Goal: Task Accomplishment & Management: Complete application form

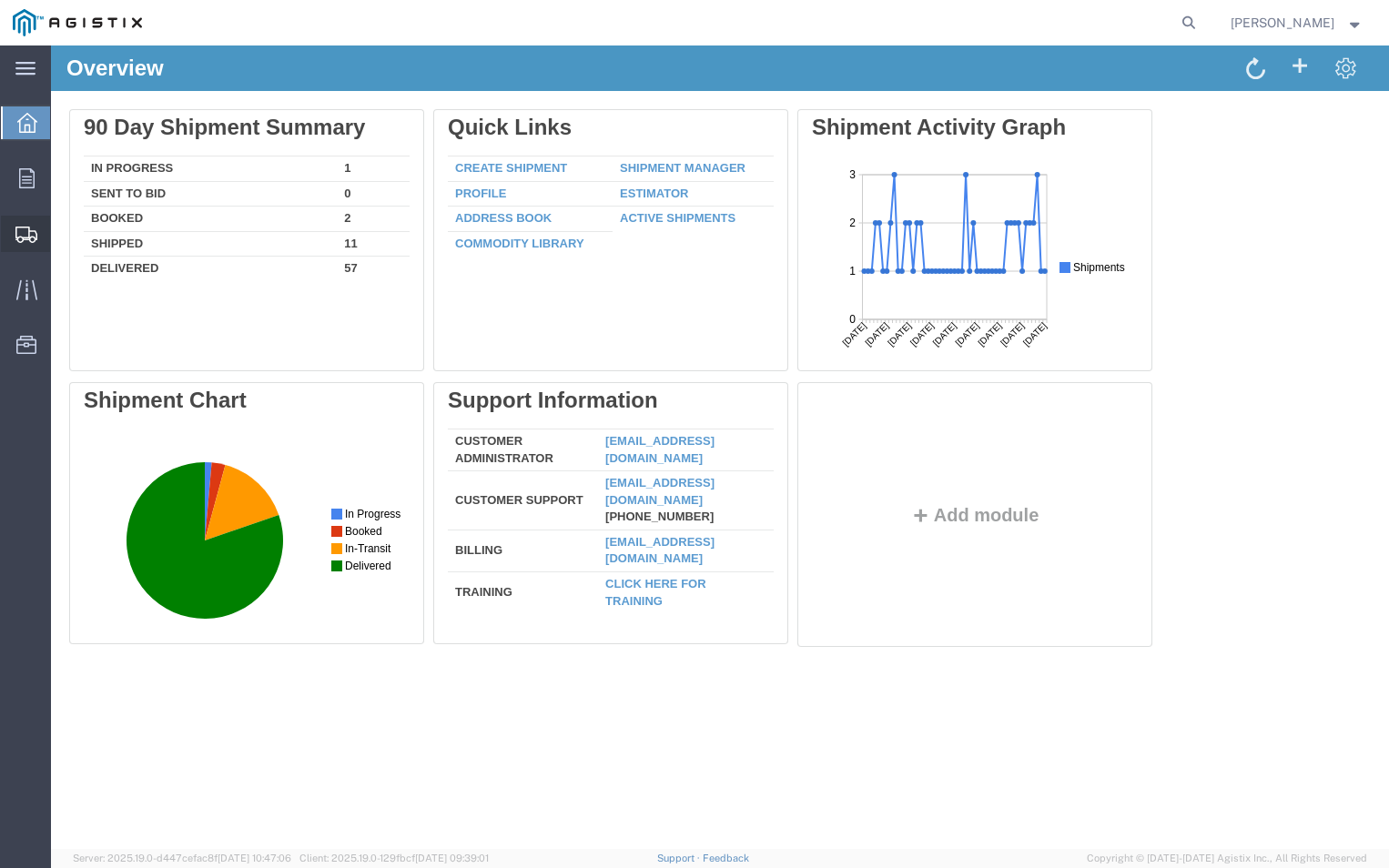
click at [0, 0] on span "Create Shipment" at bounding box center [0, 0] width 0 height 0
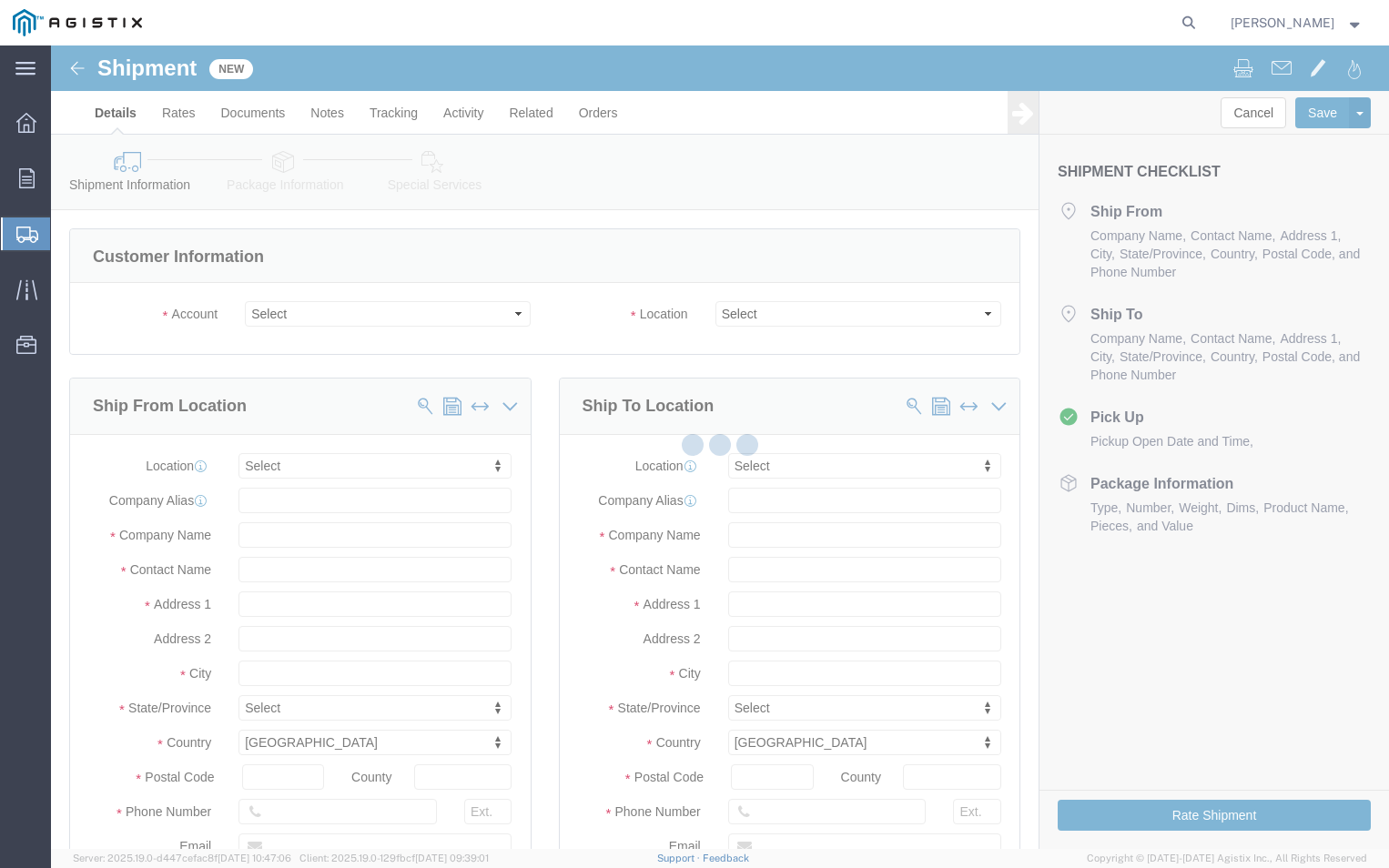
select select
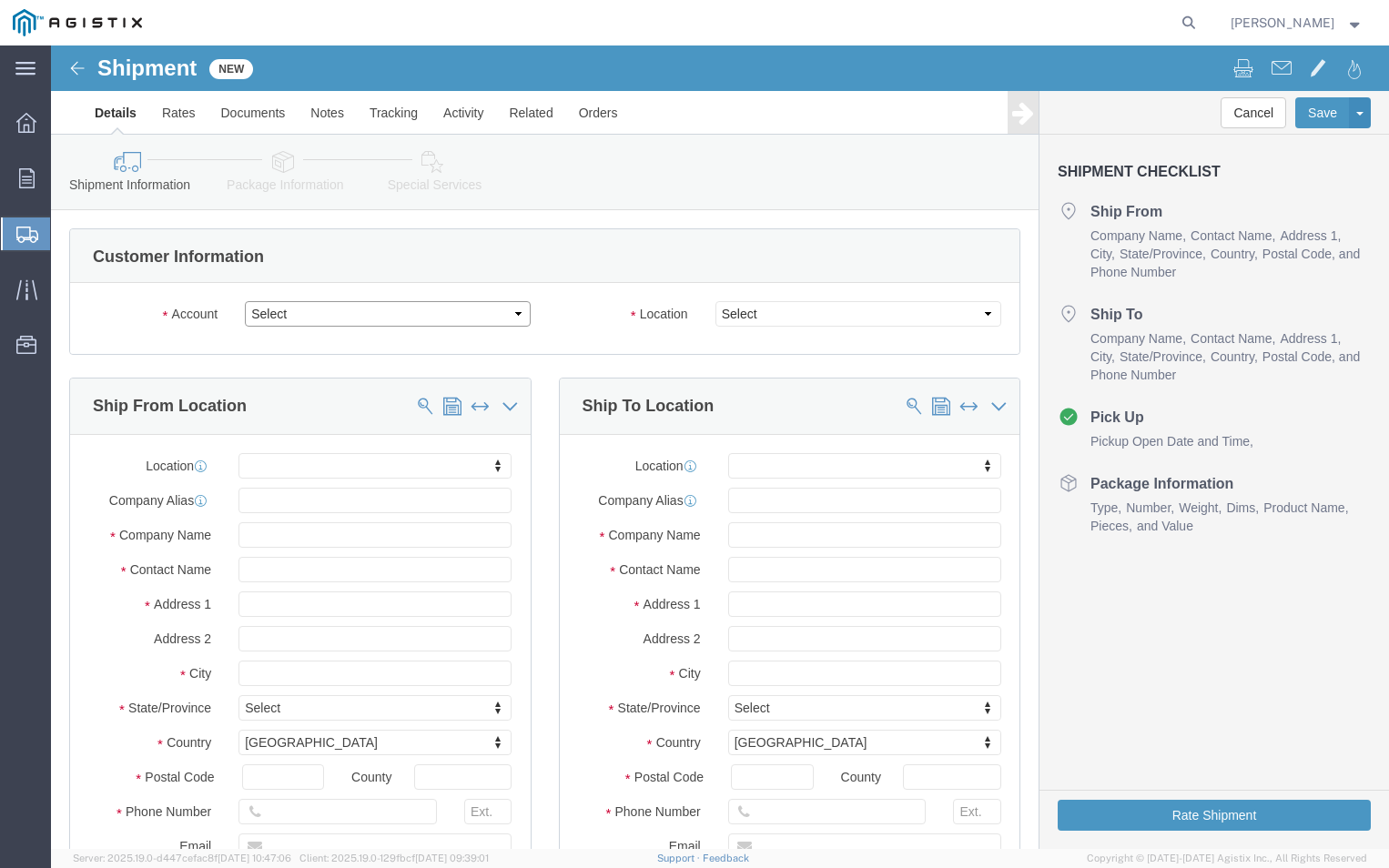
click select "Select ABB Inc PG&E"
select select "9596"
click select "Select ABB Inc PG&E"
select select "PURCHORD"
select select
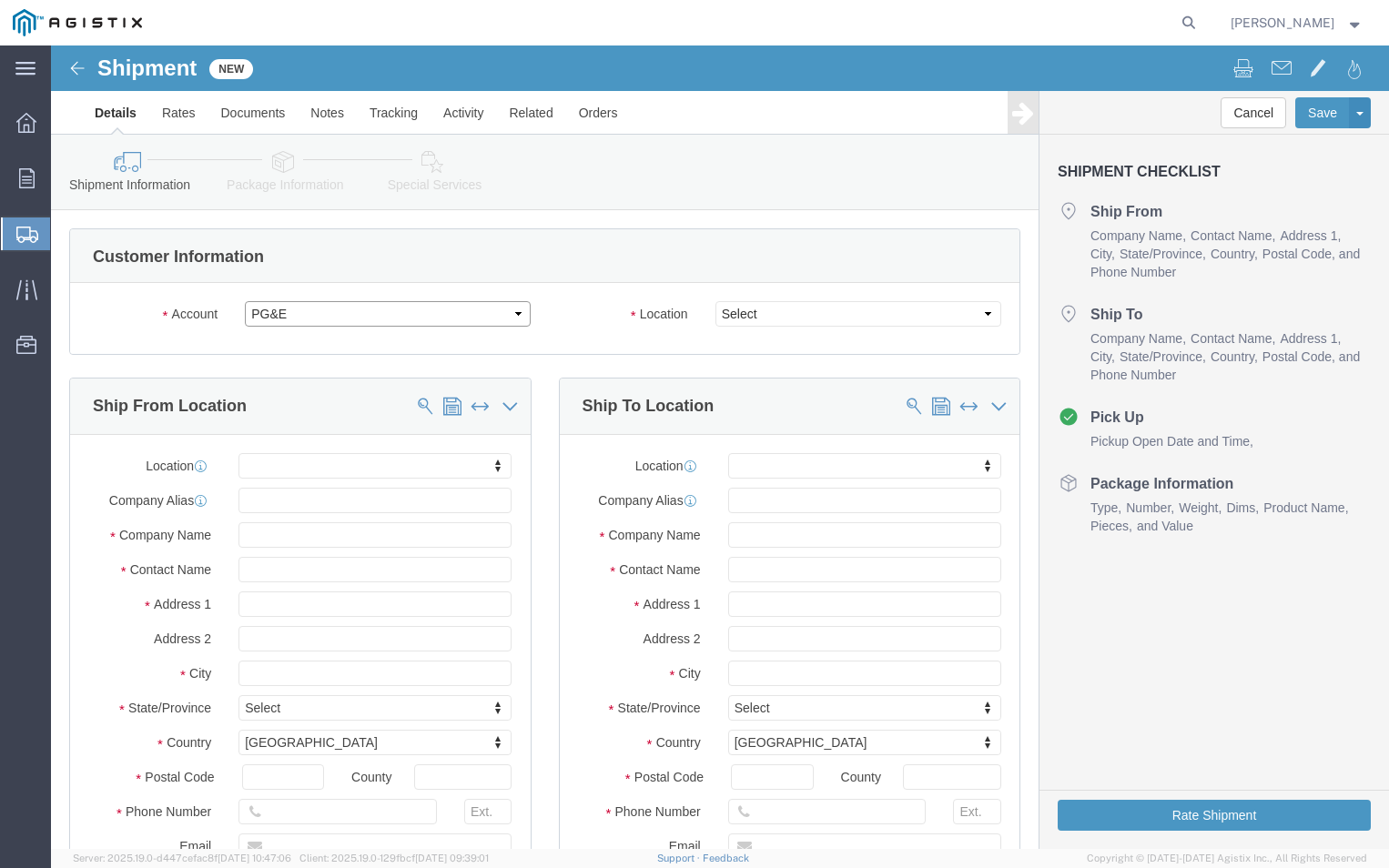
select select
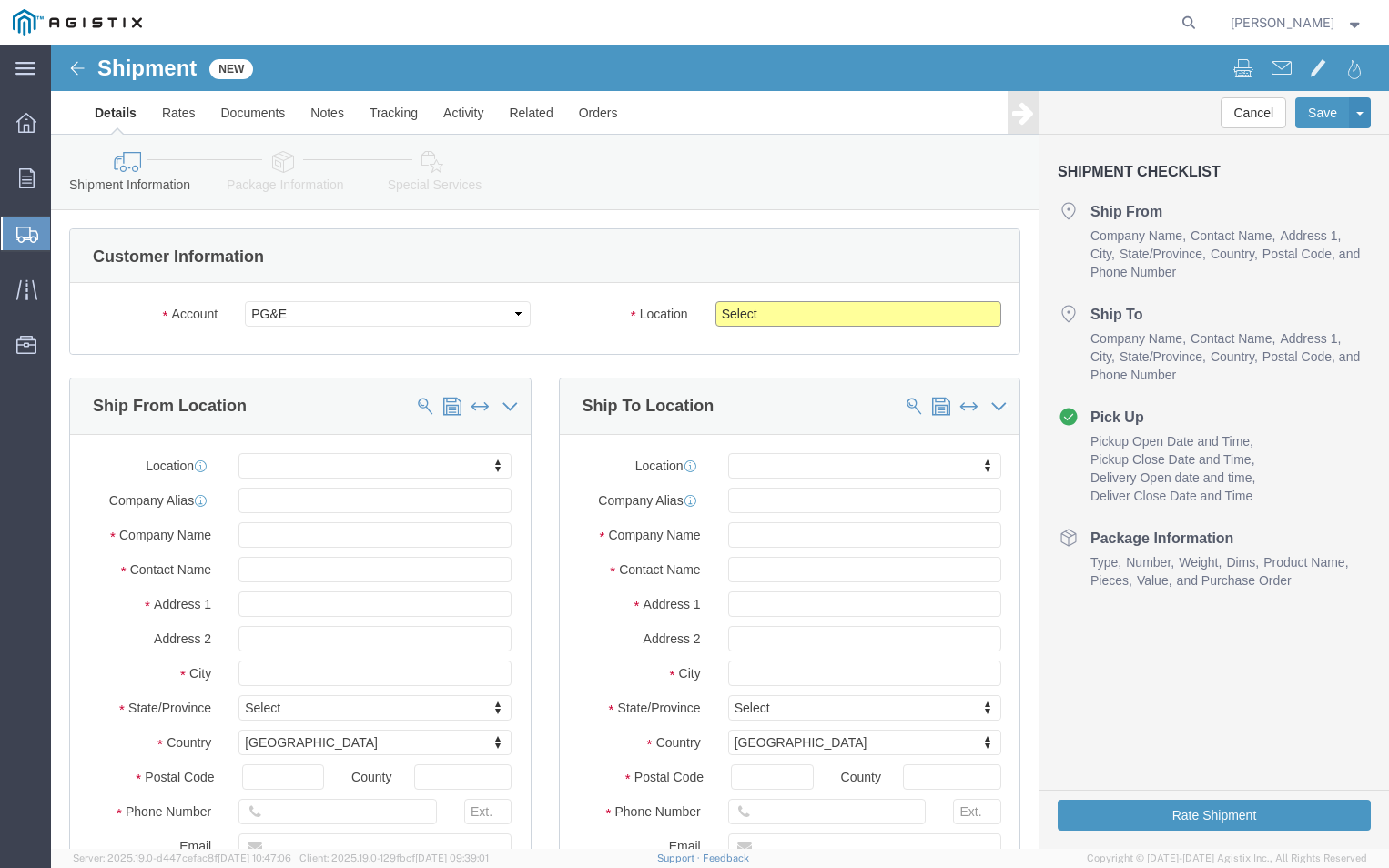
click select "Select All Others [GEOGRAPHIC_DATA] [GEOGRAPHIC_DATA] [GEOGRAPHIC_DATA] [GEOGRA…"
select select "19740"
click select "Select All Others [GEOGRAPHIC_DATA] [GEOGRAPHIC_DATA] [GEOGRAPHIC_DATA] [GEOGRA…"
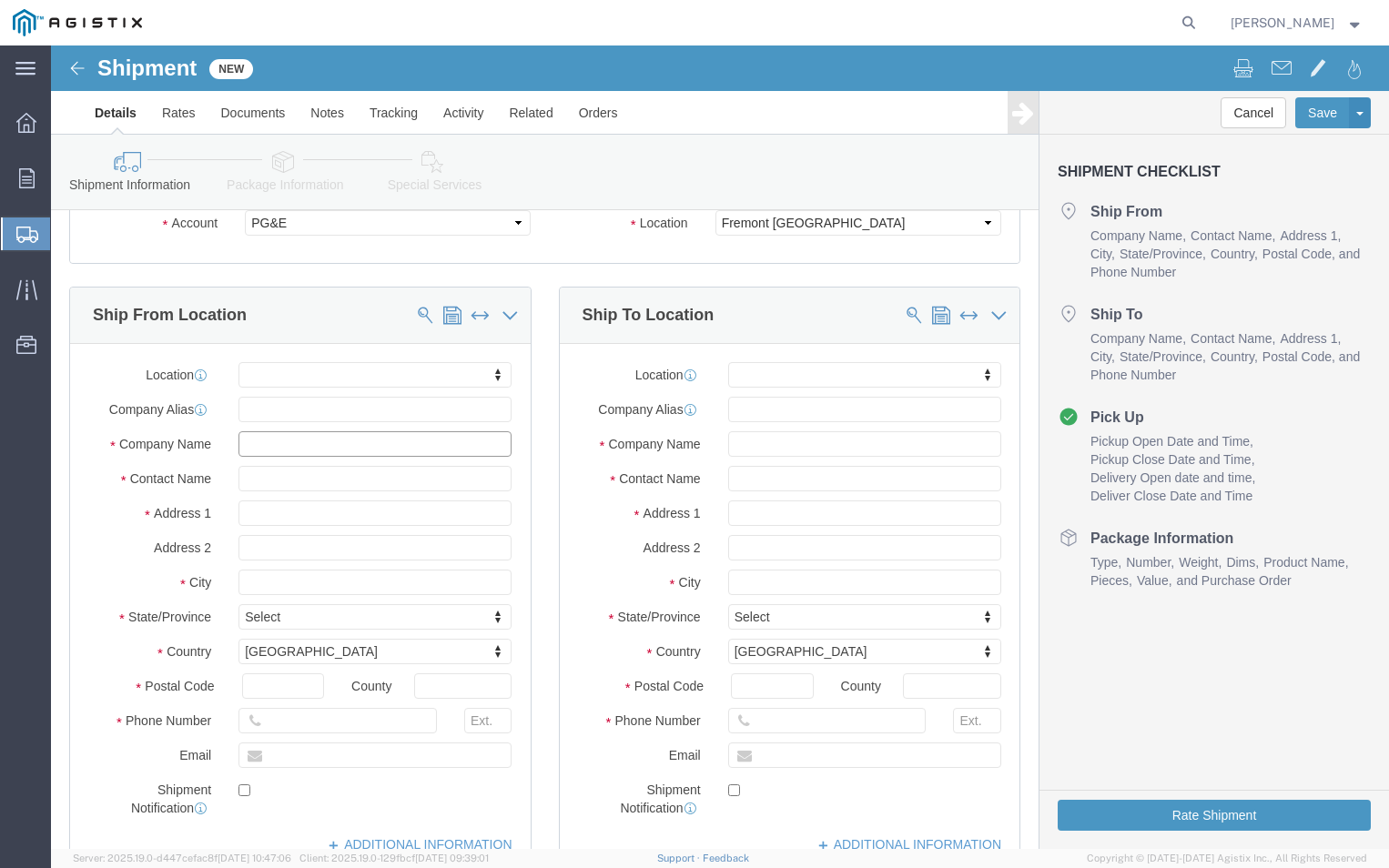
click input "text"
type input "abb"
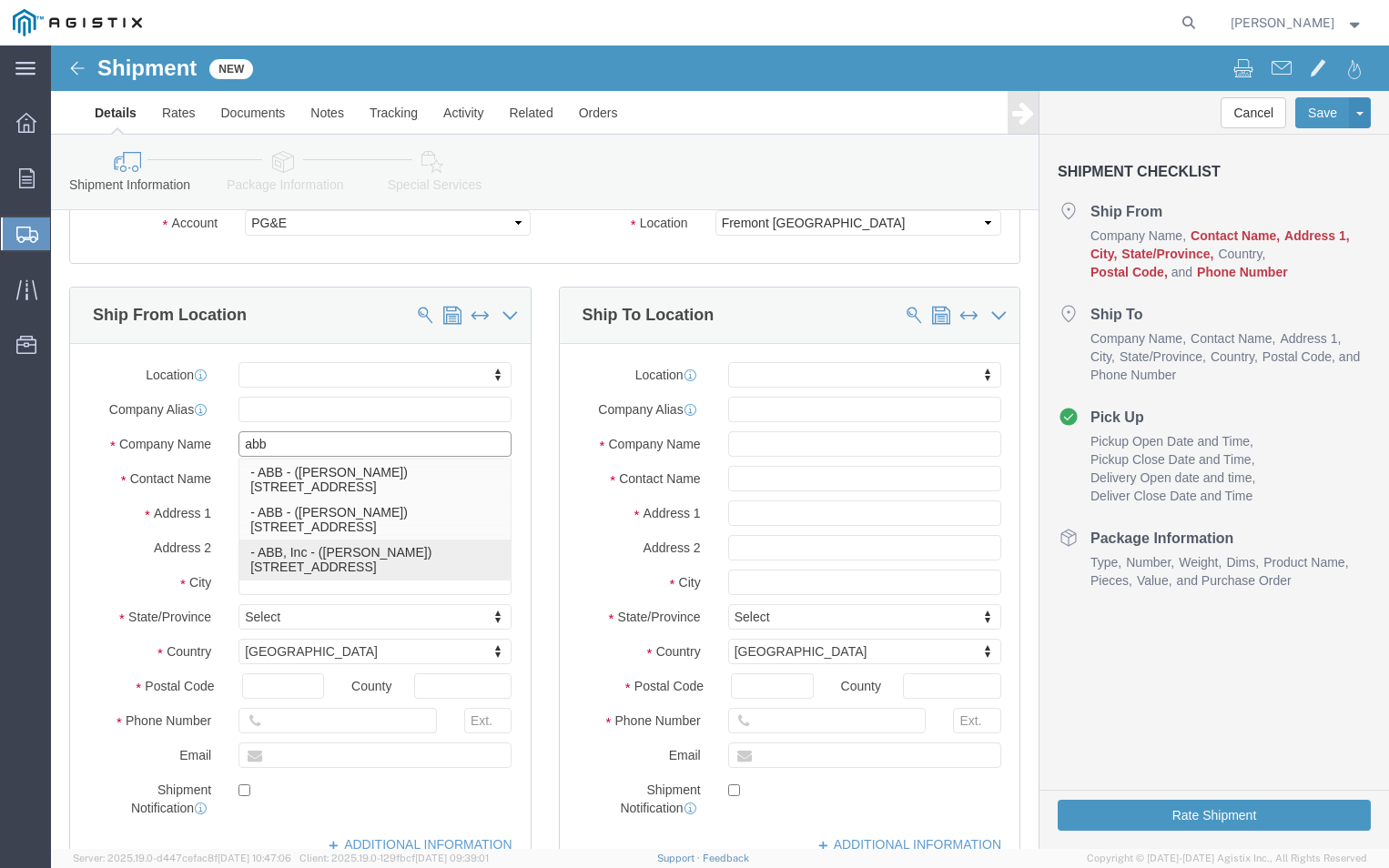
click p "- ABB, Inc - ([PERSON_NAME]) [STREET_ADDRESS]"
select select
type input "[STREET_ADDRESS]"
type input "27864"
type input "ABB, Inc"
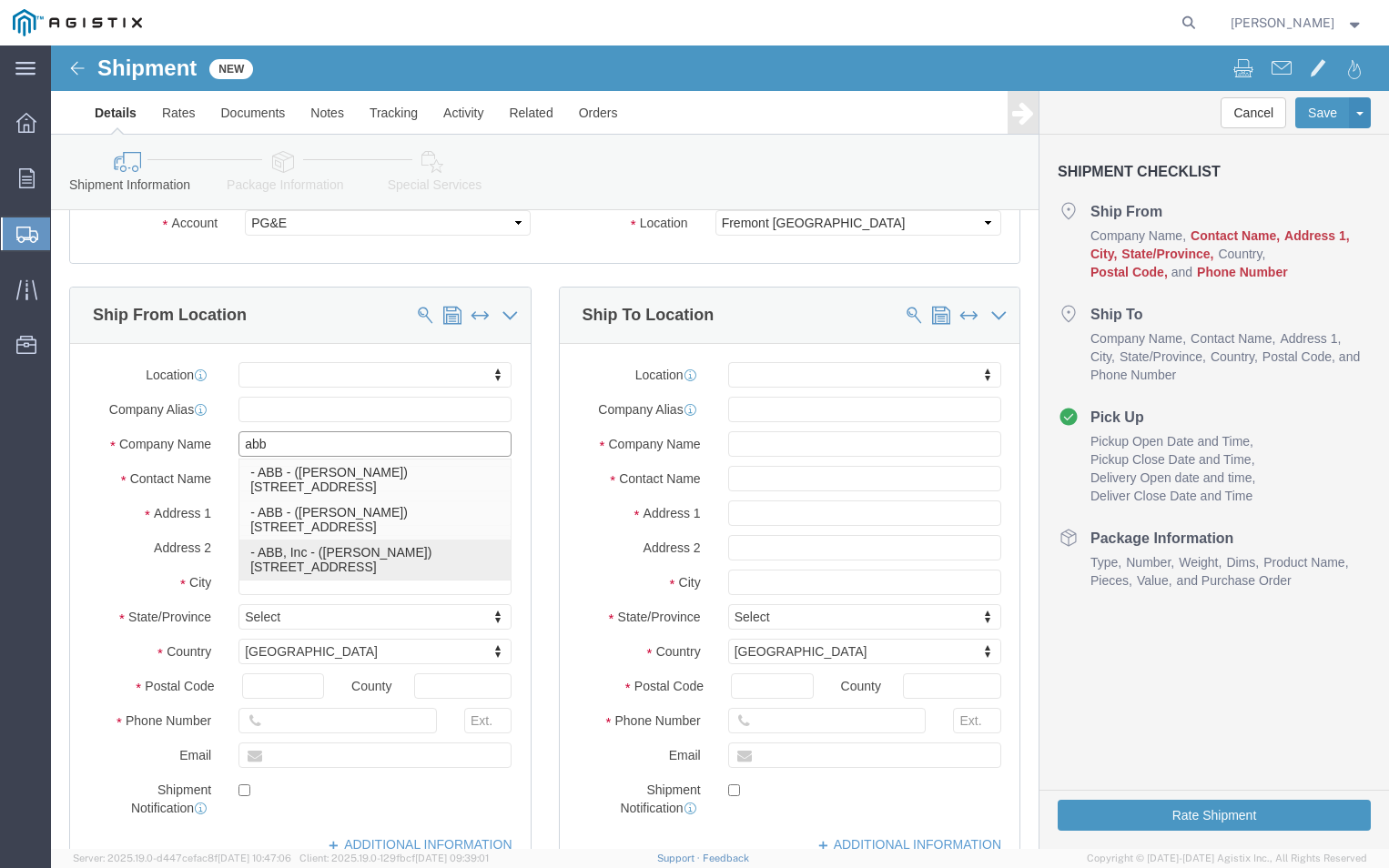
type input "[PERSON_NAME]"
type input "PINETOPS,[GEOGRAPHIC_DATA]"
select select "NC"
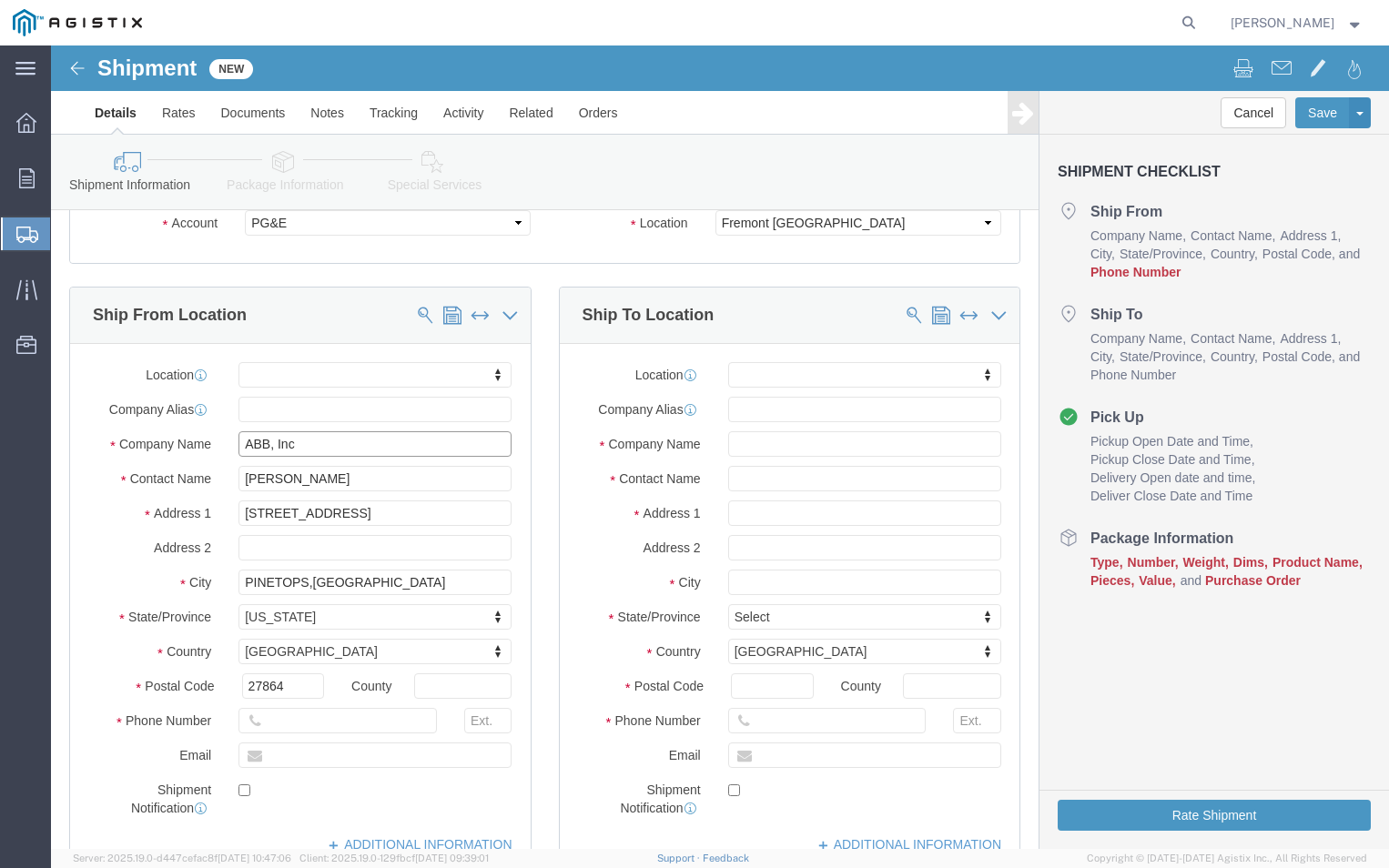
type input "ABB, Inc"
click input "[PERSON_NAME]"
type input "T"
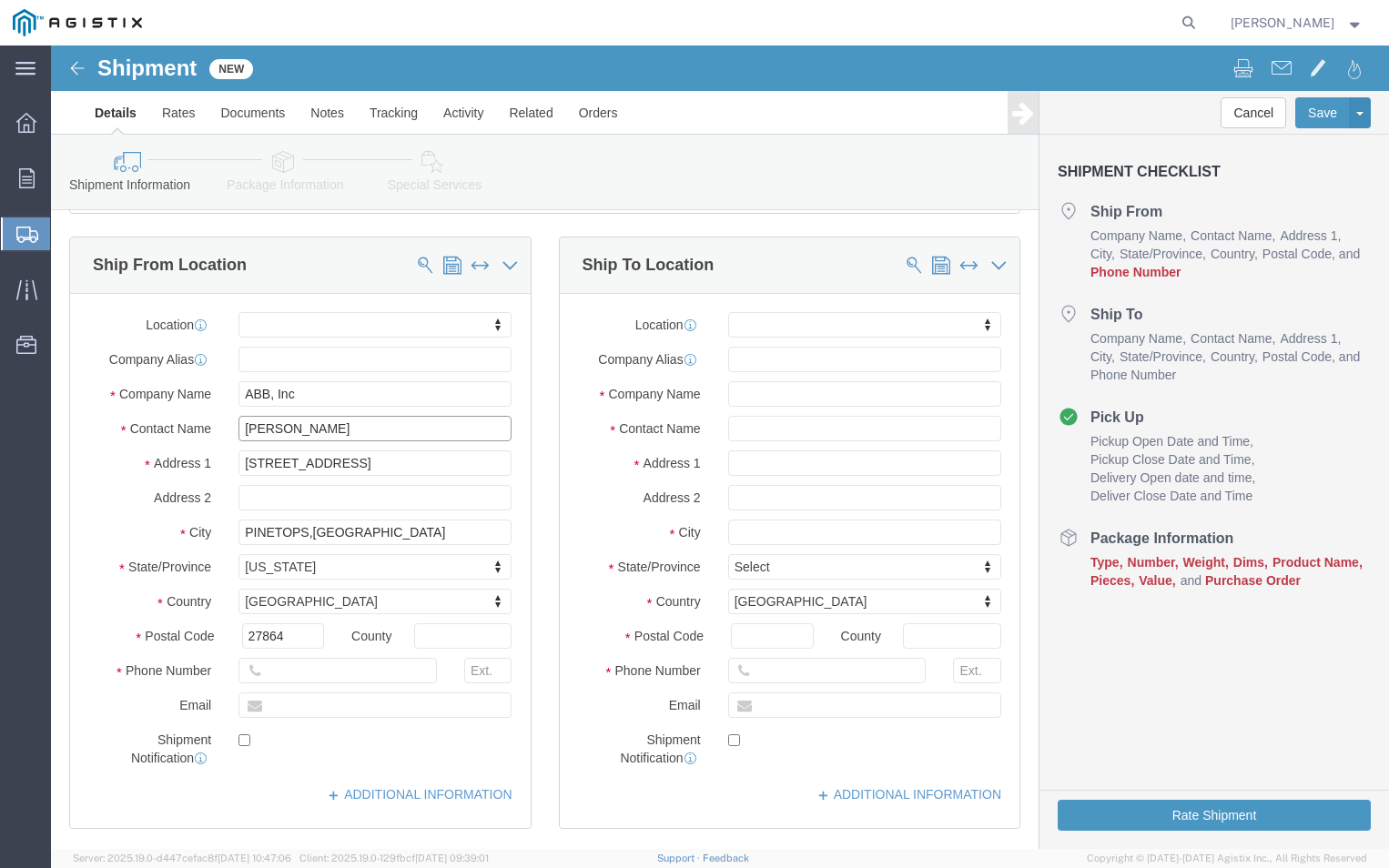
scroll to position [273, 0]
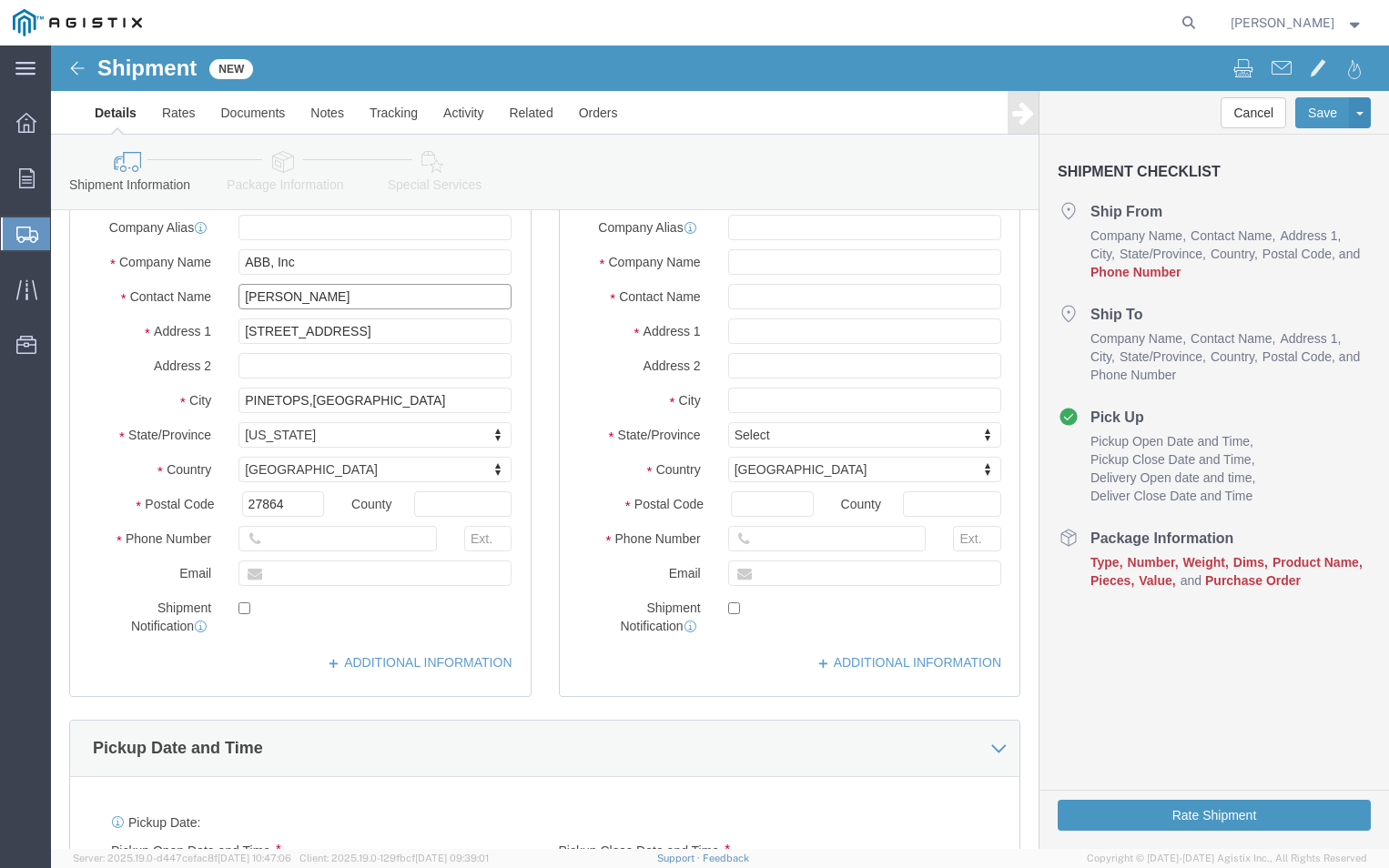
type input "[PERSON_NAME]"
click input "text"
type input "252-"
click input "text"
type input "Bldg A"
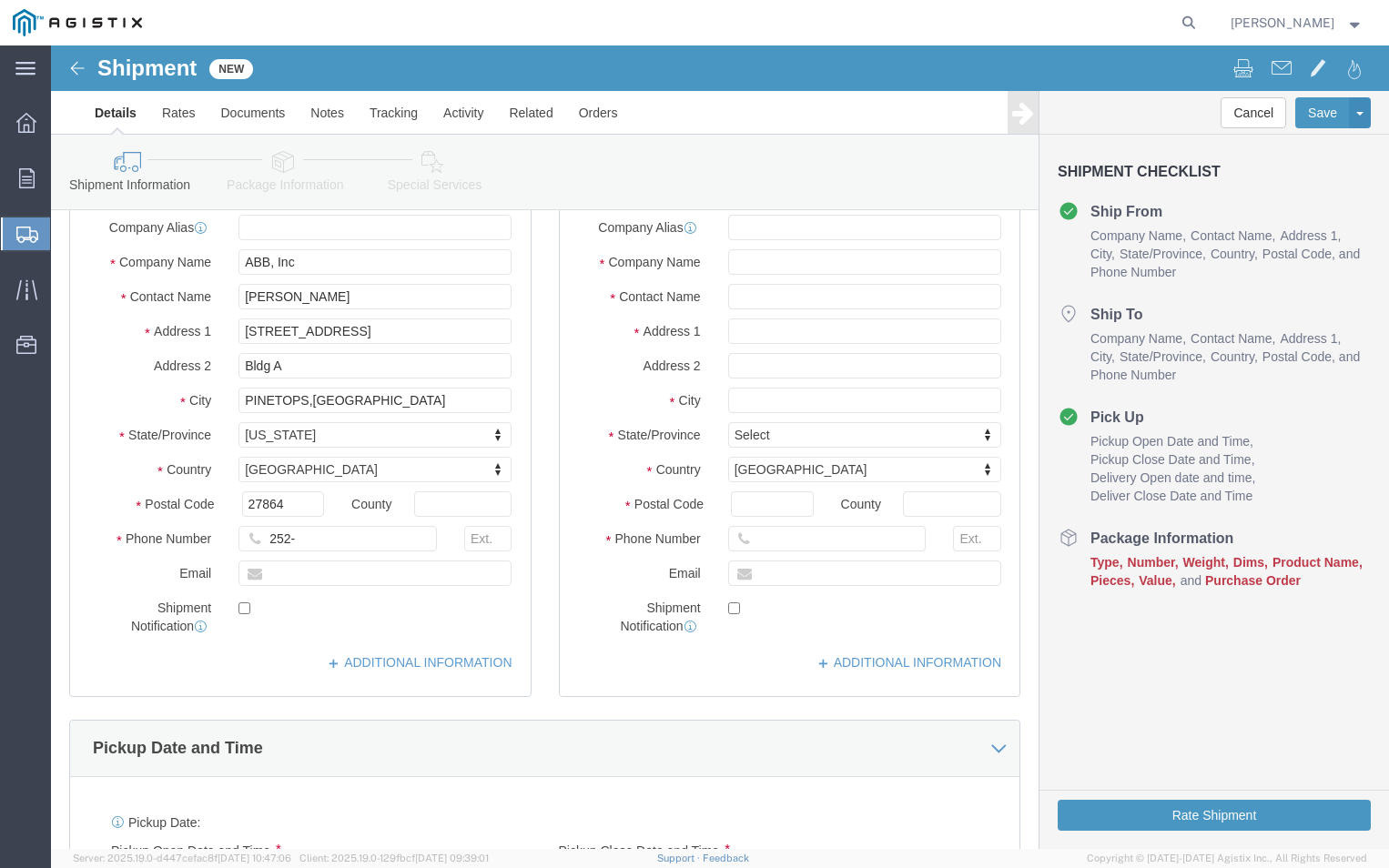
click div "Location My Profile Location (OBSOLETE) [PERSON_NAME] SC - GC TRAILER (OBSOLETE…"
click input "252-"
type input "[PHONE_NUMBER]"
click input "text"
type input "[PERSON_NAME][EMAIL_ADDRESS][DOMAIN_NAME]"
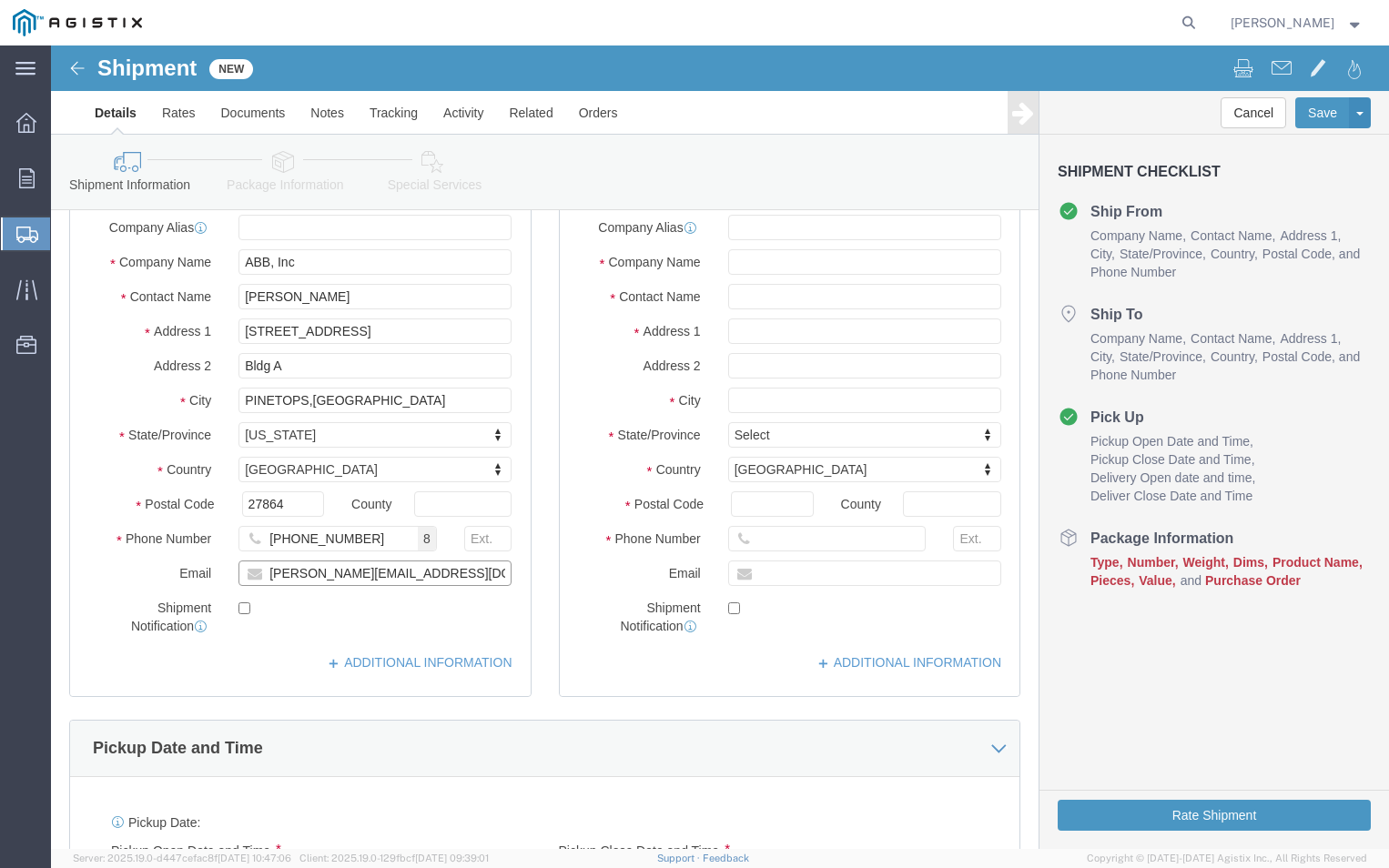
checkbox input "true"
click div "Shipment Notification"
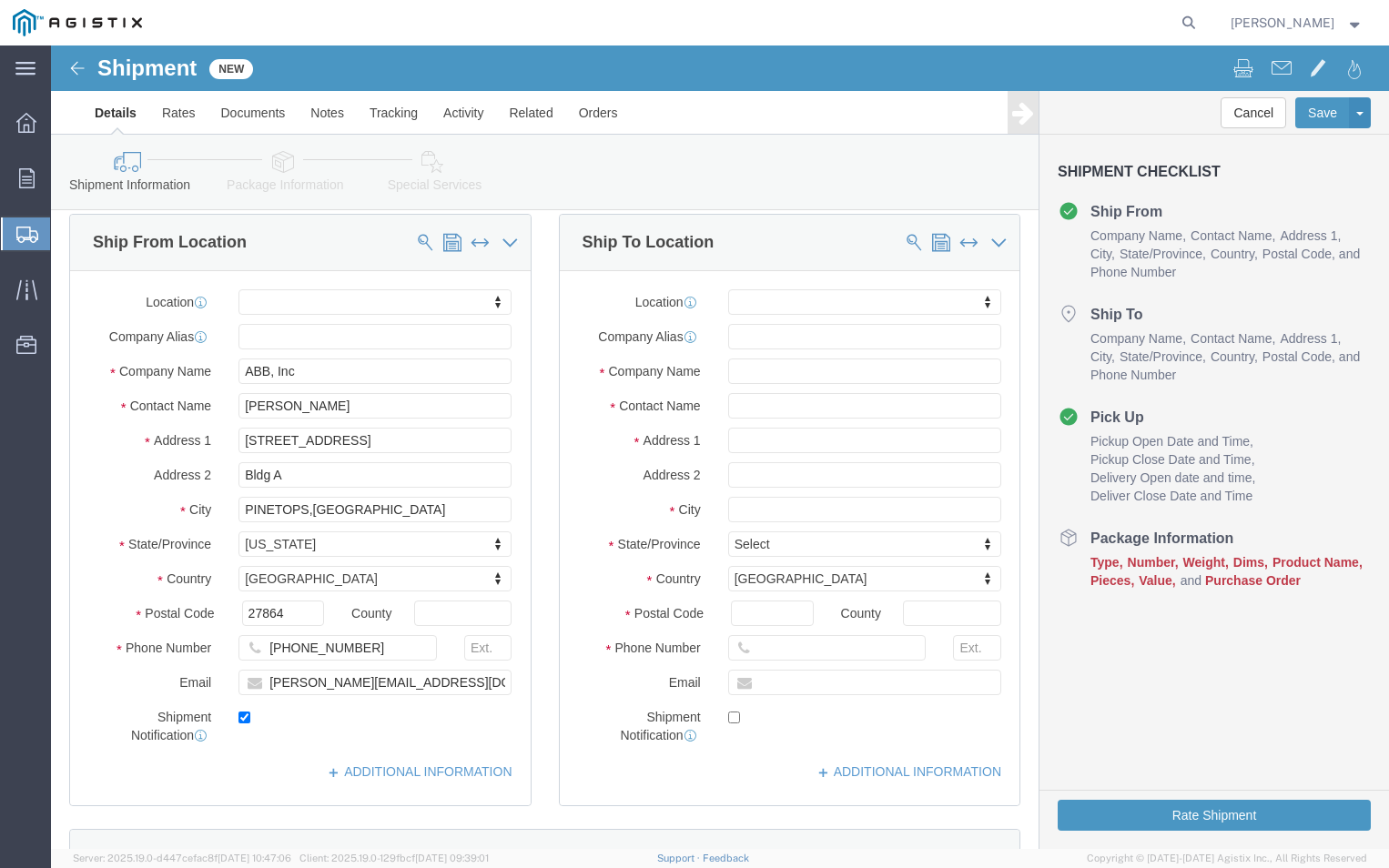
scroll to position [0, 0]
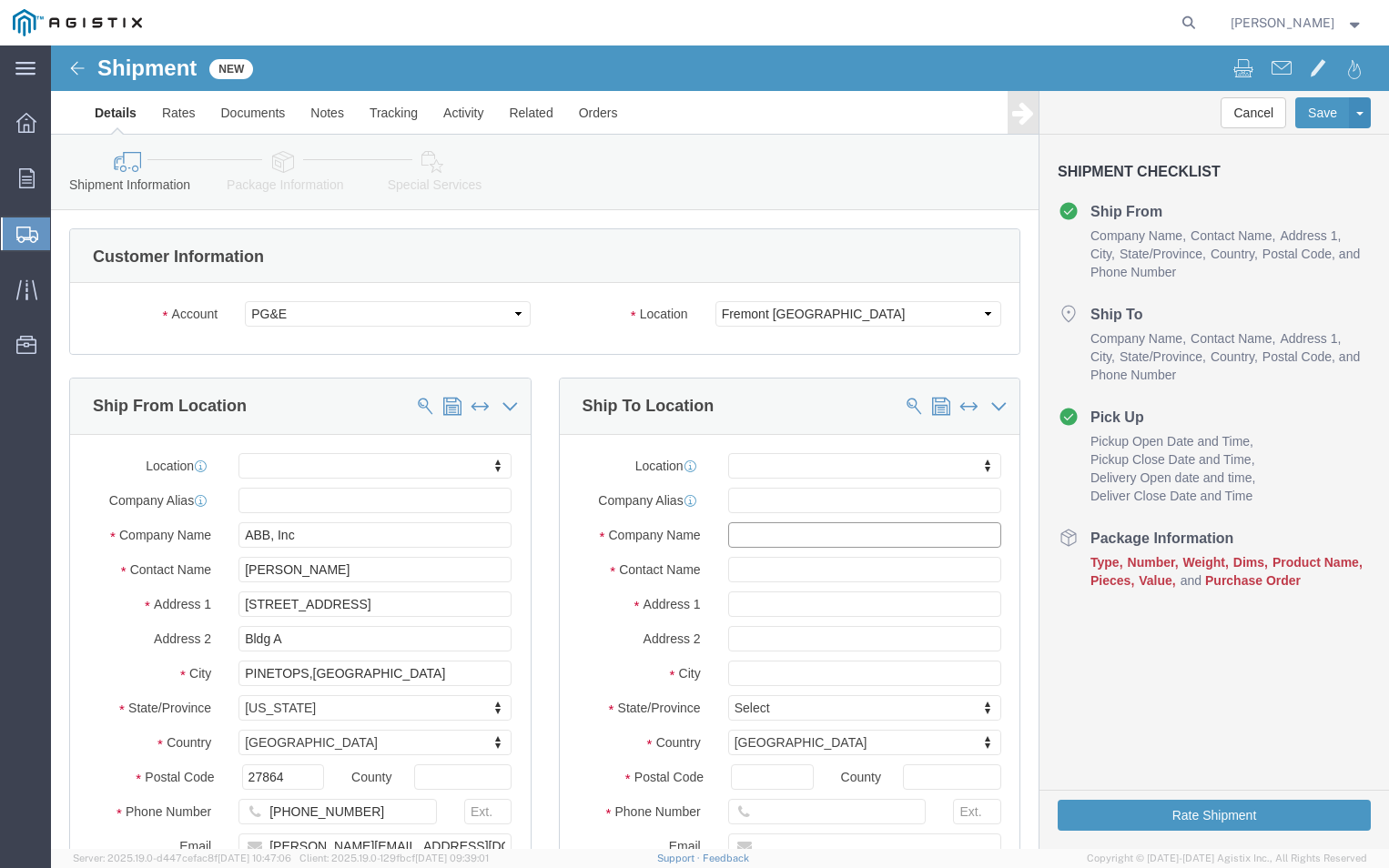
click input "text"
type input "PGE"
click input "text"
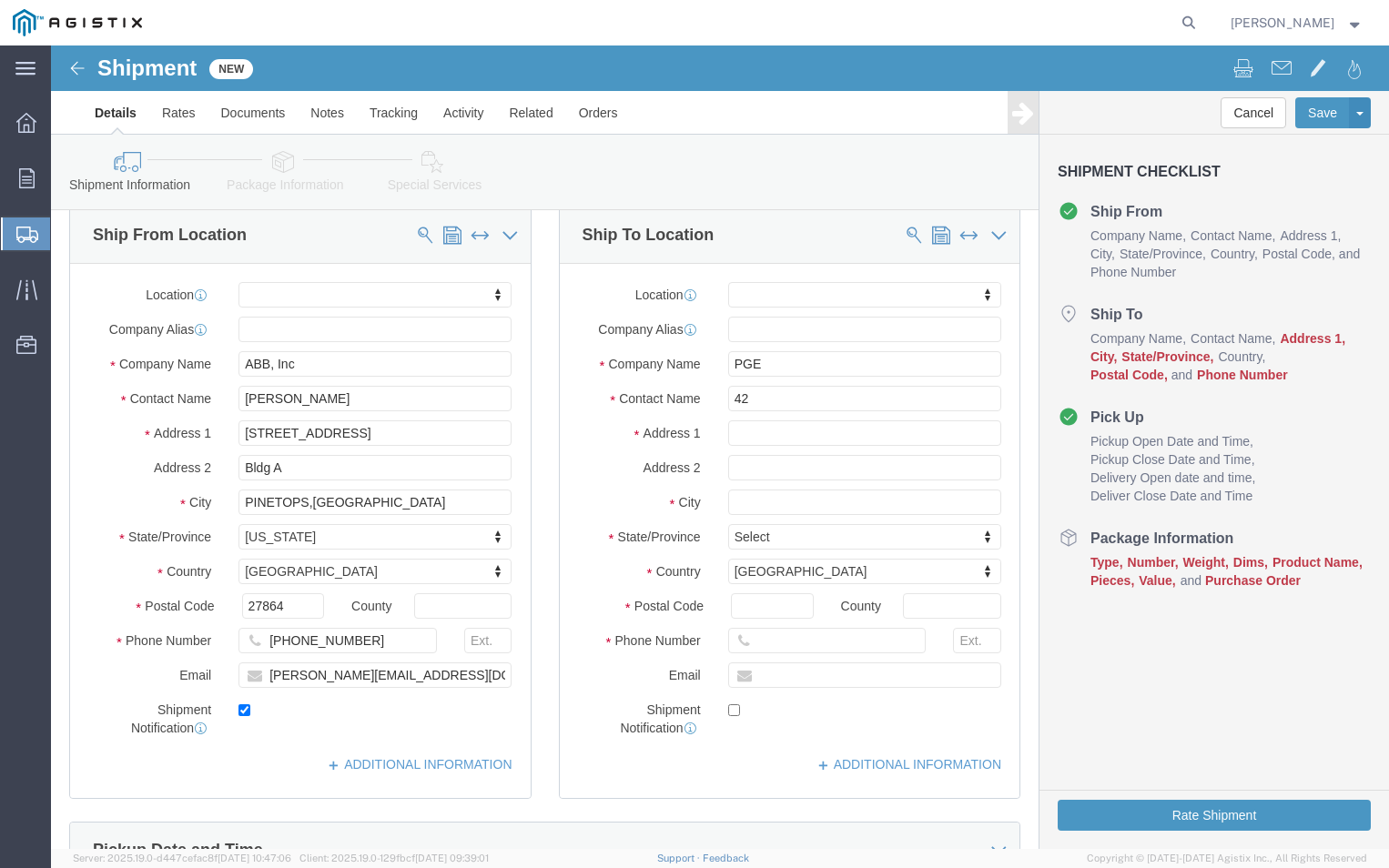
scroll to position [182, 0]
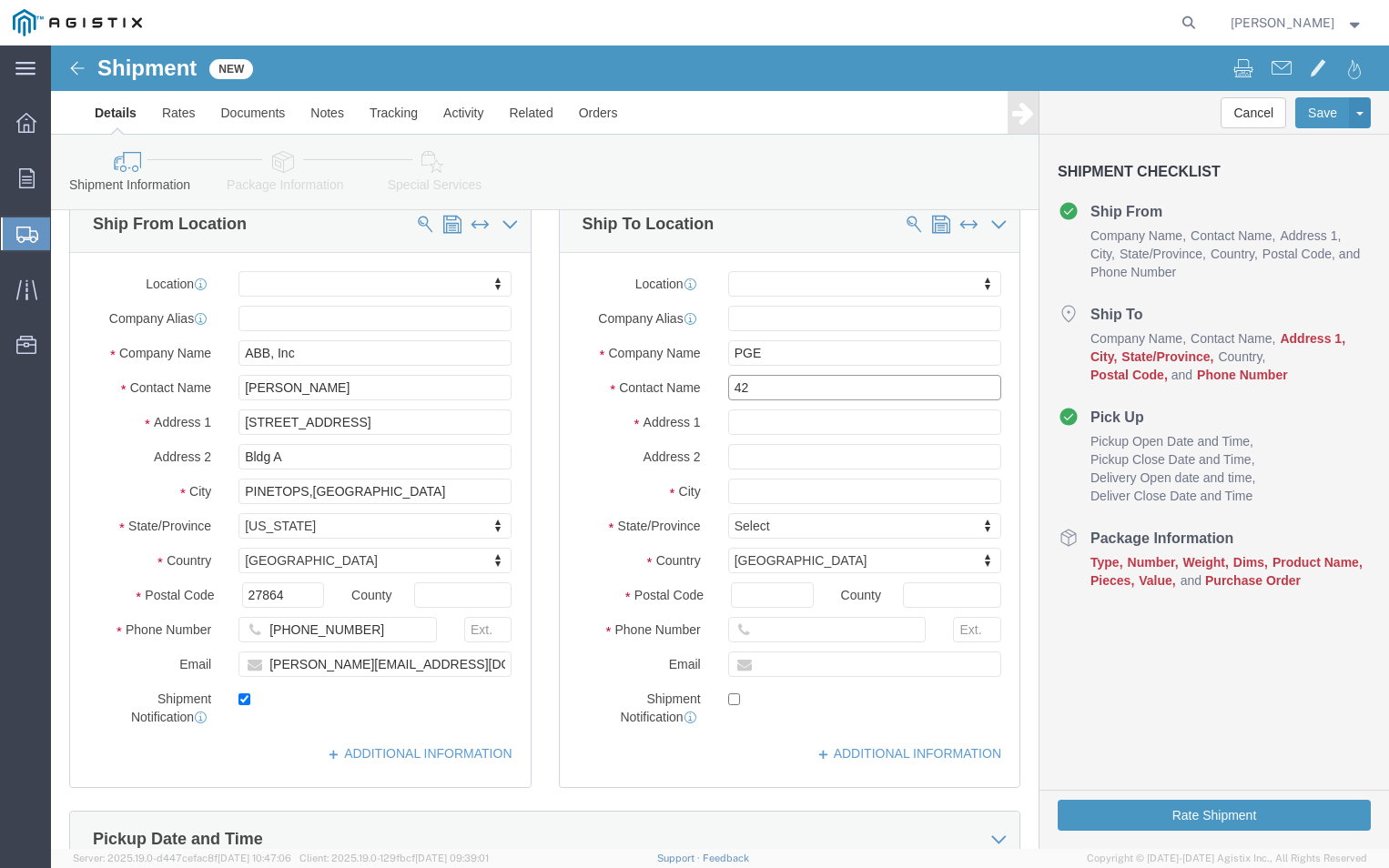
click input "42"
click input "42105"
type input "[STREET_ADDRESS][PERSON_NAME]"
click input "text"
type input "R"
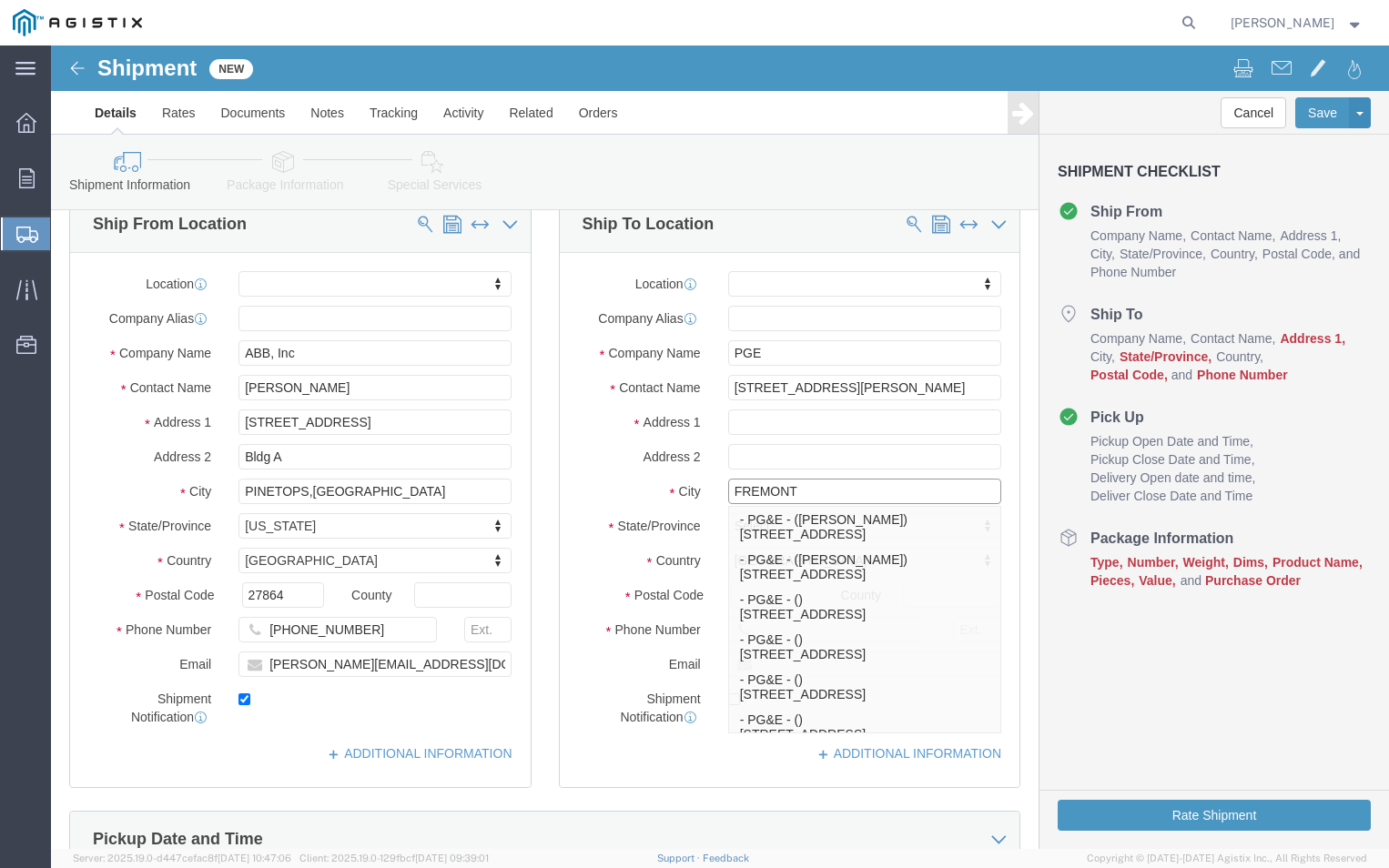
type input "FREMONT"
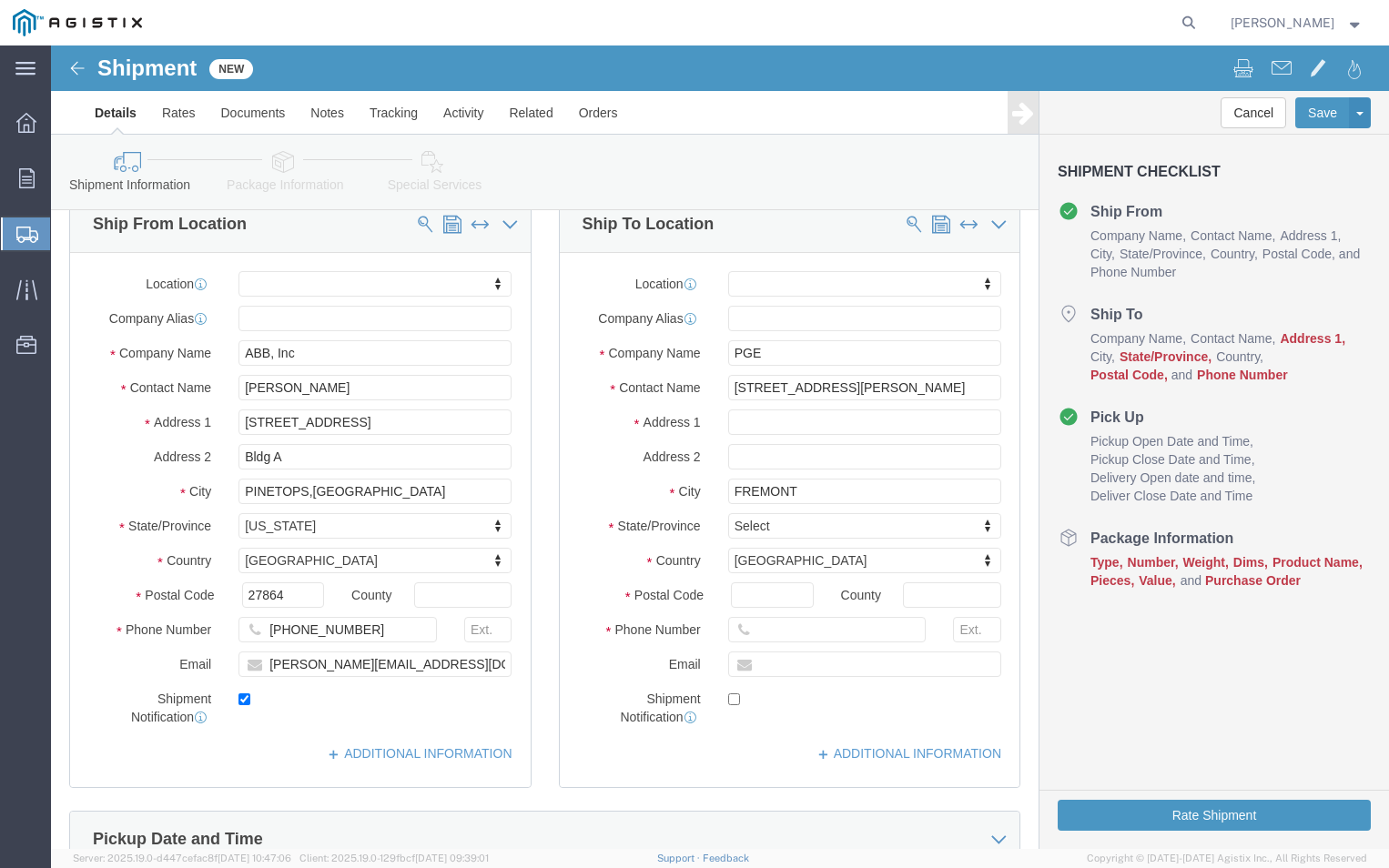
click label "City"
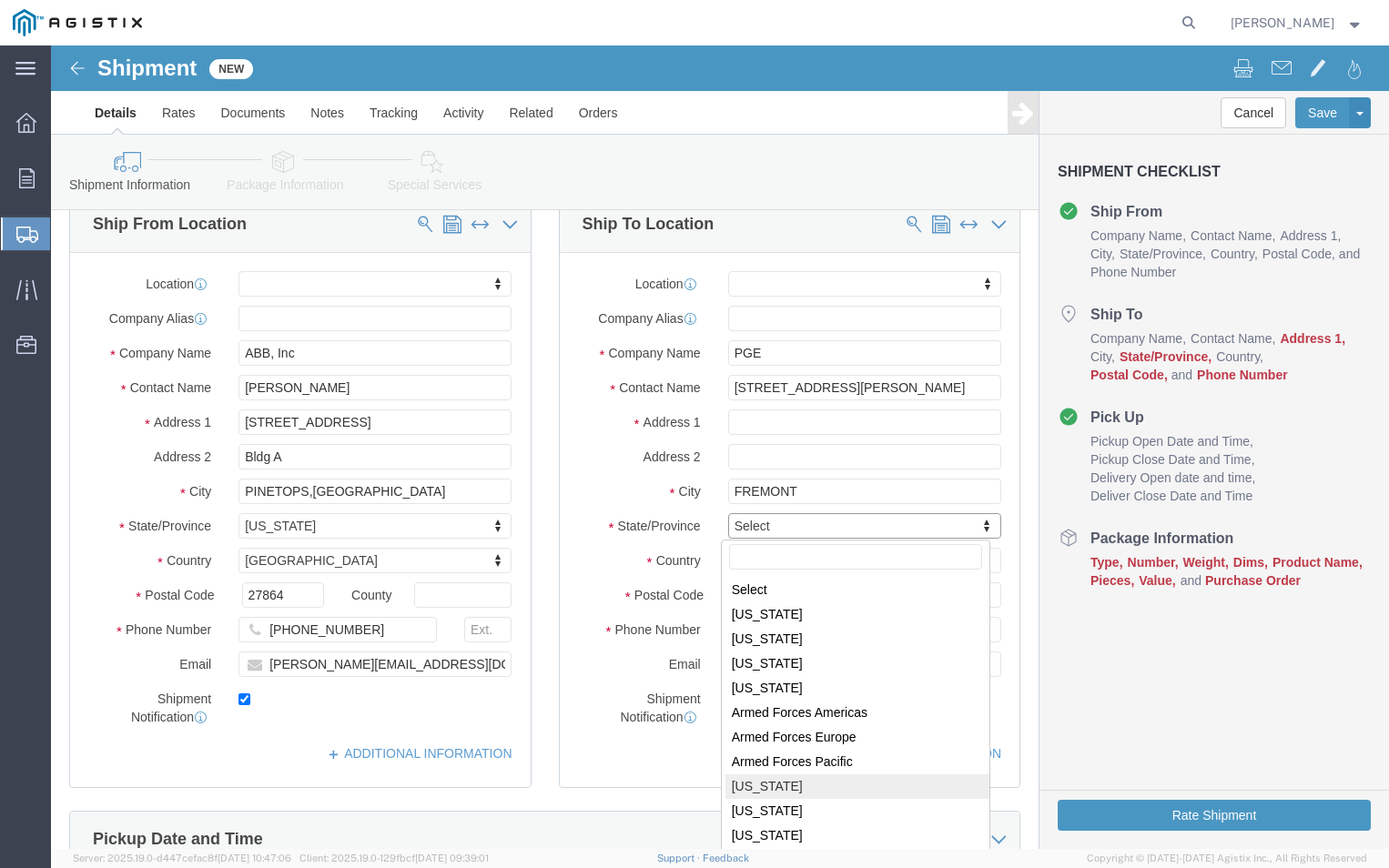
select select
select select "CA"
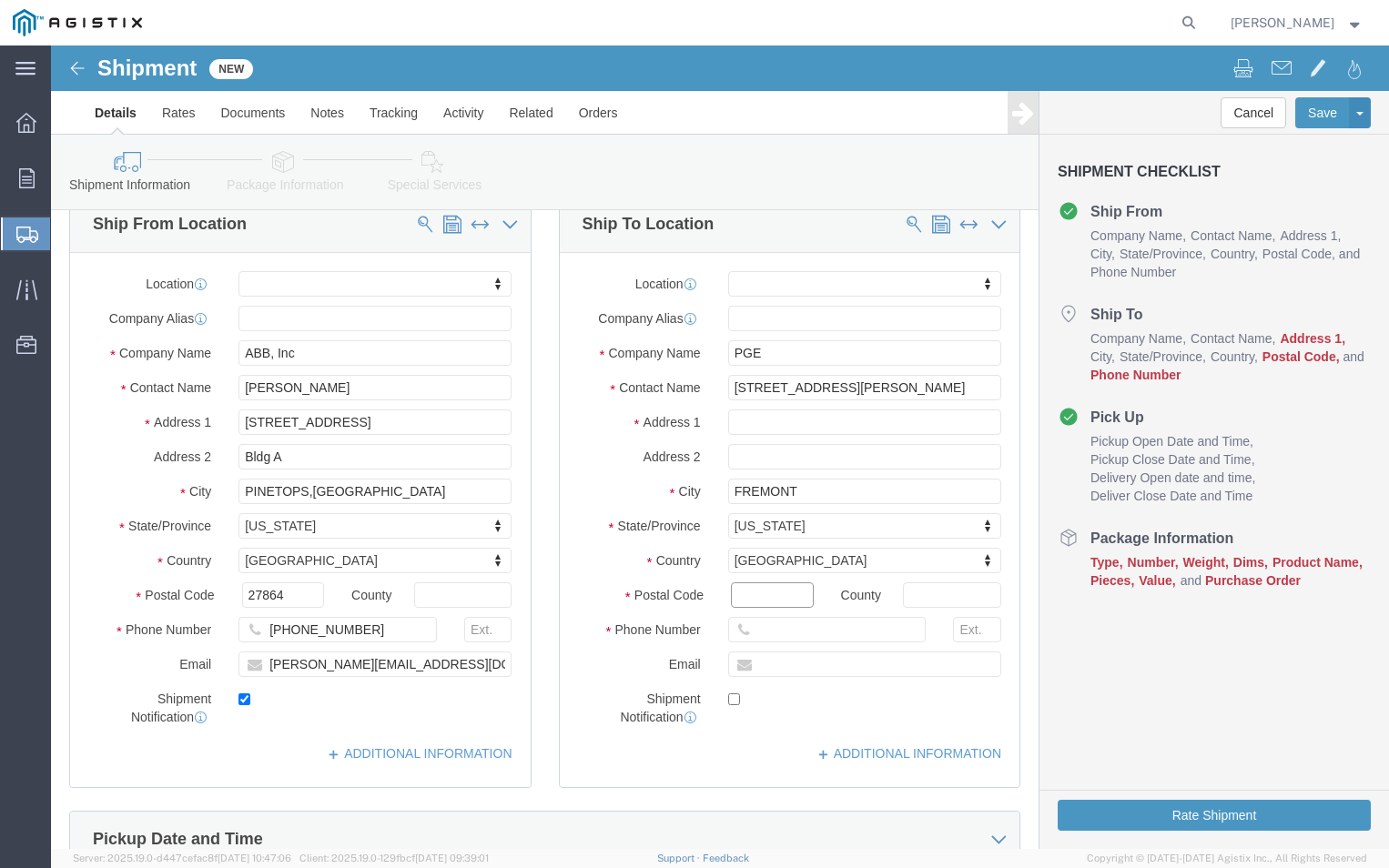
click input "Postal Code"
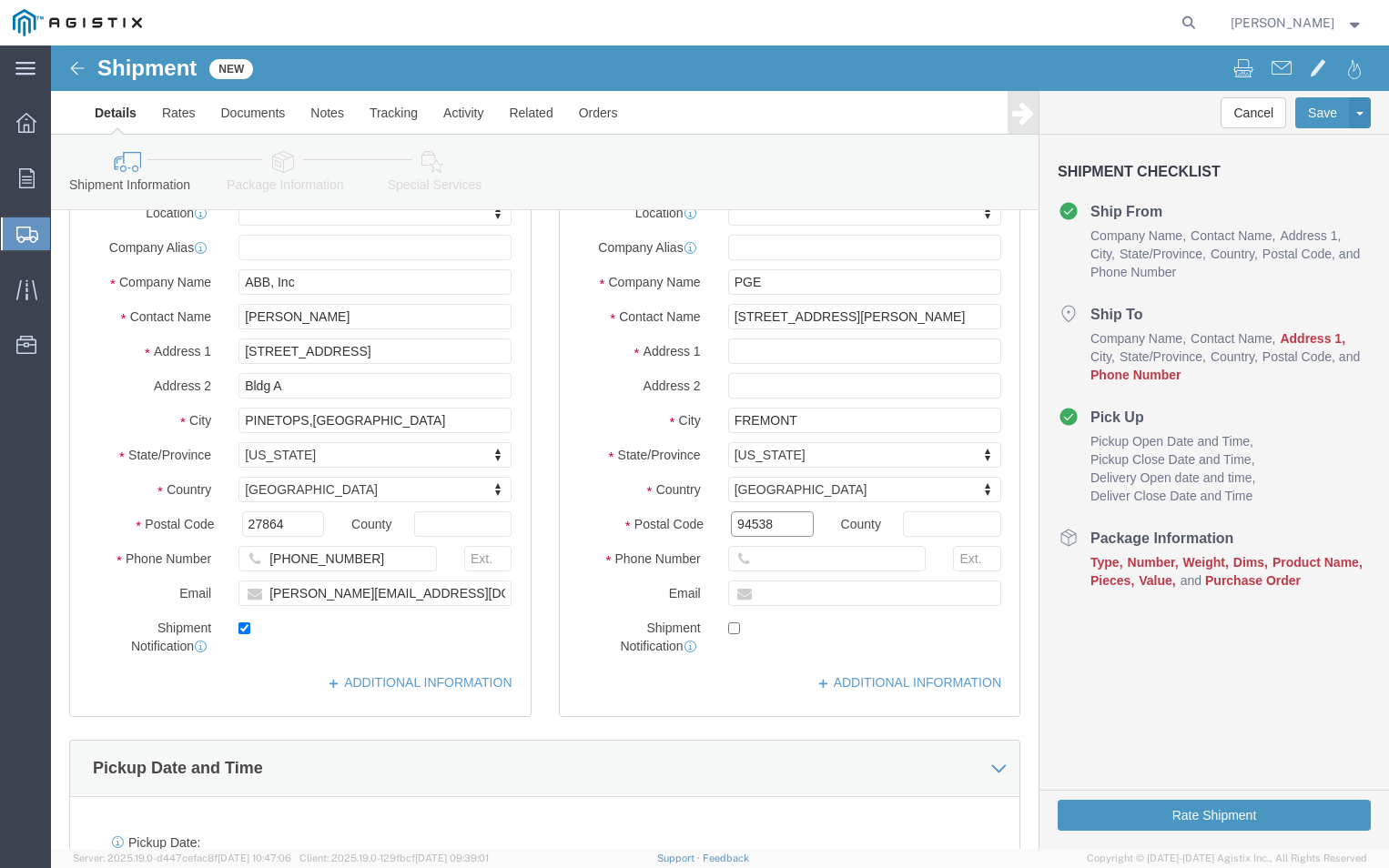
scroll to position [364, 0]
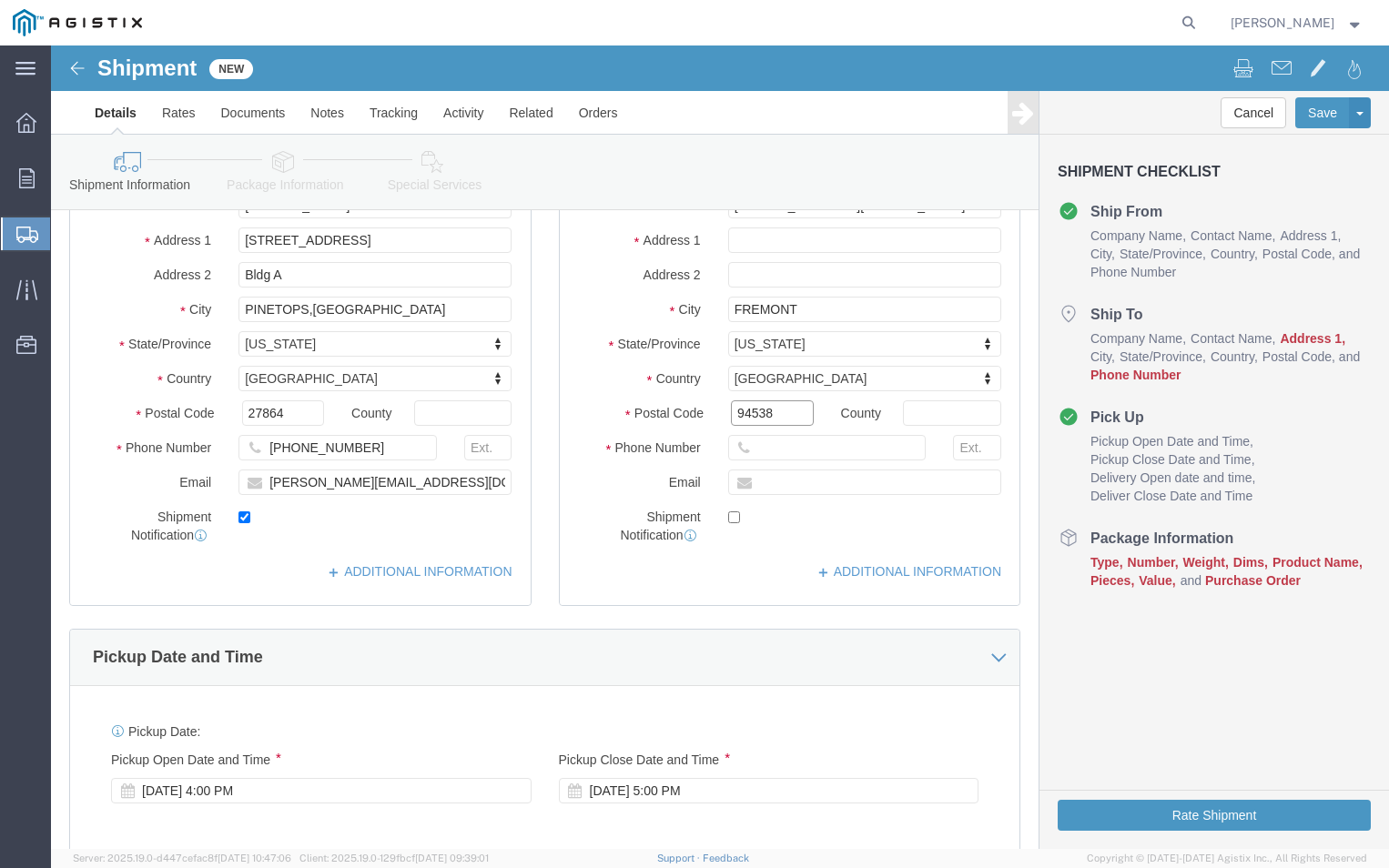
type input "94538"
select select
click input "text"
type input "[PHONE_NUMBER]"
click div "Shipment Notification"
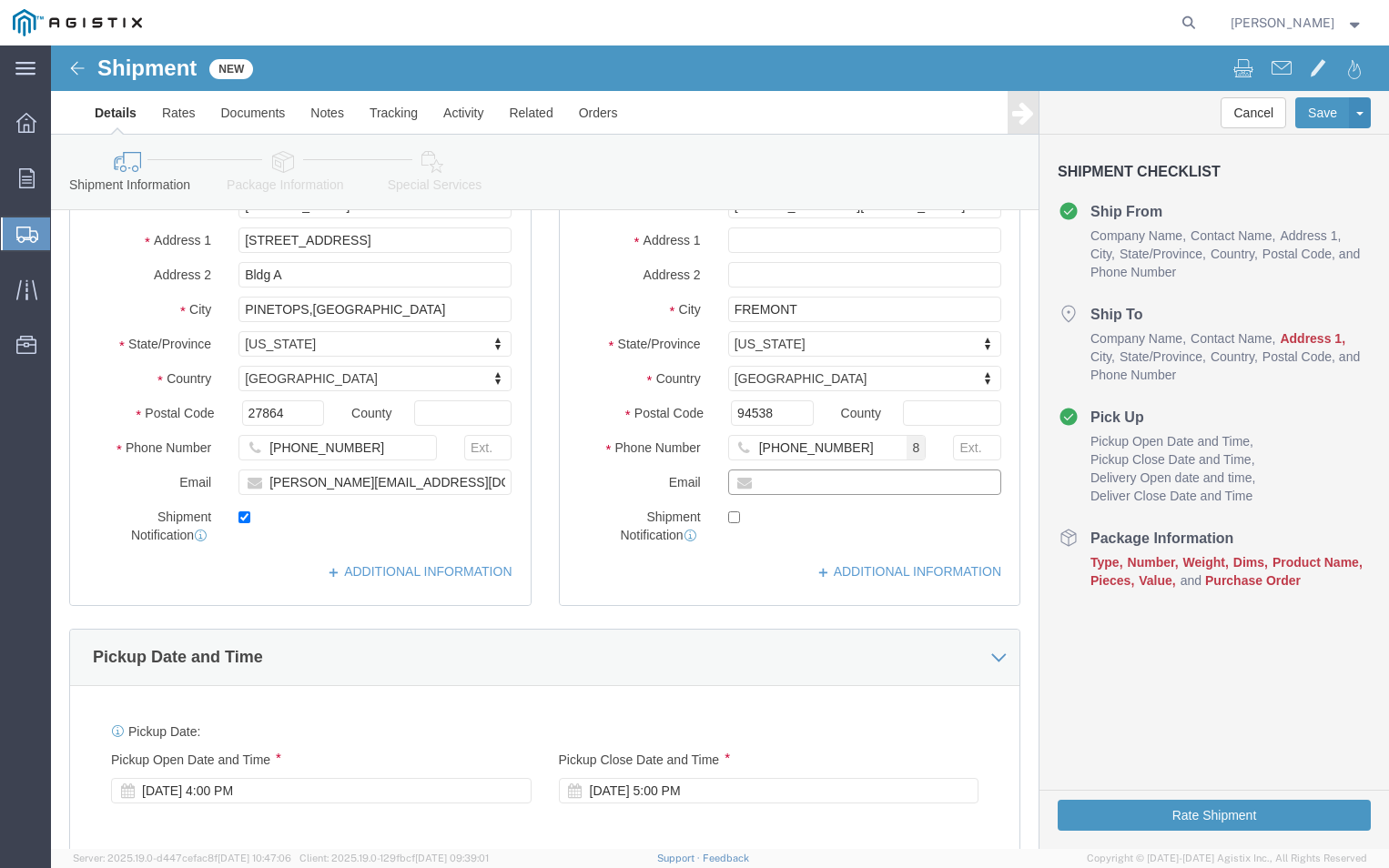
click input "text"
type input "[PERSON_NAME][EMAIL_ADDRESS][DOMAIN_NAME]"
checkbox input "true"
click div "ADDITIONAL INFORMATION"
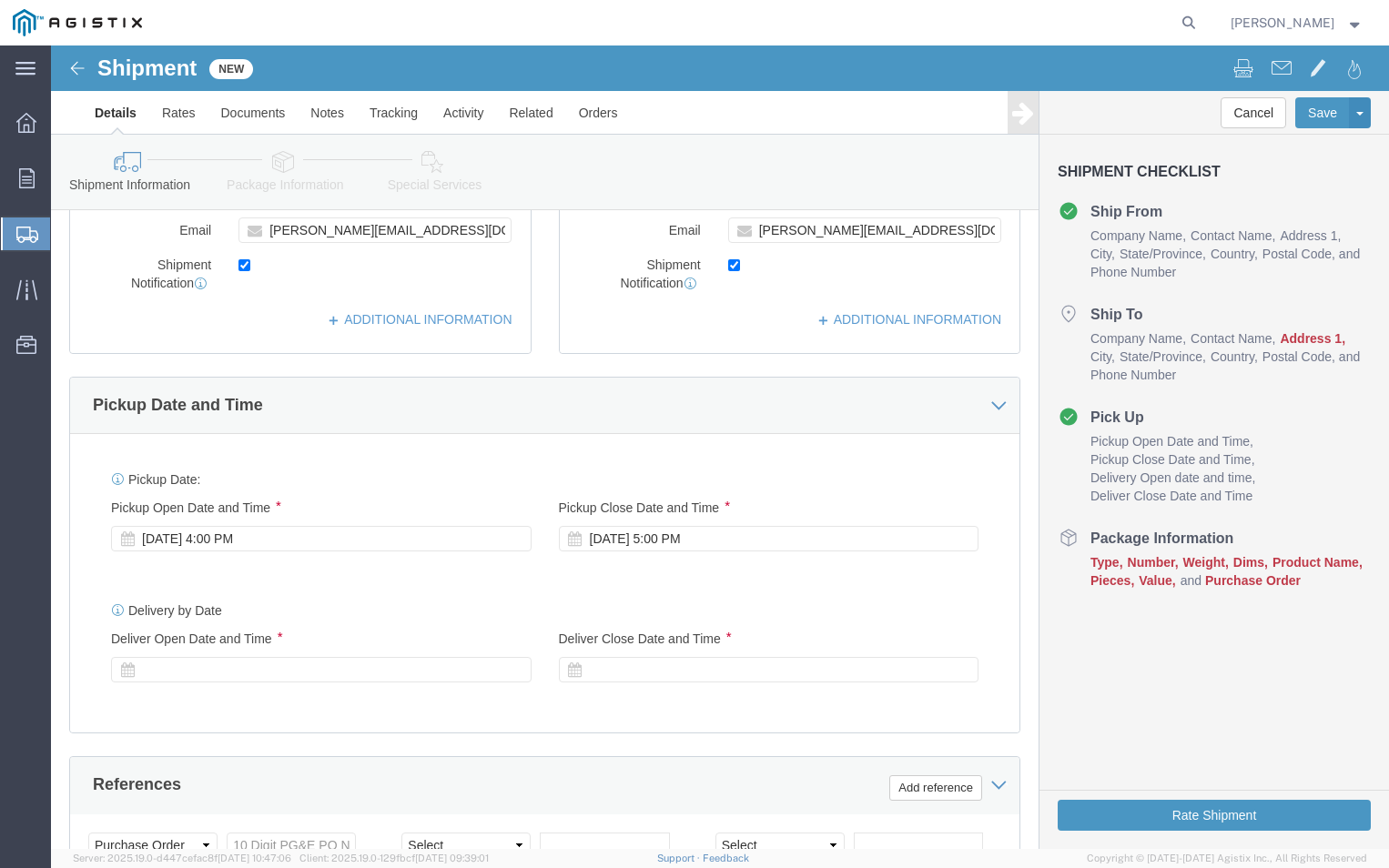
scroll to position [728, 0]
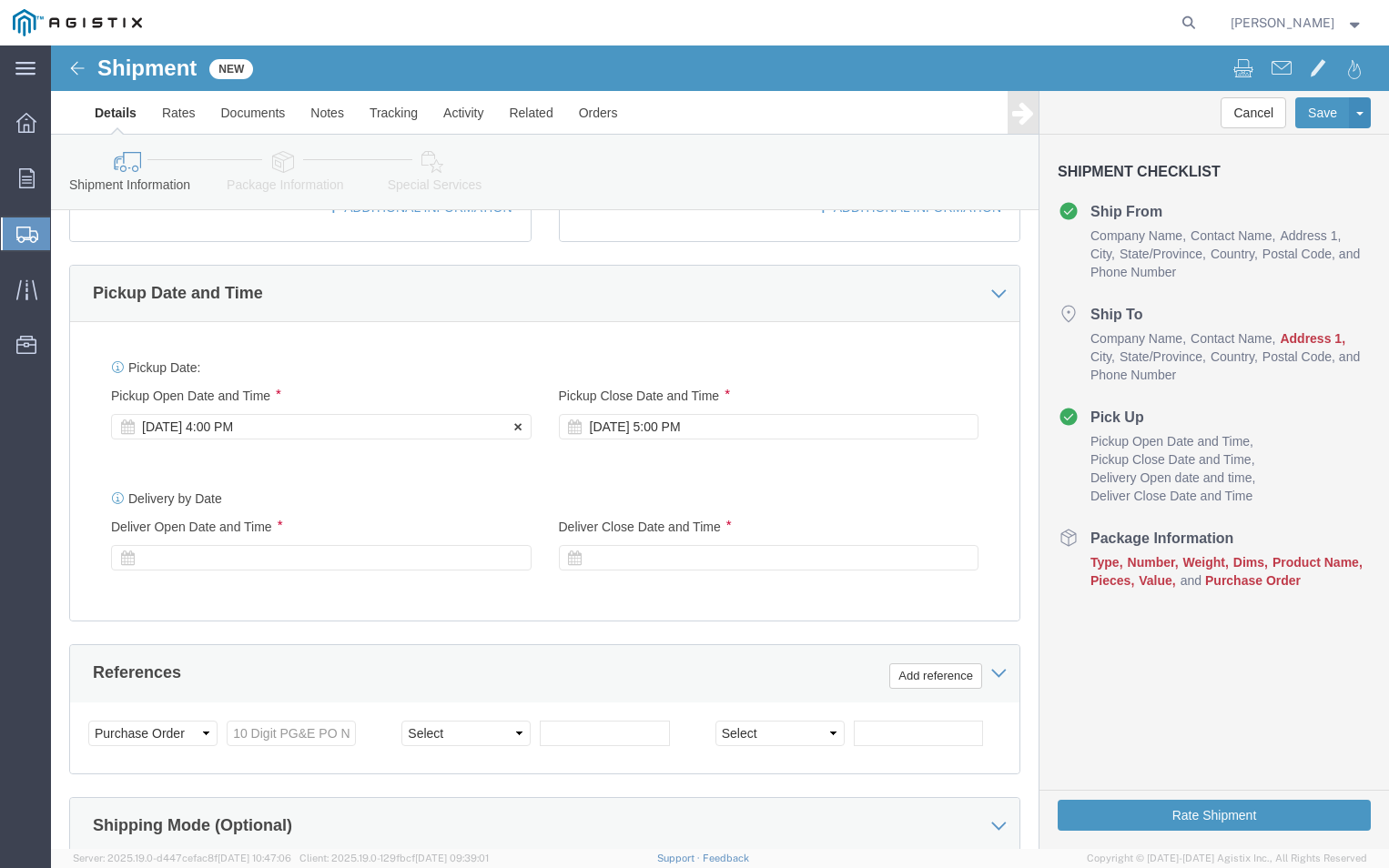
click div "[DATE] 4:00 PM"
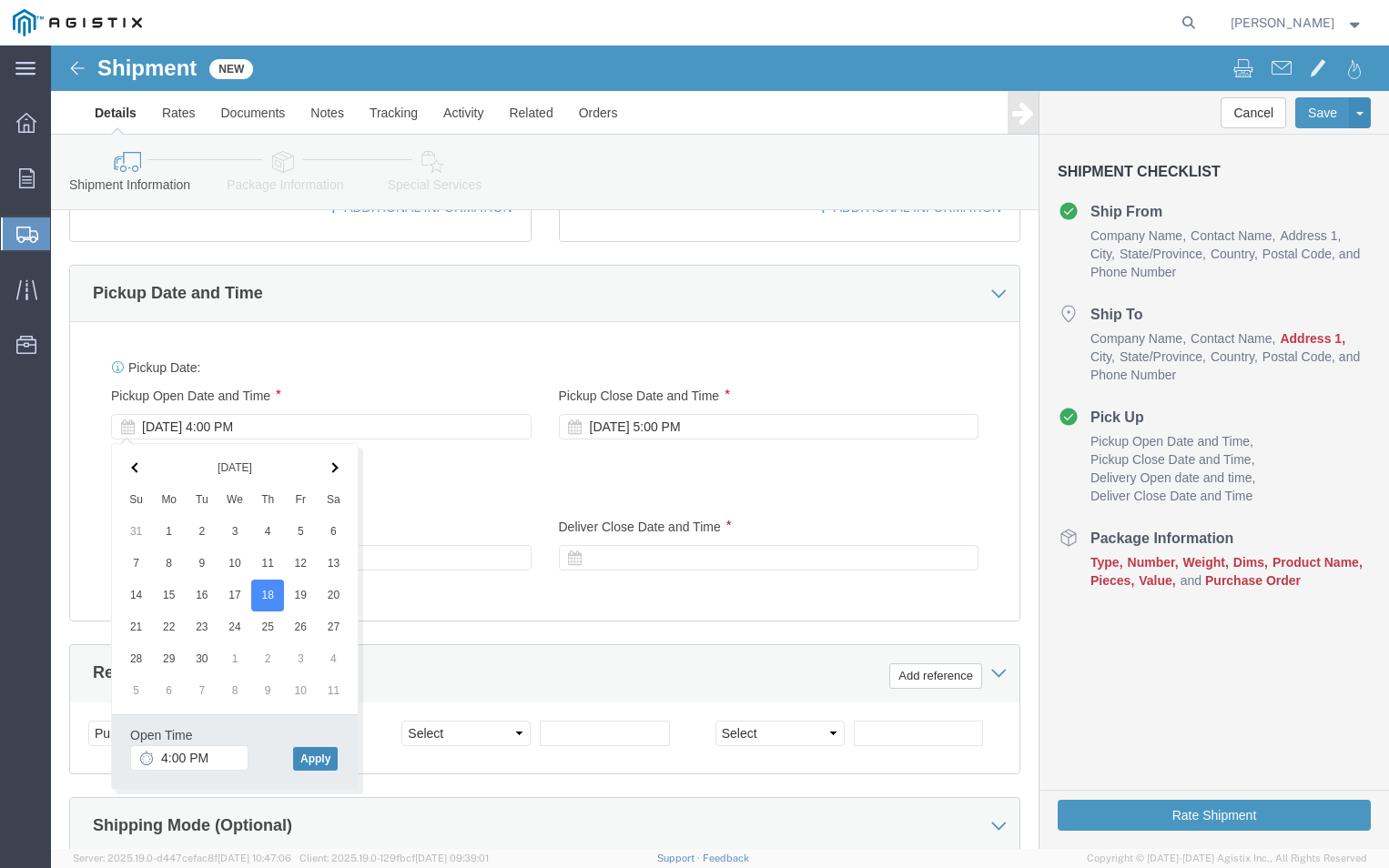
click button "Apply"
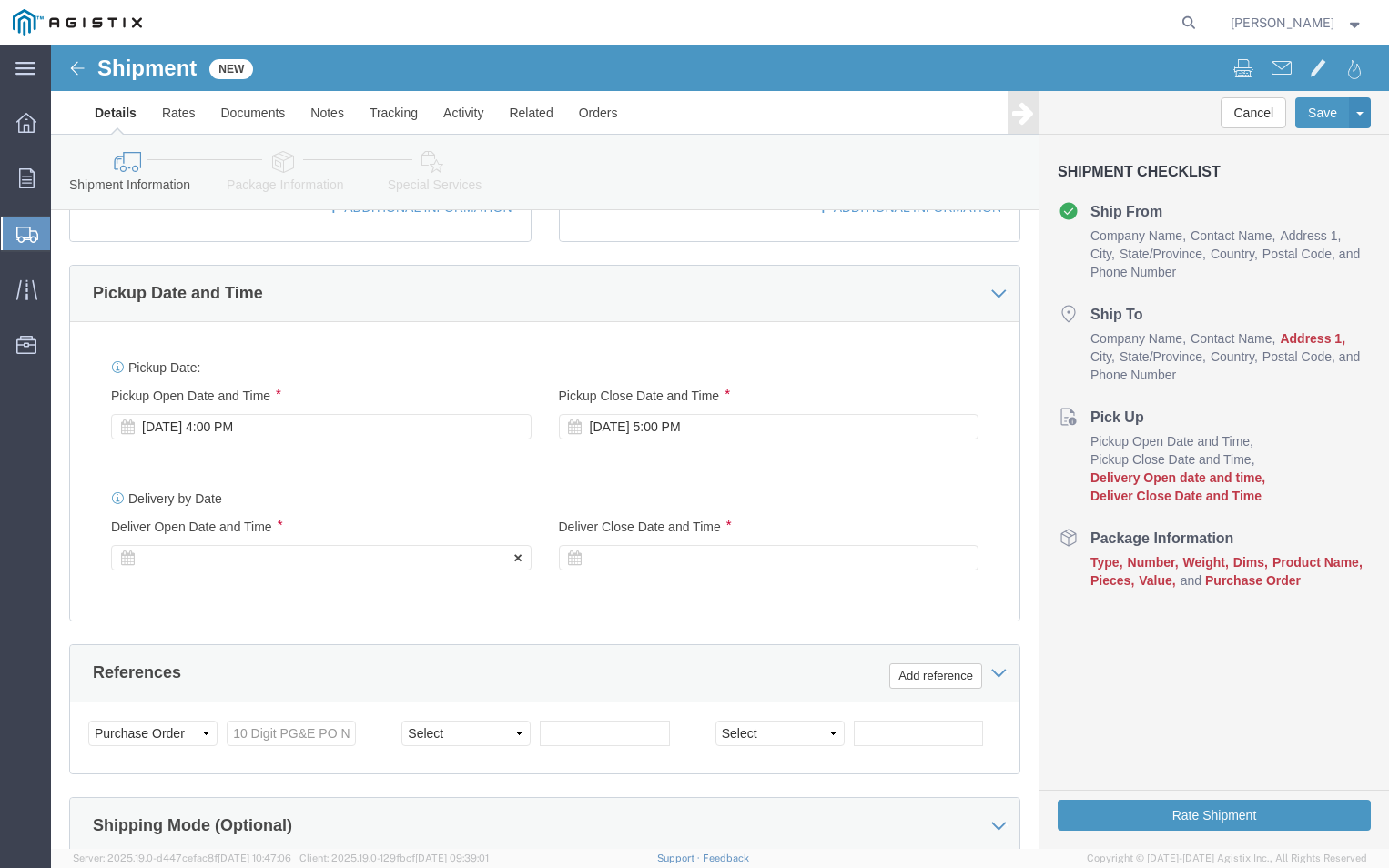
click div
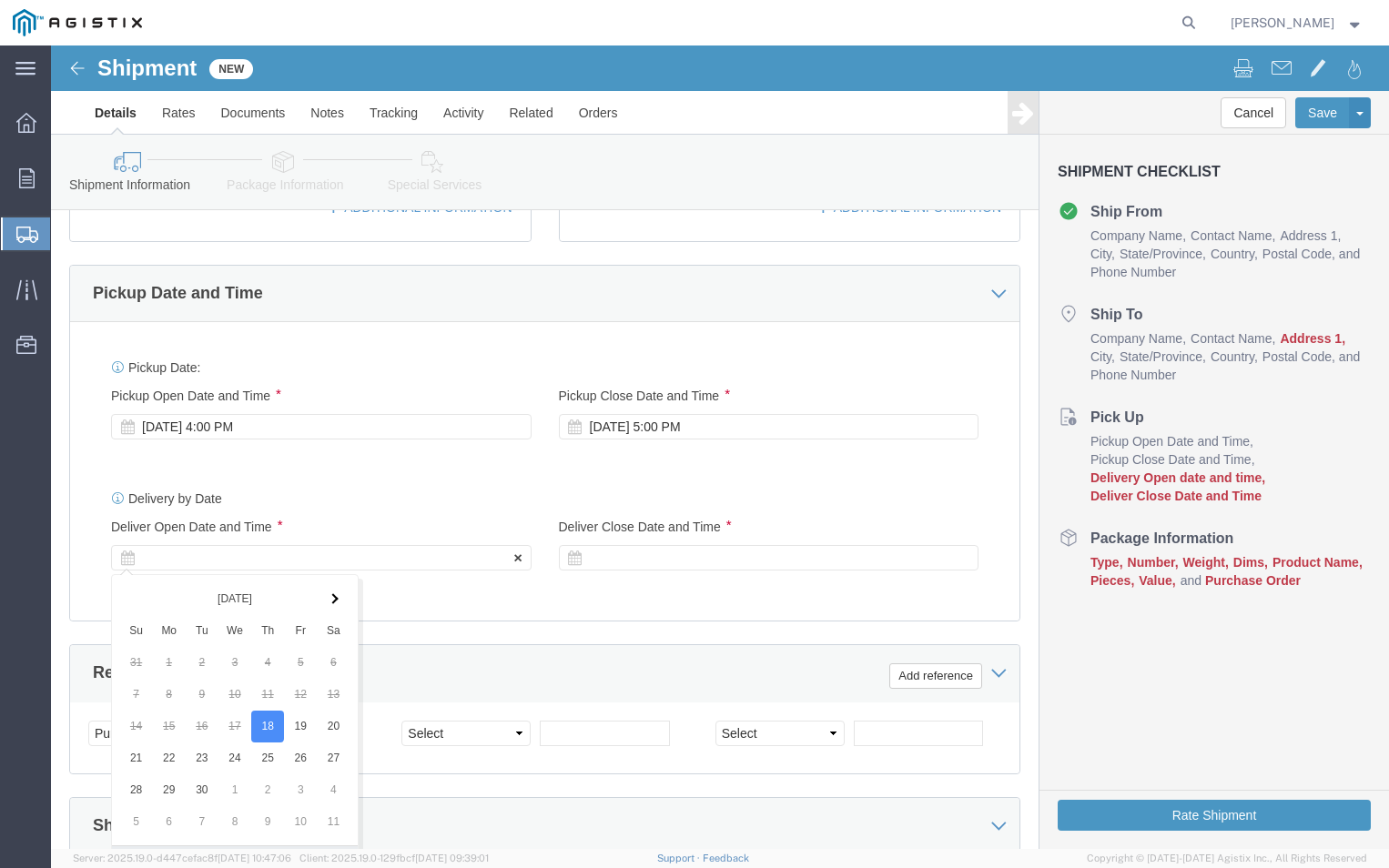
scroll to position [1055, 0]
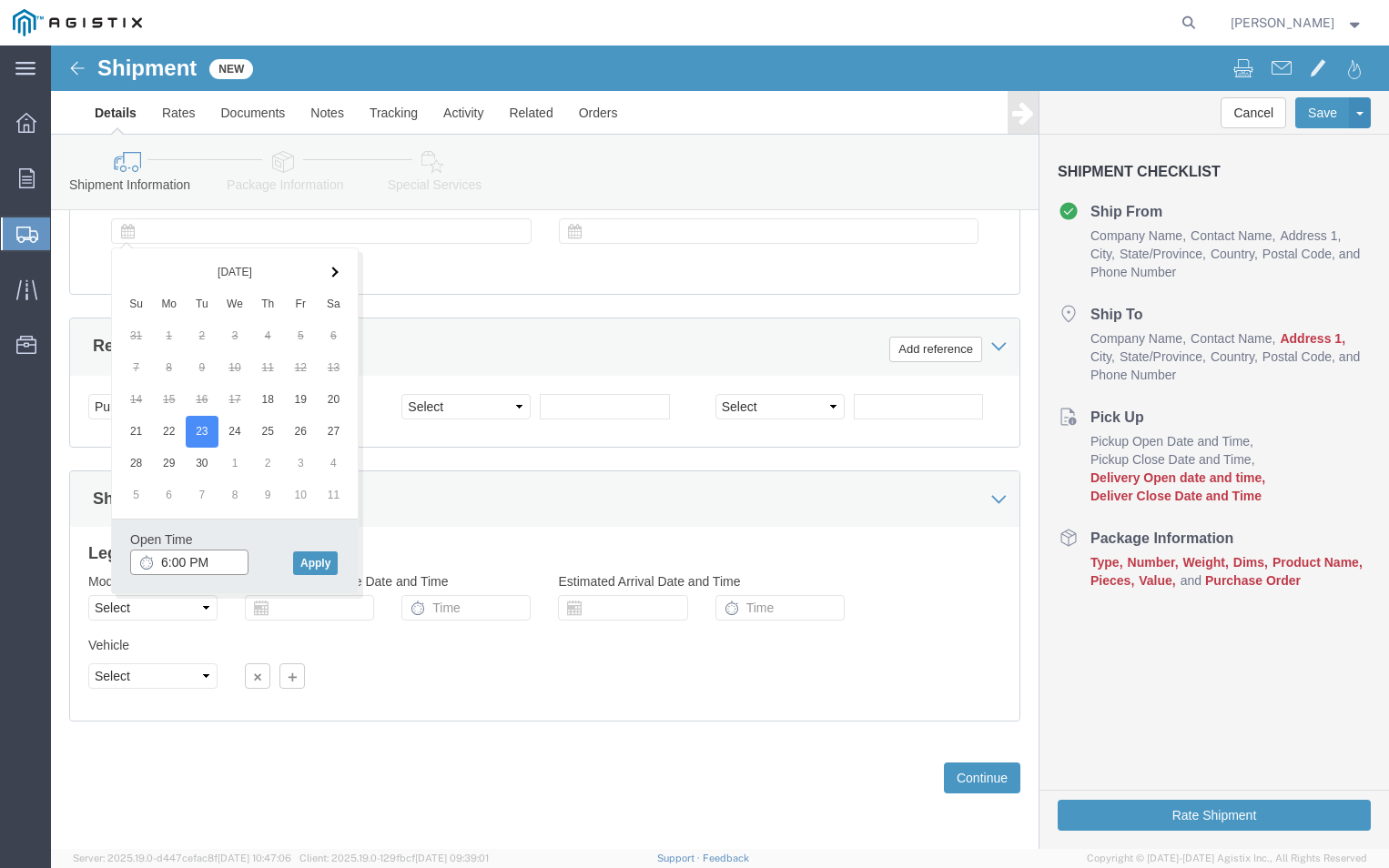
click input "6:00 PM"
click input "9:00 PM"
type input "9:00 AM"
click div "Open Time 9:00 AM [DATE] 6:00 PM - [DATE] 6:00 PM Cancel Apply"
click button "Apply"
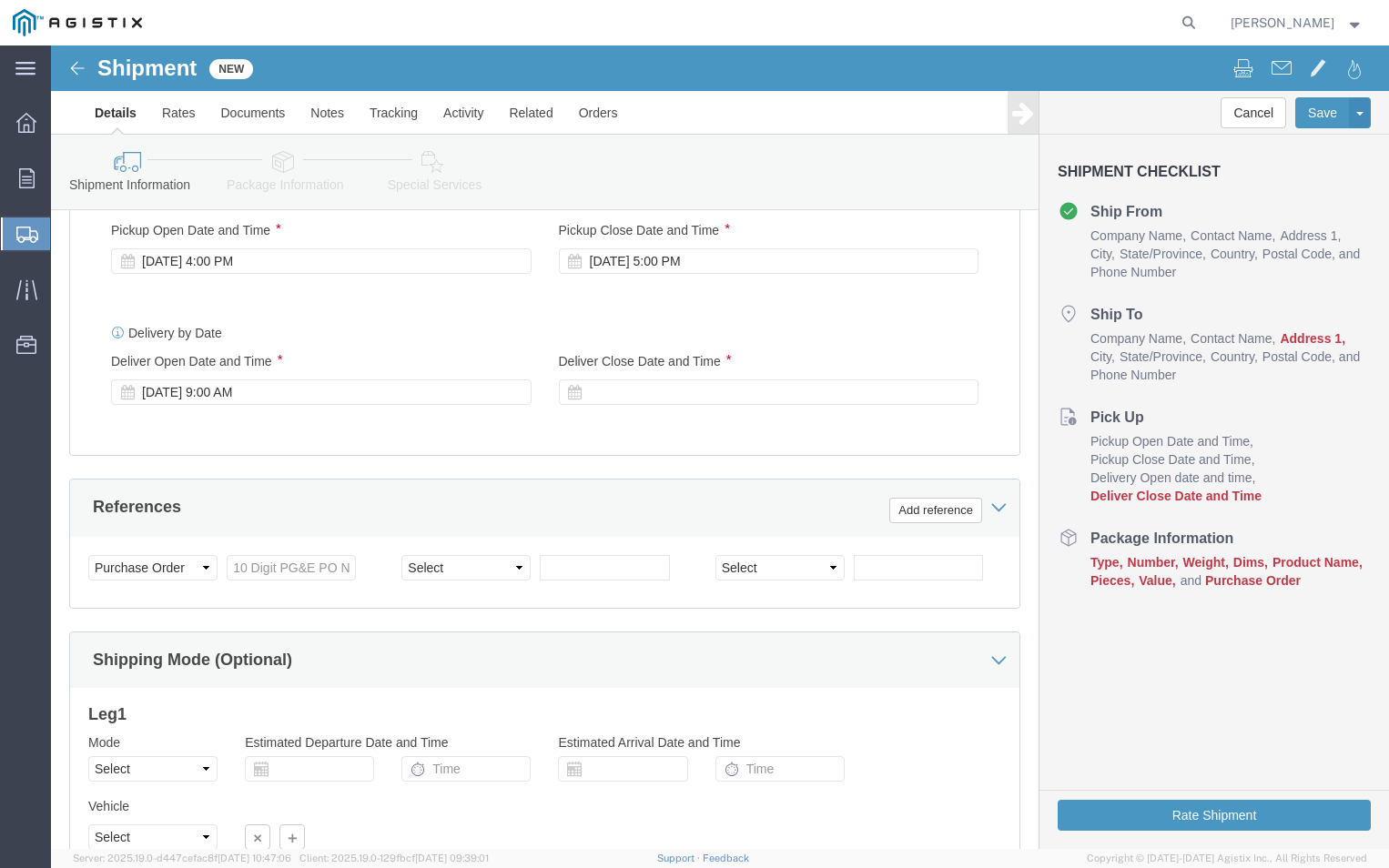
scroll to position [873, 0]
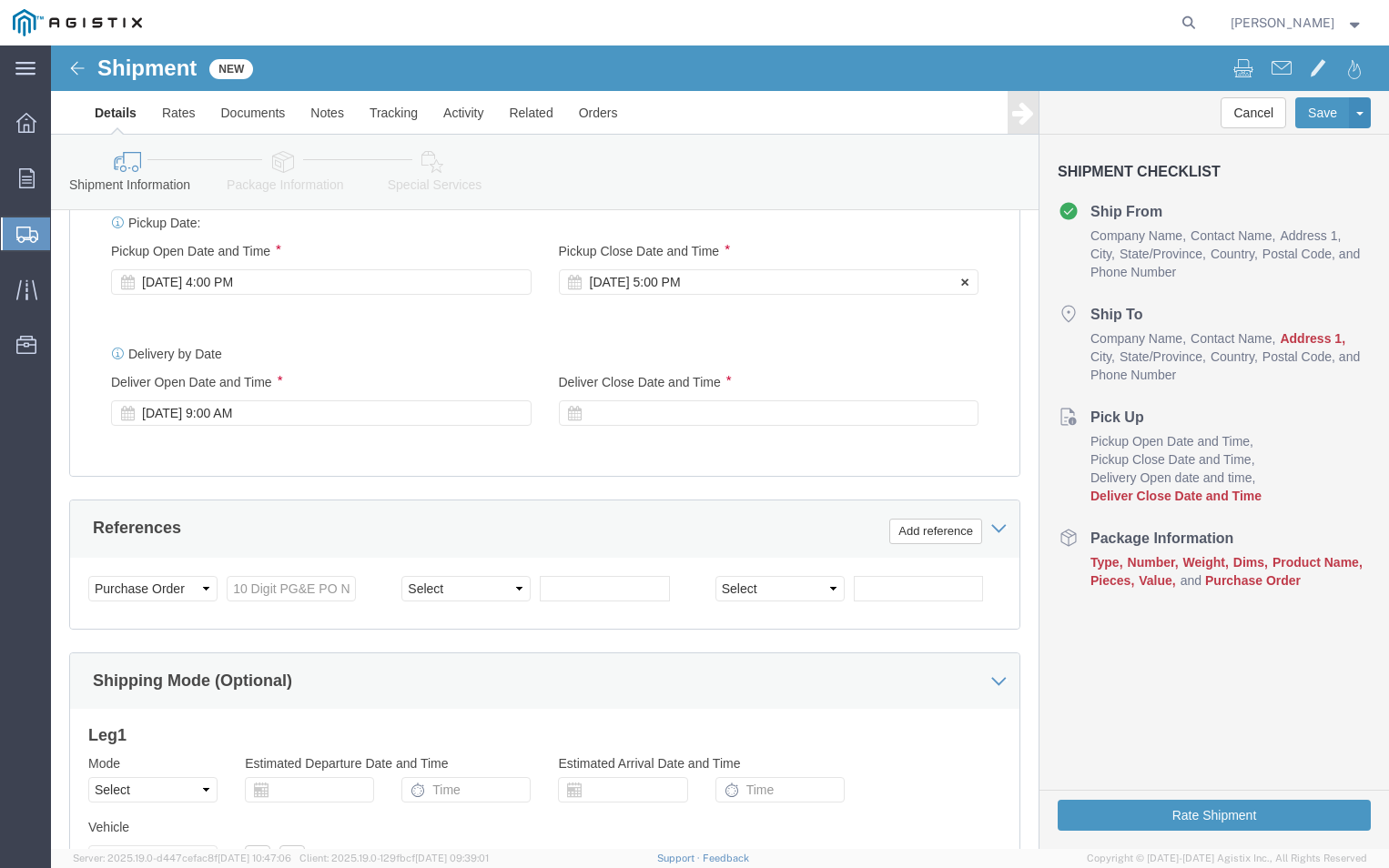
click div "[DATE] 5:00 PM"
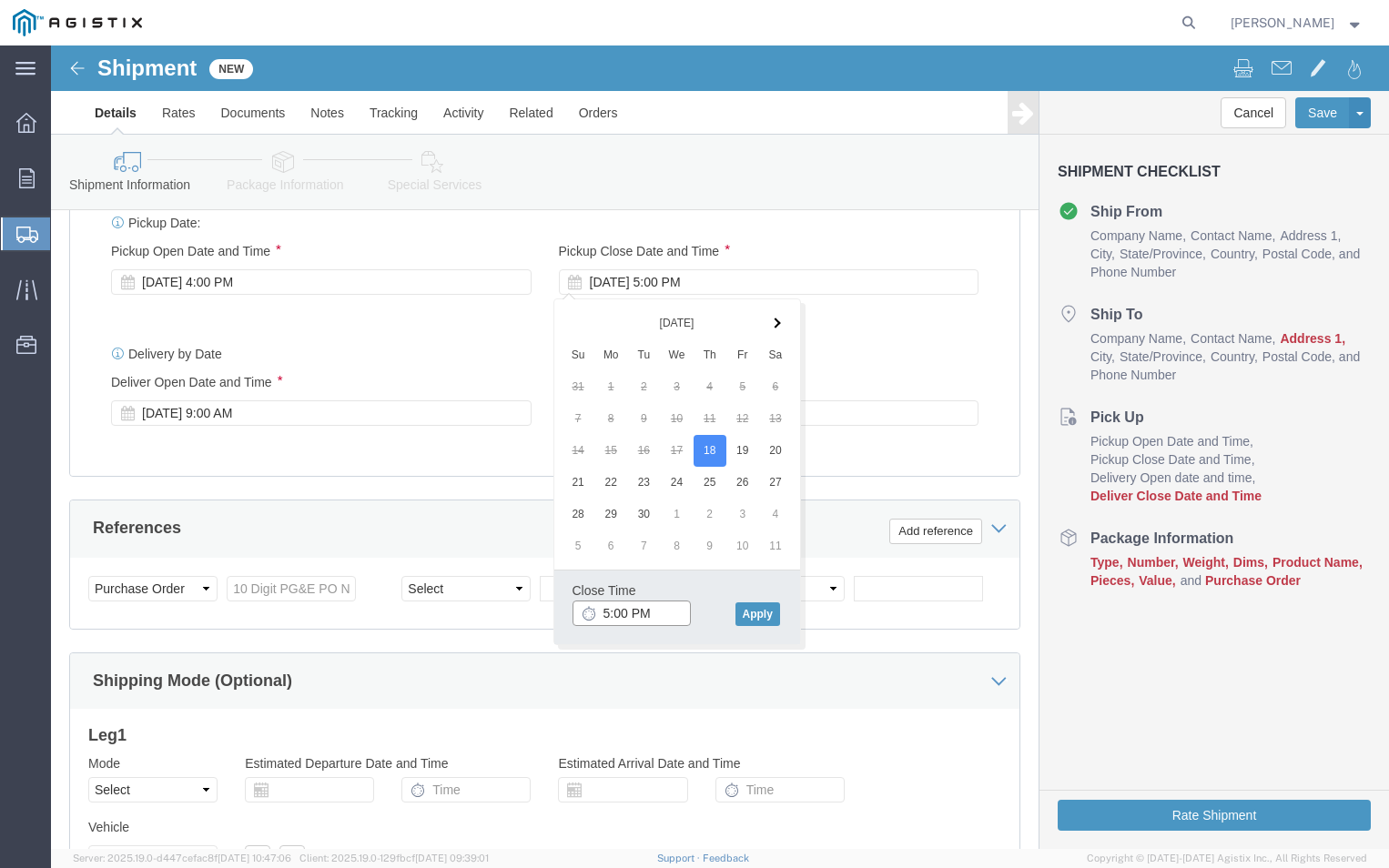
click input "5:00 PM"
click button "Apply"
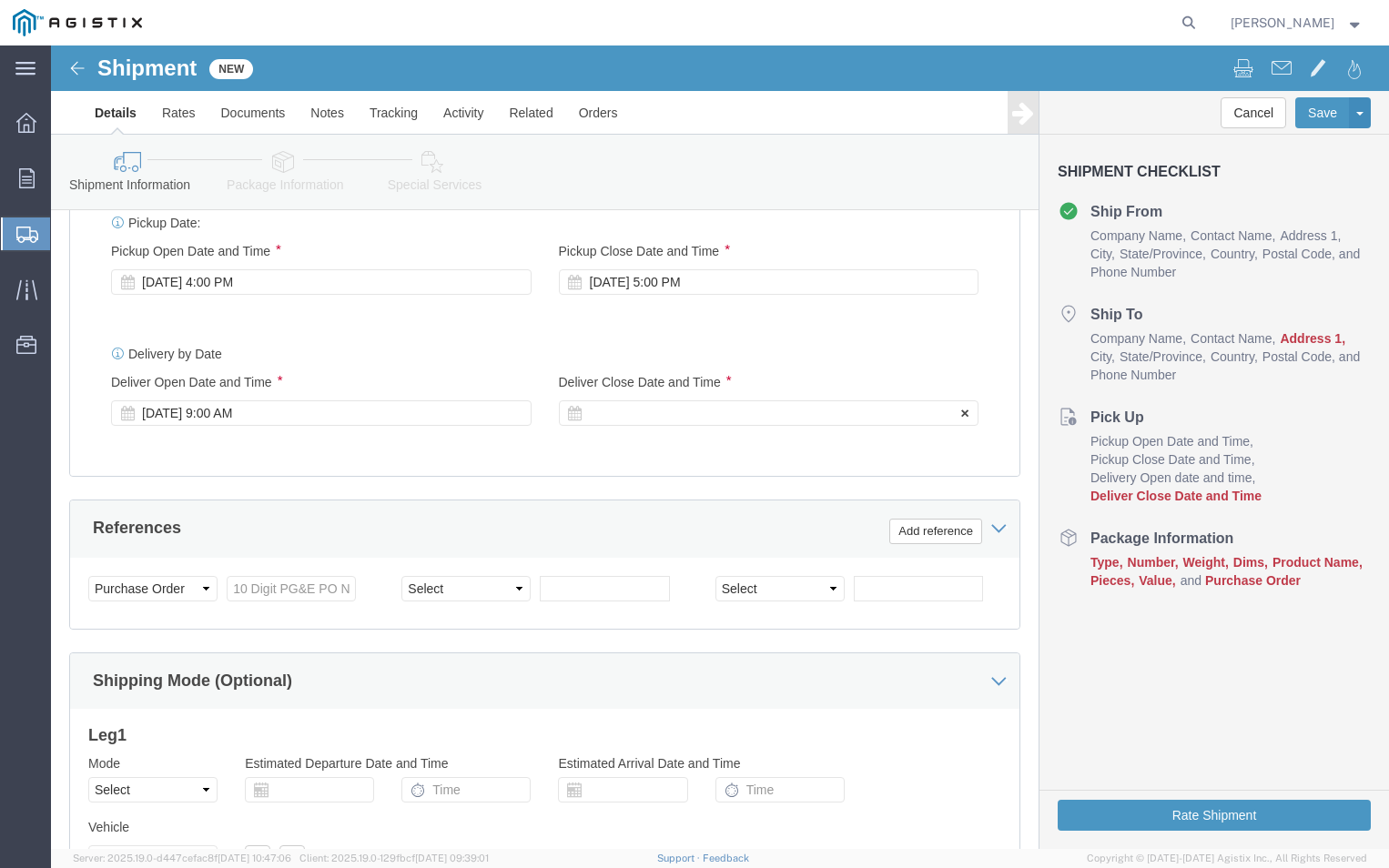
click icon
click div
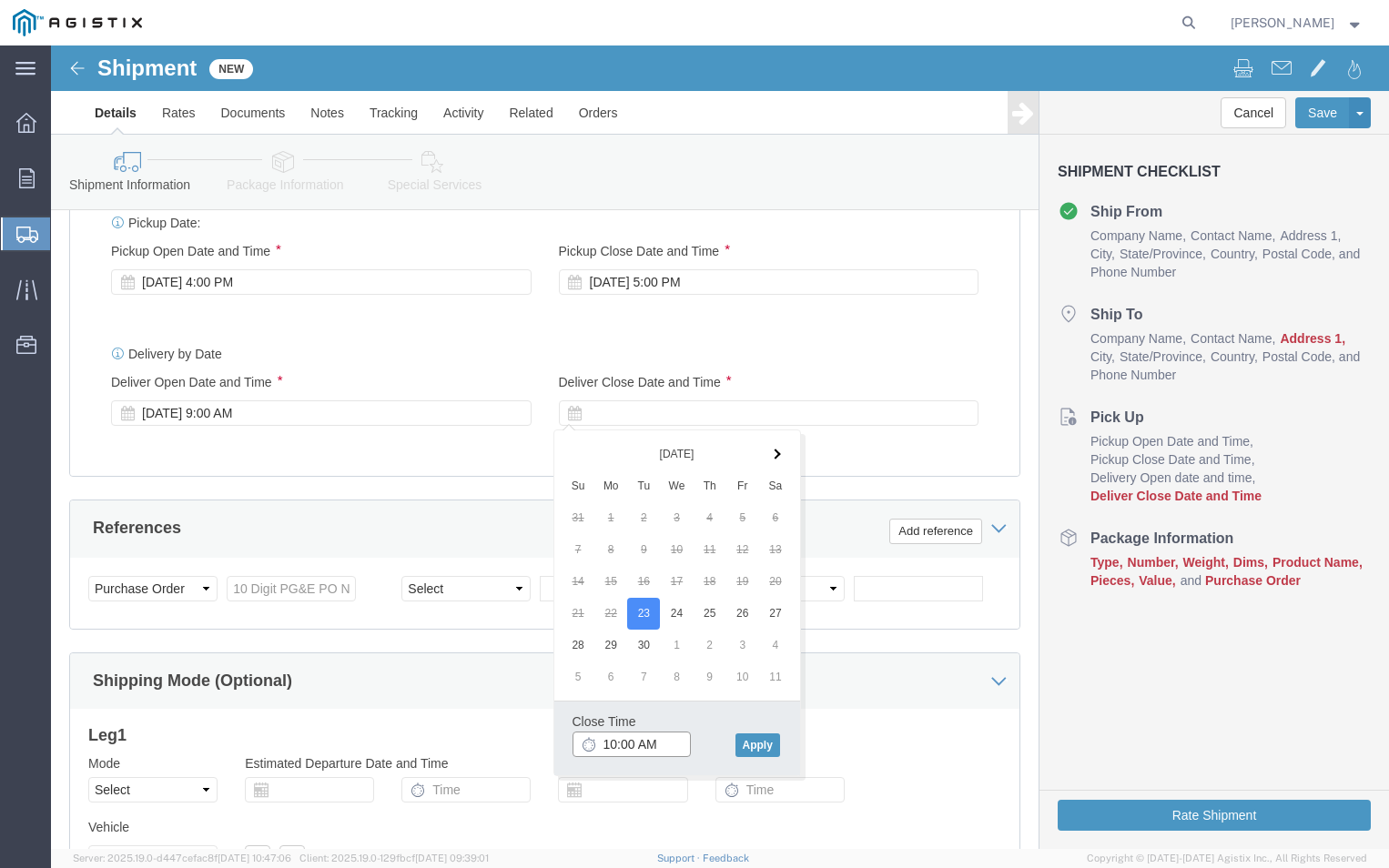
click input "10:00 AM"
click input "2:00 AM"
type input "2:00 PM"
click button "Apply"
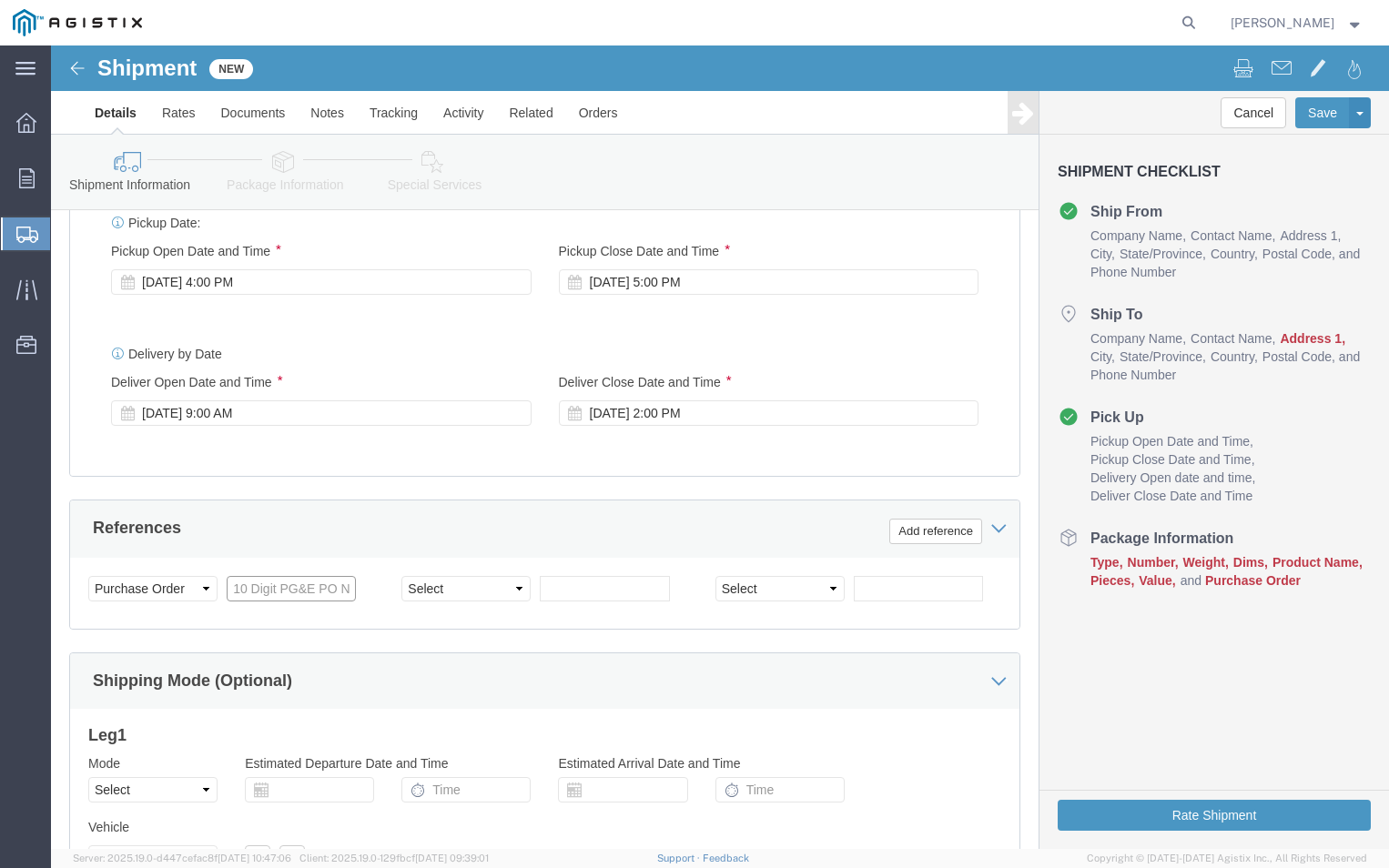
click input "text"
type input "3501400342"
click div "References Add reference"
click select "Select Account Type Activity ID Airline Appointment Number ASN Batch Request # …"
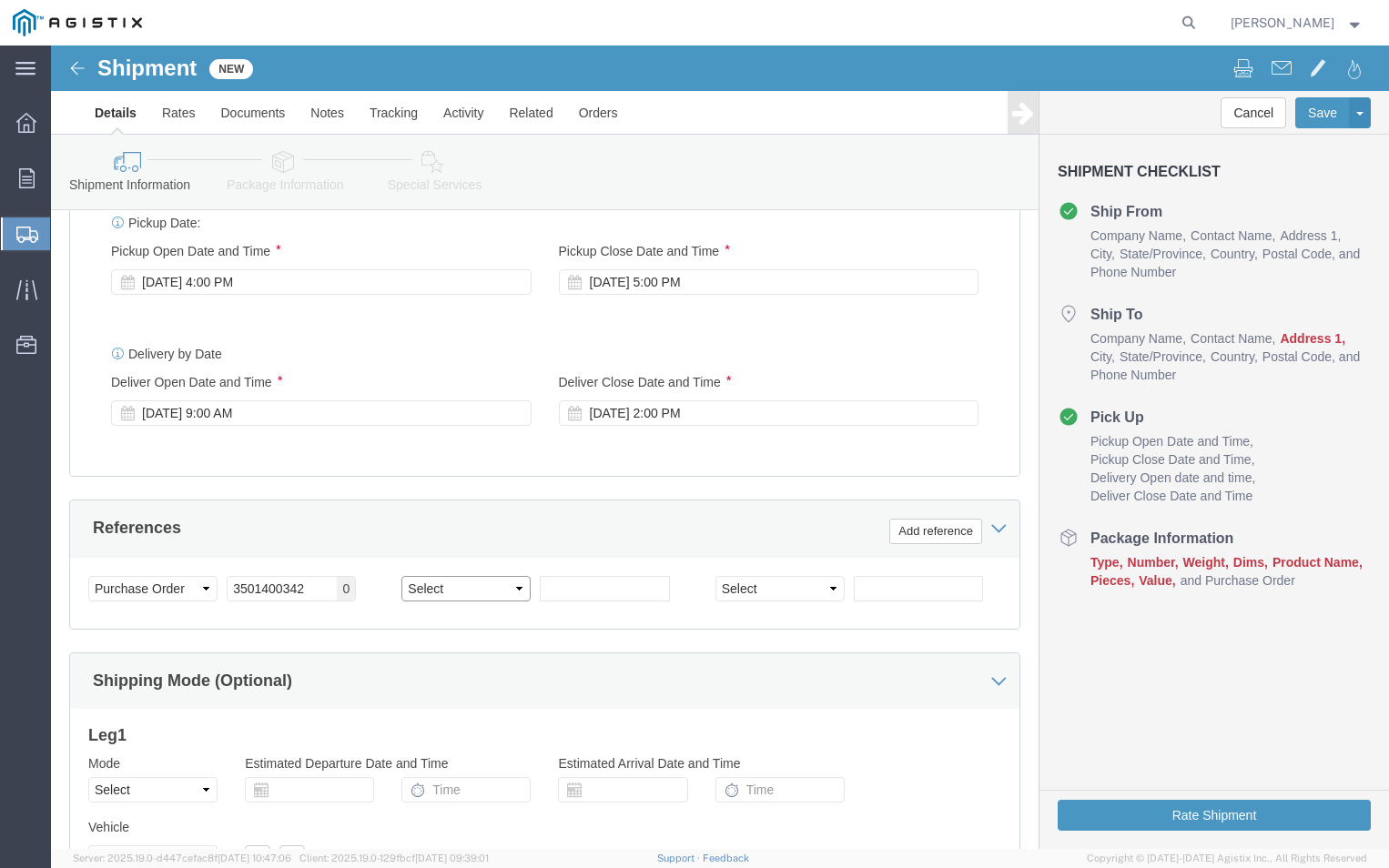
click select "Select Account Type Activity ID Airline Appointment Number ASN Batch Request # …"
select select "PURCHORD"
click select "Select Account Type Activity ID Airline Appointment Number ASN Batch Request # …"
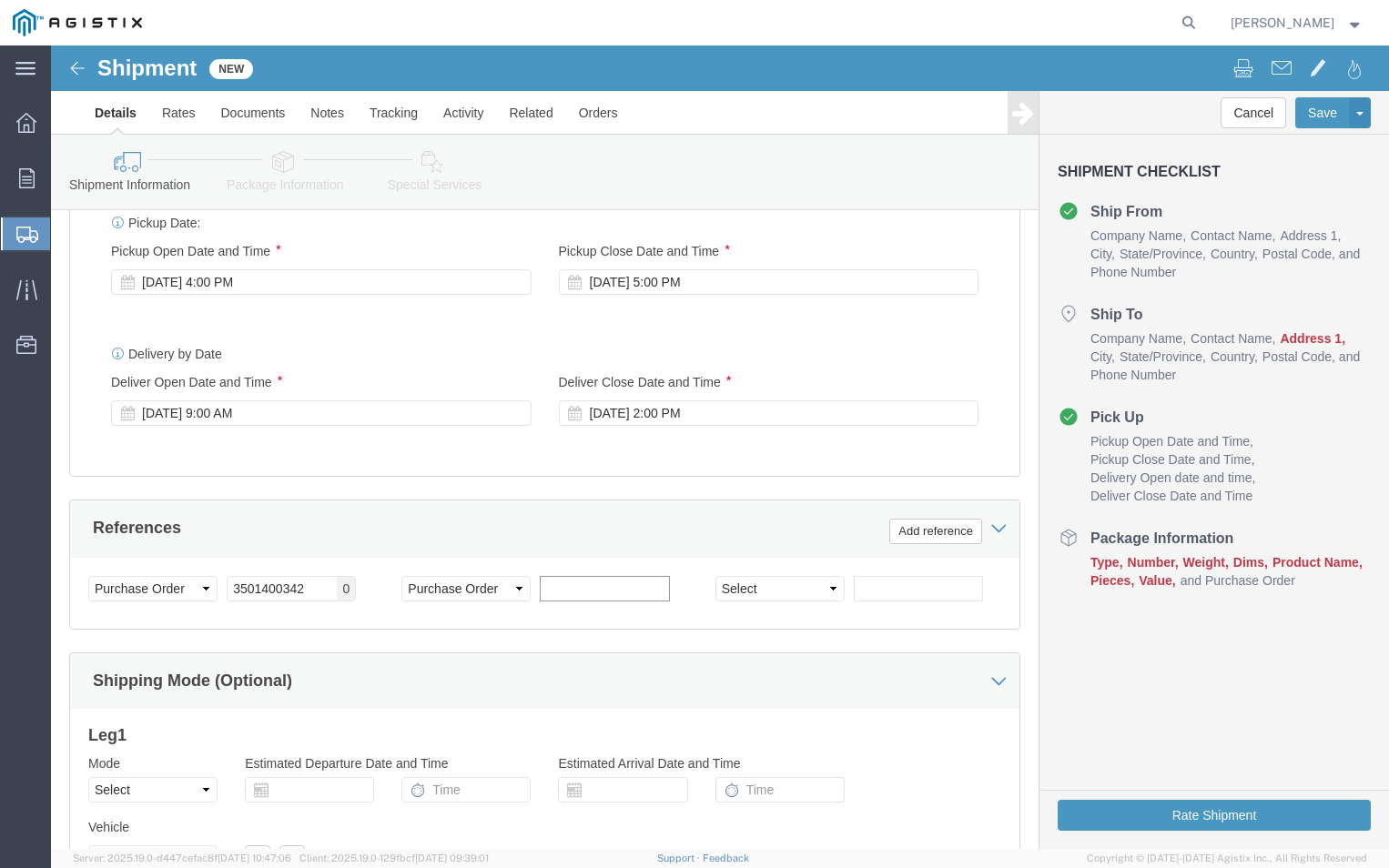
click input "text"
type input "3501400342"
click div "Shipping Mode (Optional)"
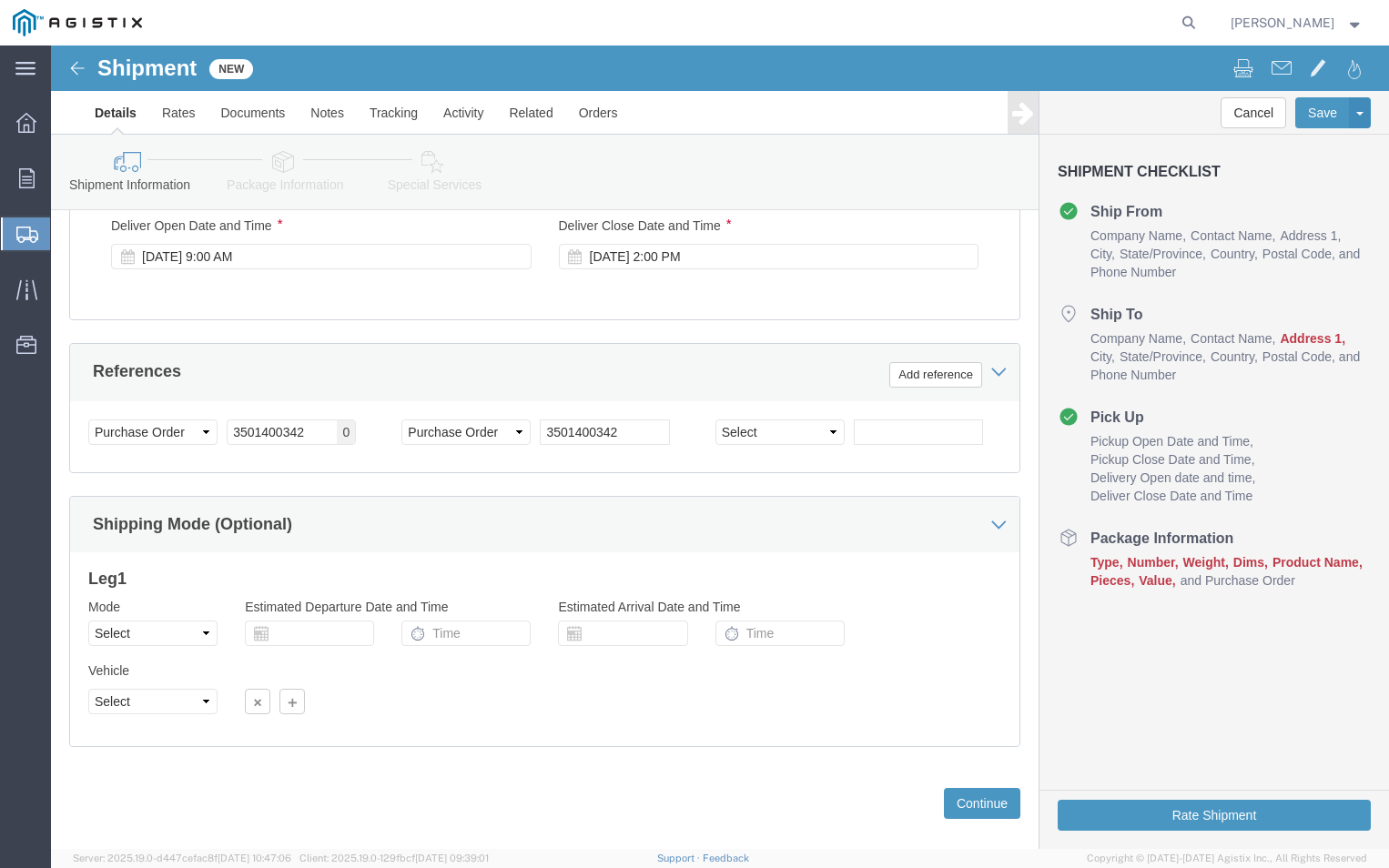
scroll to position [1055, 0]
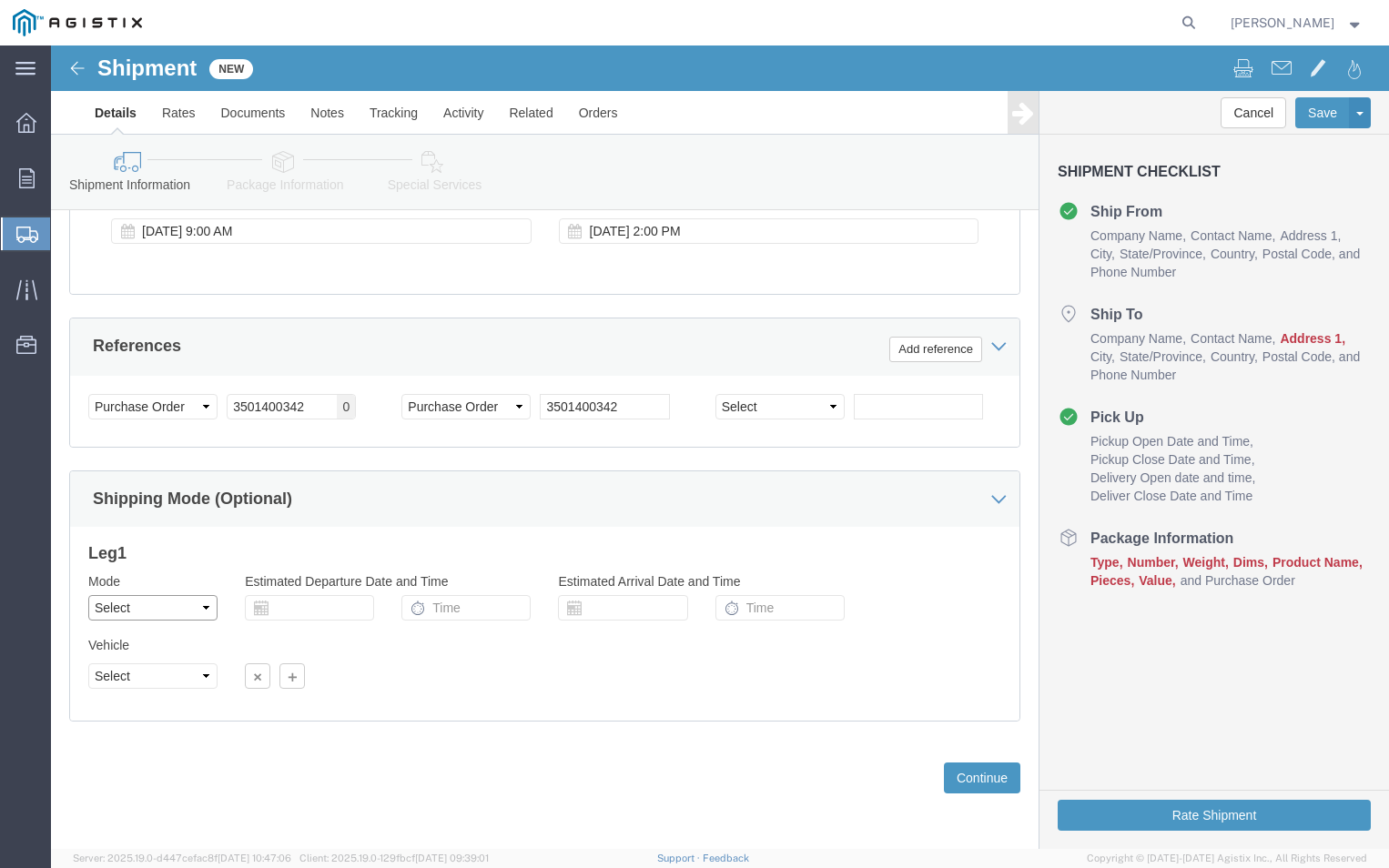
click select "Select Air Less than Truckload Multi-Leg Ocean Freight Rail Small Parcel Truckl…"
select select "LTL"
click select "Select Air Less than Truckload Multi-Leg Ocean Freight Rail Small Parcel Truckl…"
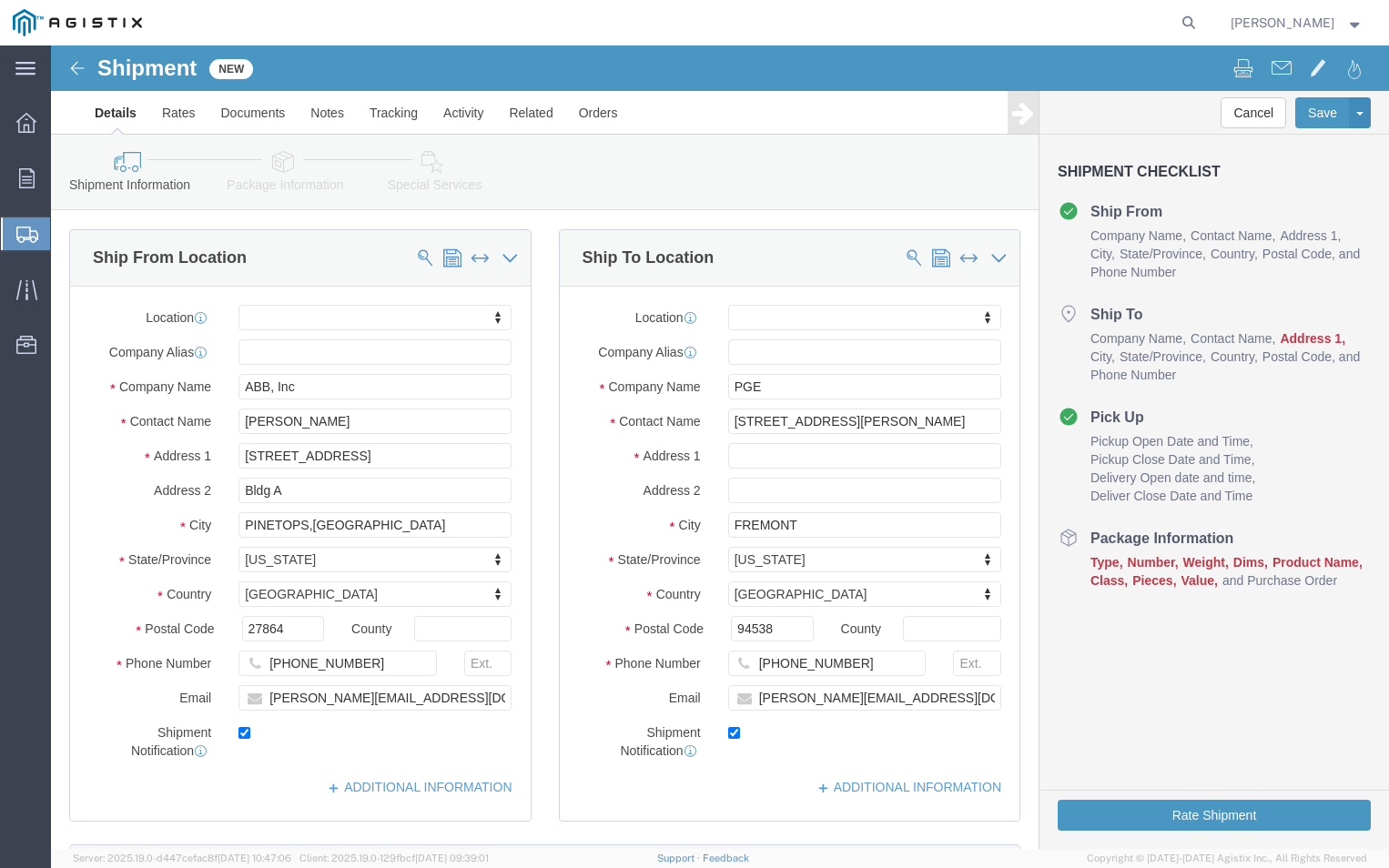
scroll to position [145, 0]
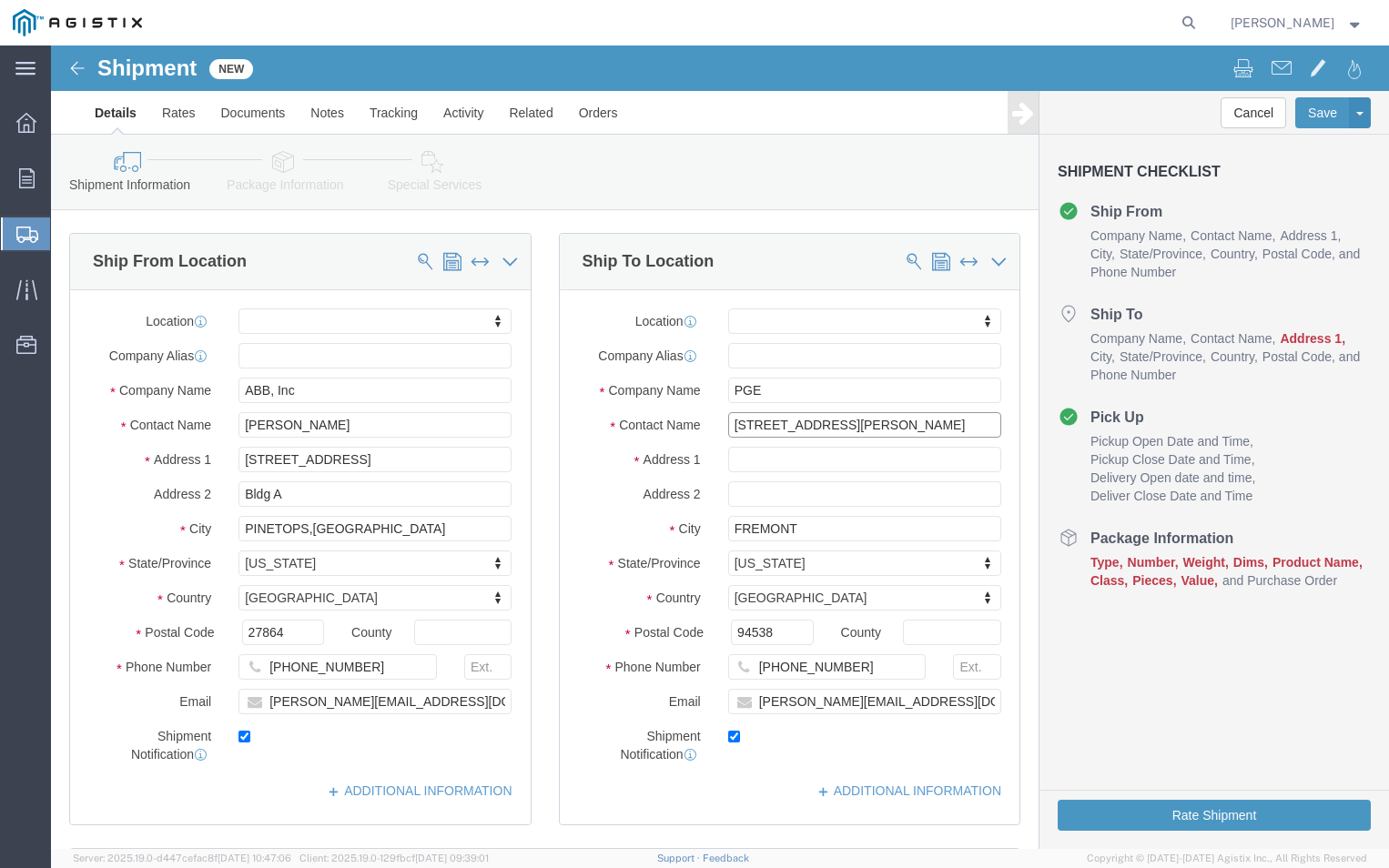
drag, startPoint x: 796, startPoint y: 380, endPoint x: 624, endPoint y: 381, distance: 172.0
click div "Contact Name [STREET_ADDRESS][PERSON_NAME]"
click input "text"
paste input "[STREET_ADDRESS][PERSON_NAME]"
type input "[STREET_ADDRESS][PERSON_NAME]"
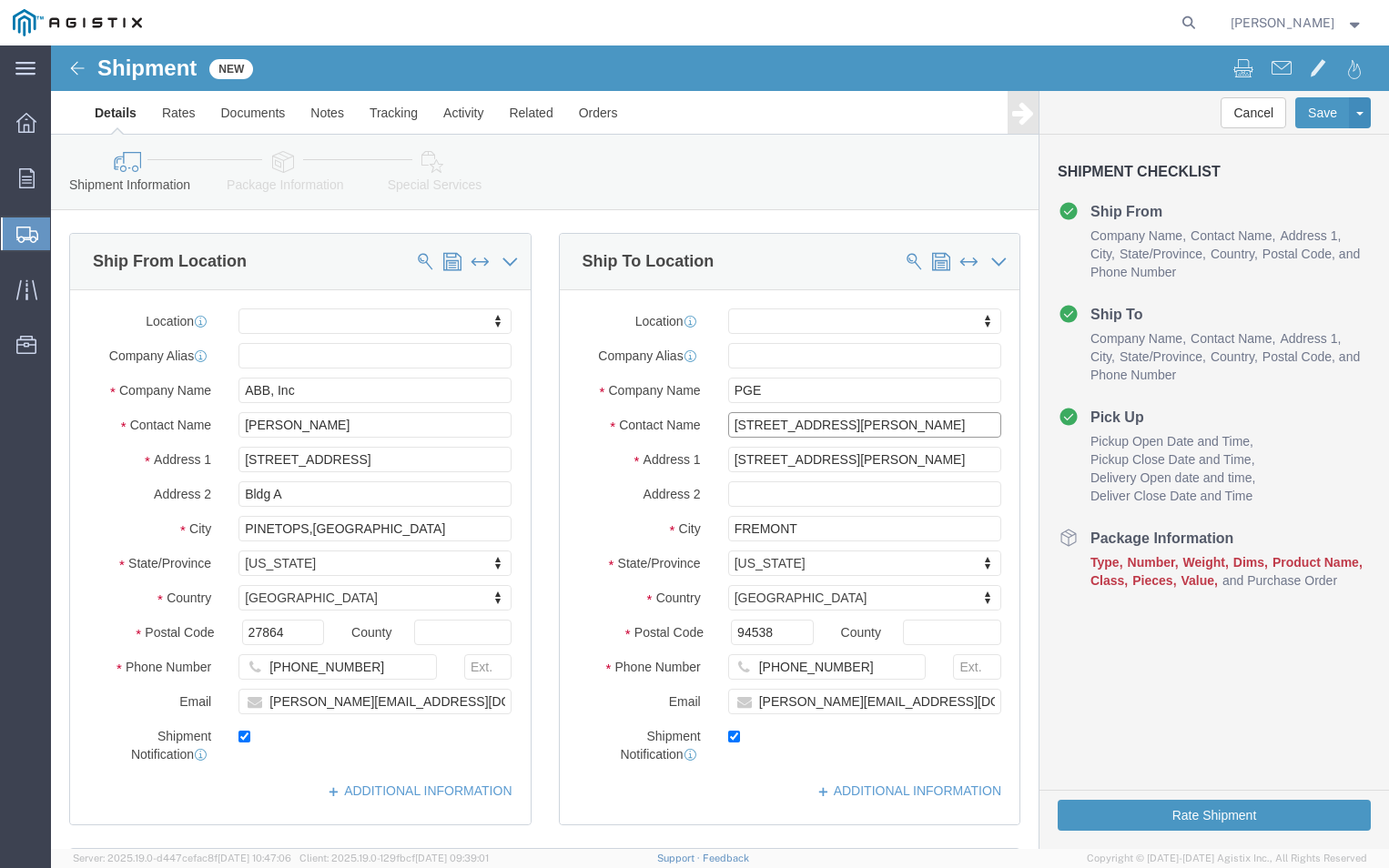
select select
click input "[STREET_ADDRESS][PERSON_NAME]"
type input "4"
click label "Phone Number"
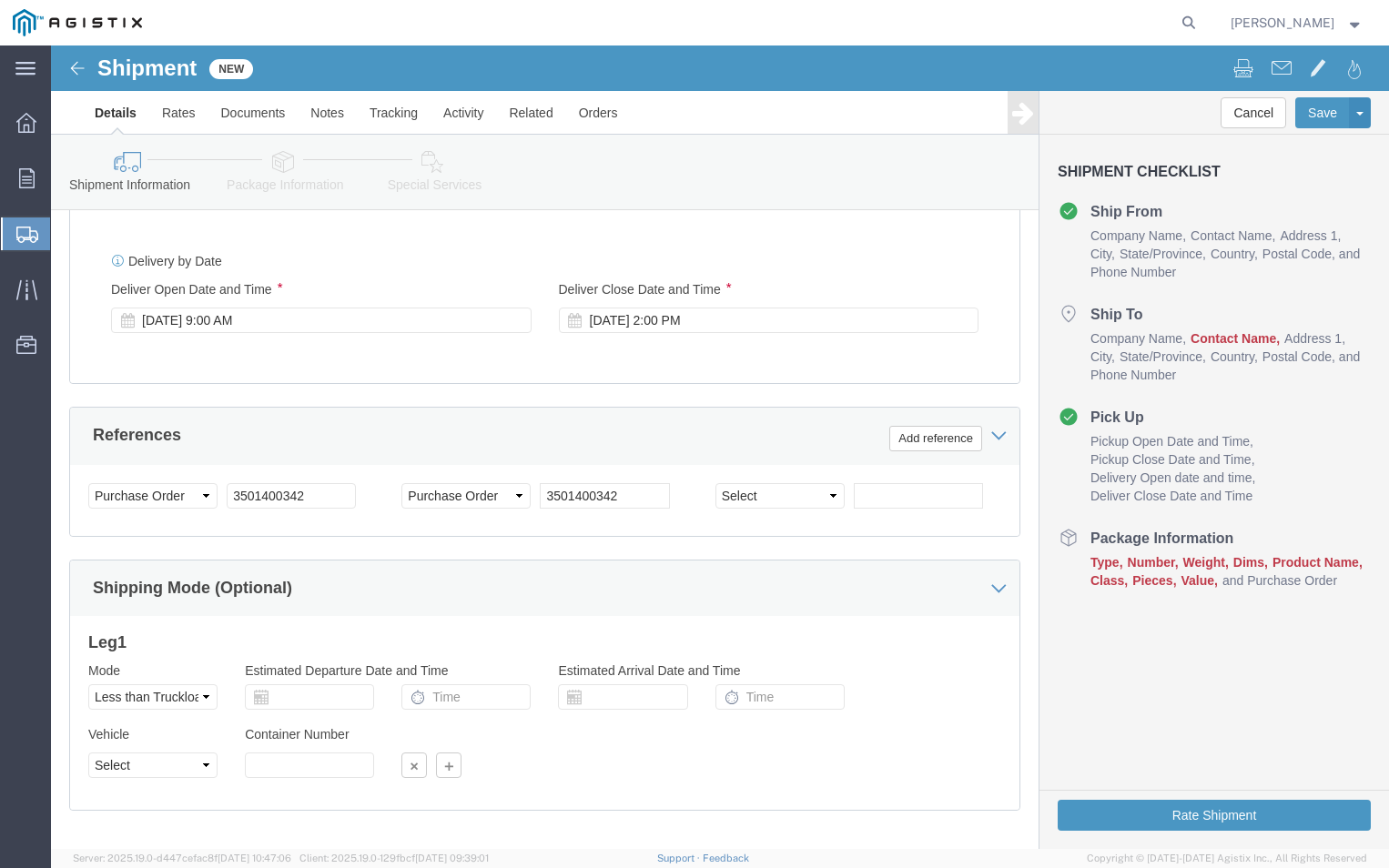
scroll to position [1055, 0]
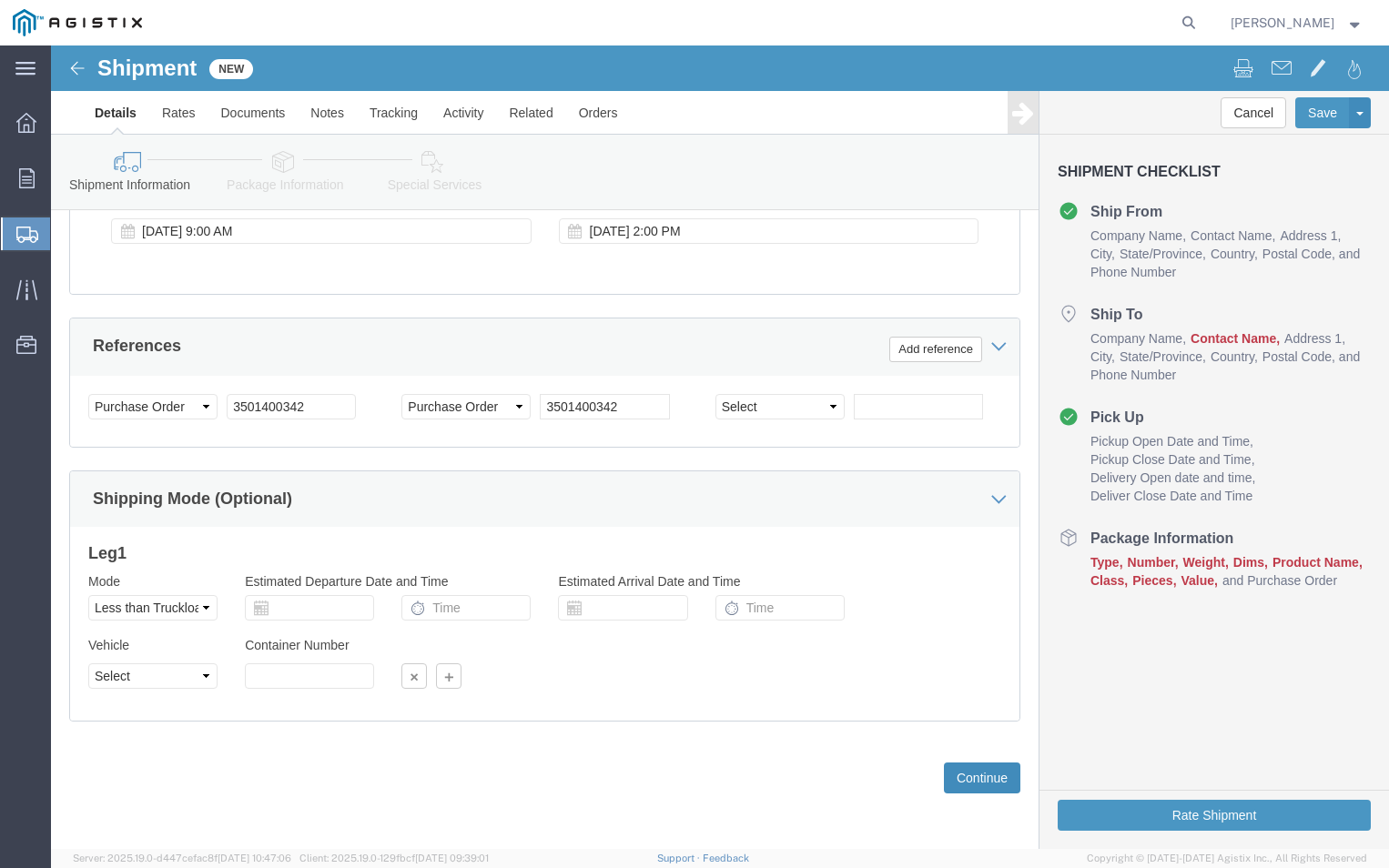
click button "Continue"
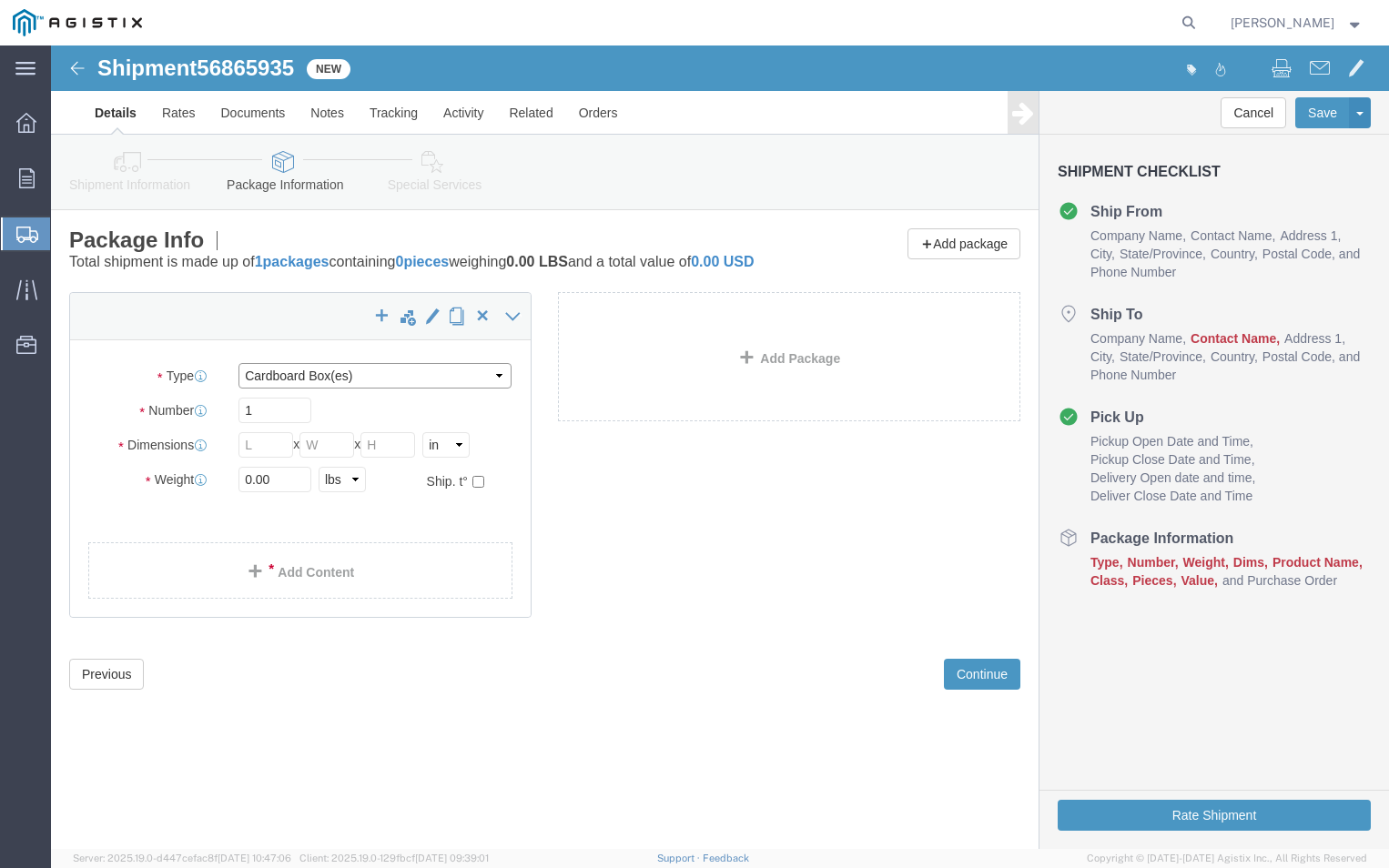
click select "Select Bulk Bundle(s) Cardboard Box(es) Carton(s) Crate(s) Drum(s) (Fiberboard)…"
select select "PSNS"
click select "Select Bulk Bundle(s) Cardboard Box(es) Carton(s) Crate(s) Drum(s) (Fiberboard)…"
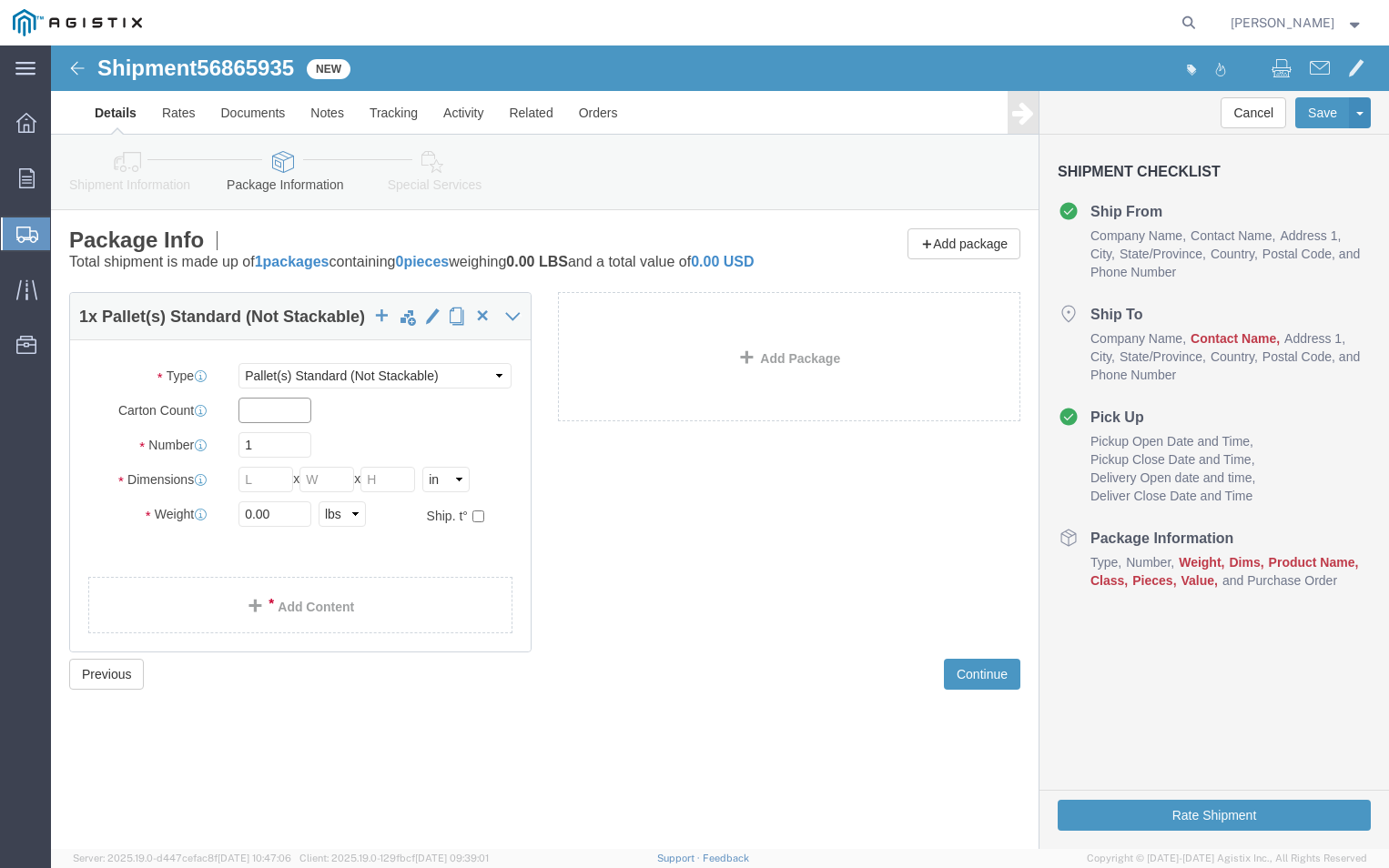
click input "text"
type input "1"
click input "text"
type input "20"
click input "text"
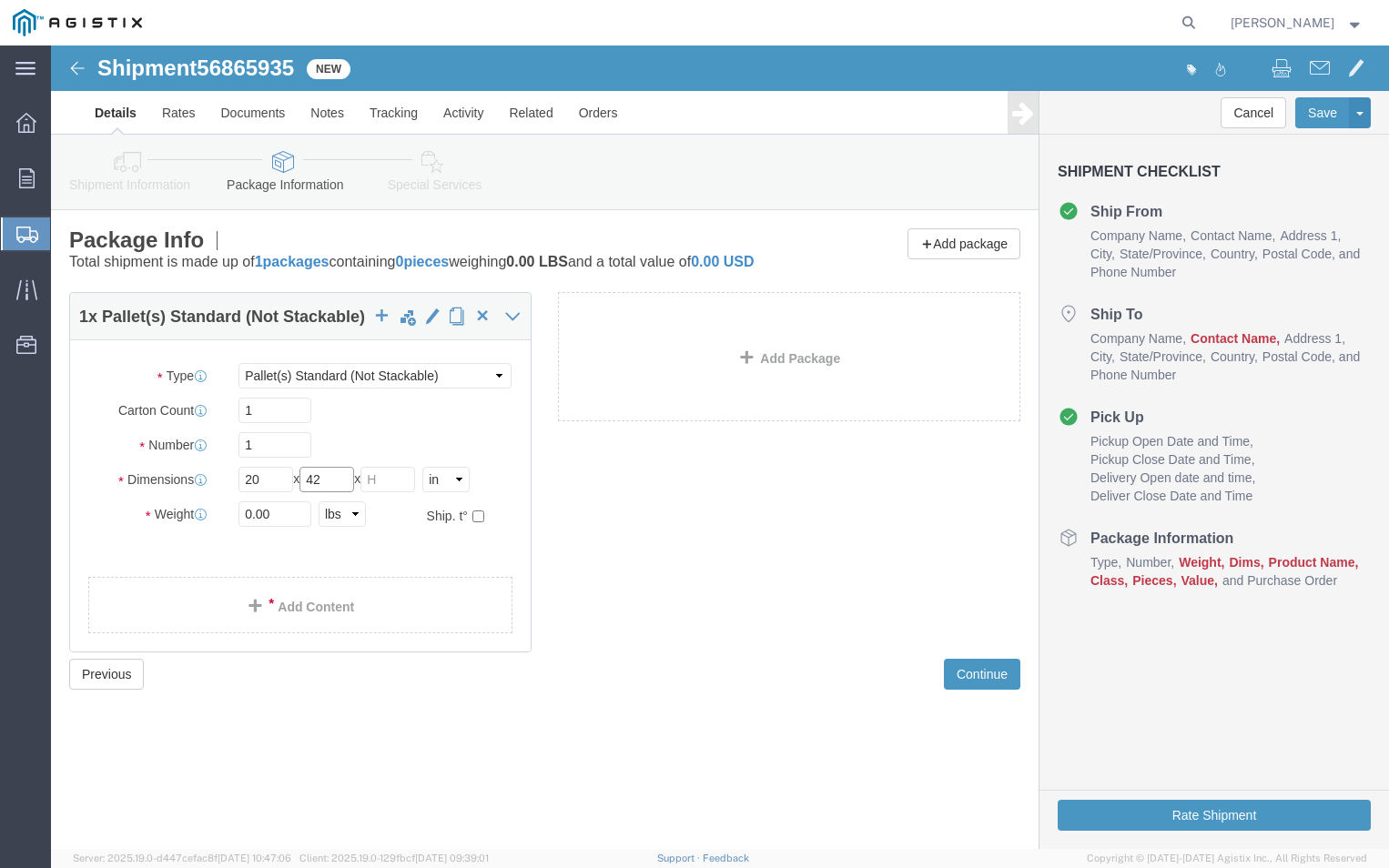
type input "42"
click input "text"
type input "20"
click input "0.00"
type input "0"
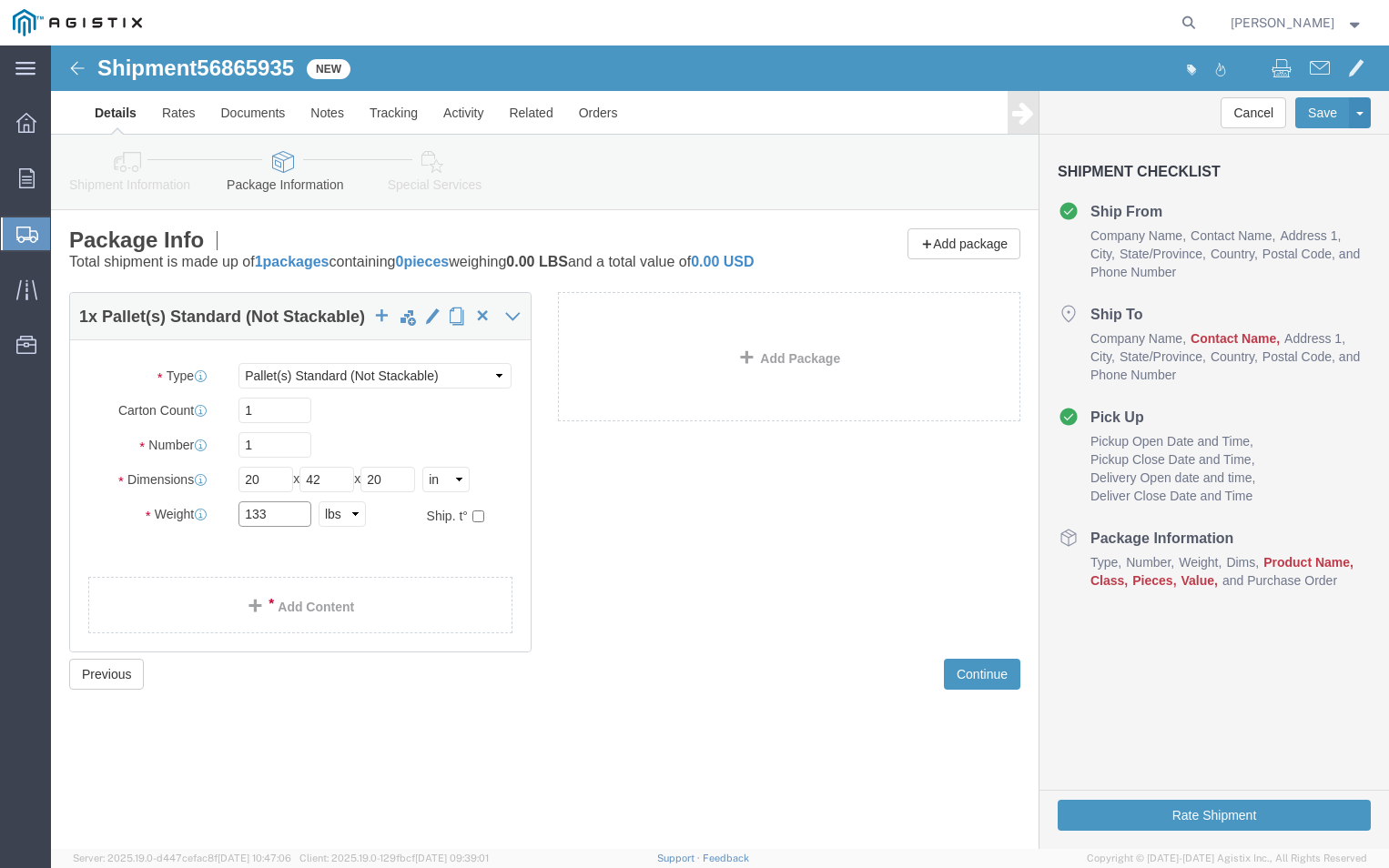
type input "133"
click div "Package Type Select Bulk Bundle(s) Cardboard Box(es) Carton(s) Crate(s) Drum(s)…"
click link "Add Content"
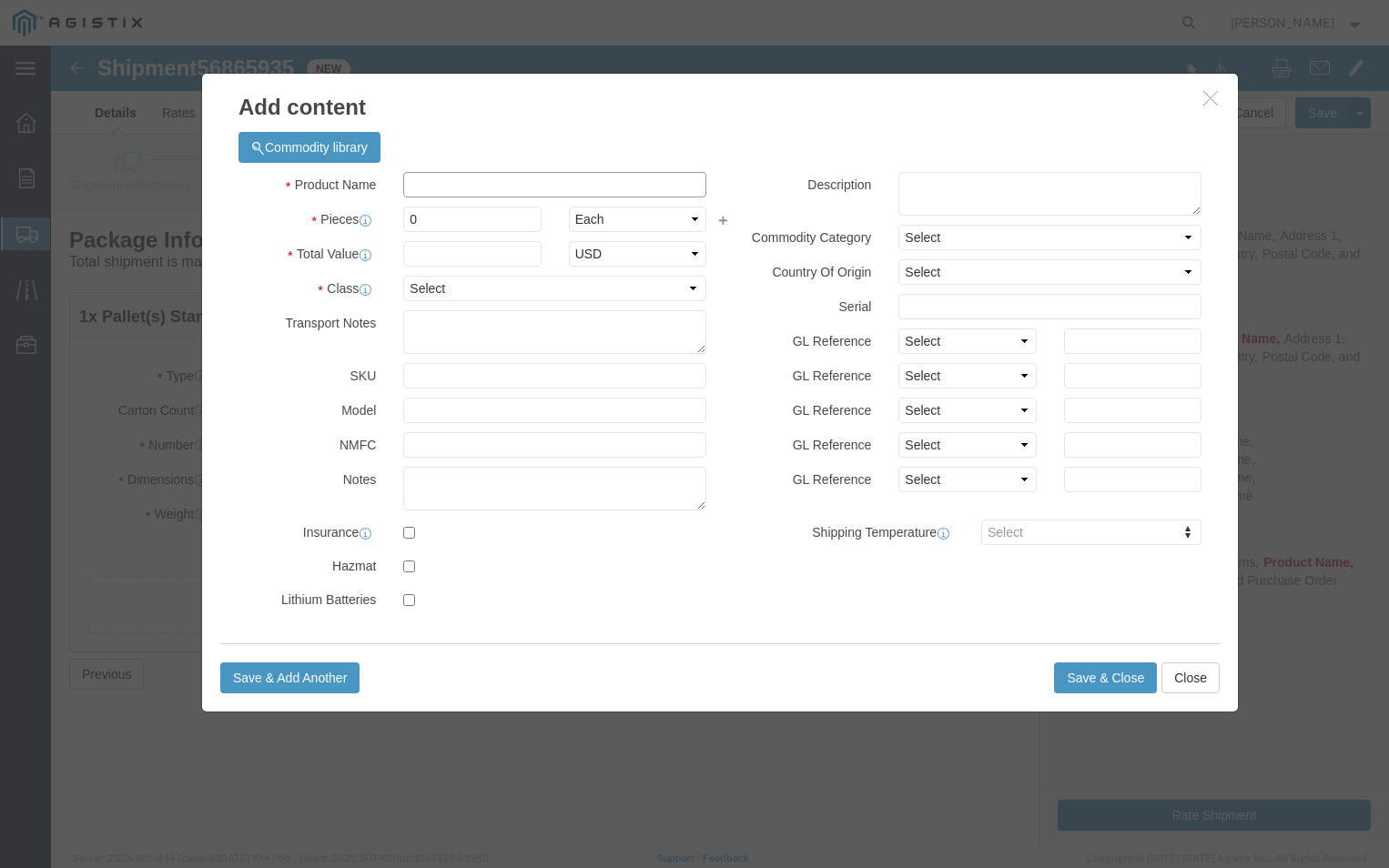
drag, startPoint x: 374, startPoint y: 143, endPoint x: 353, endPoint y: 143, distance: 21.0
click input "text"
type input "PGEM250100"
click input "0"
type input "1"
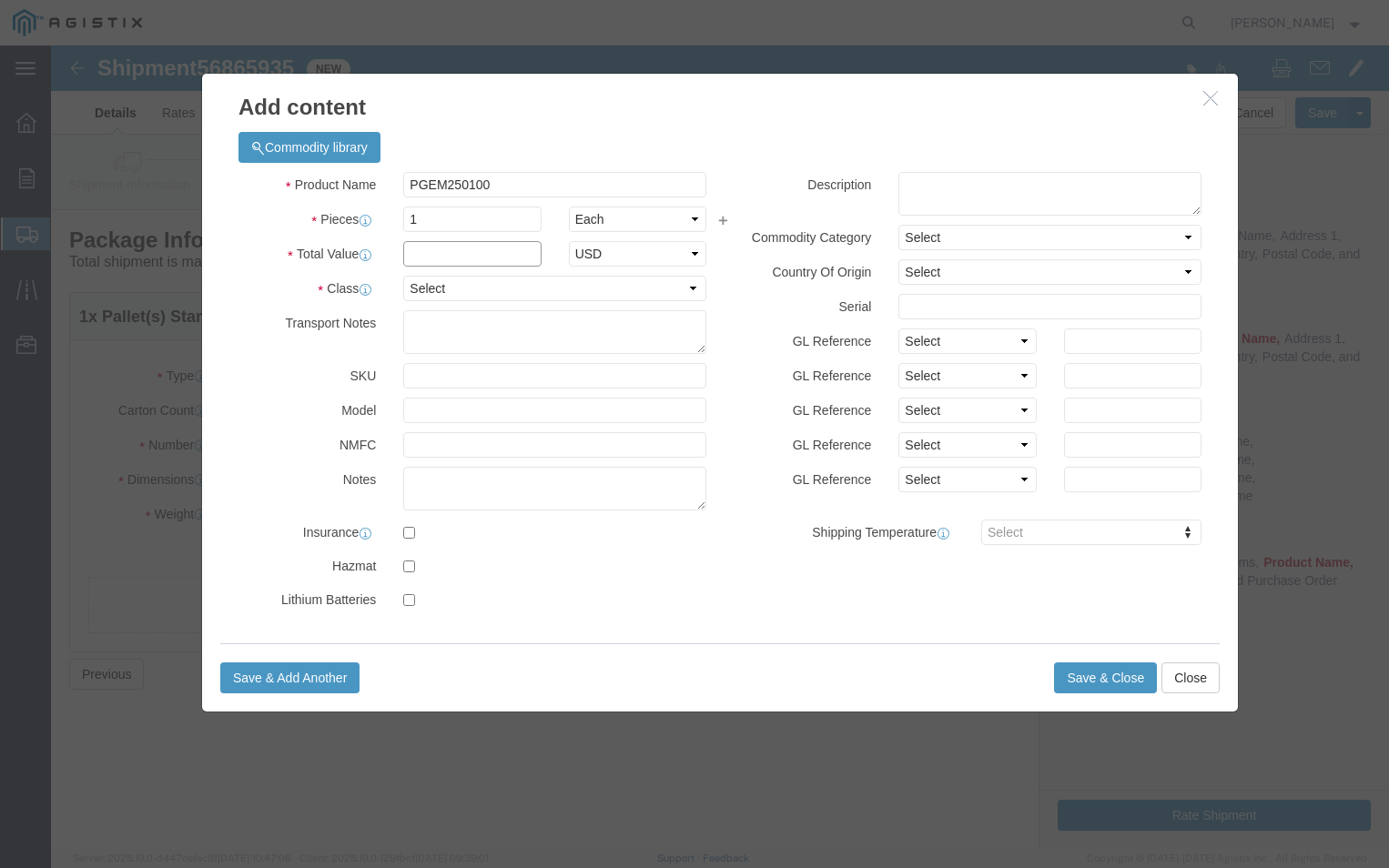
click input "text"
type input "500"
click select "Select 50 55 60 65 70 85 92.5 100 125 175 250 300 400"
select select "70"
click select "Select 50 55 60 65 70 85 92.5 100 125 175 250 300 400"
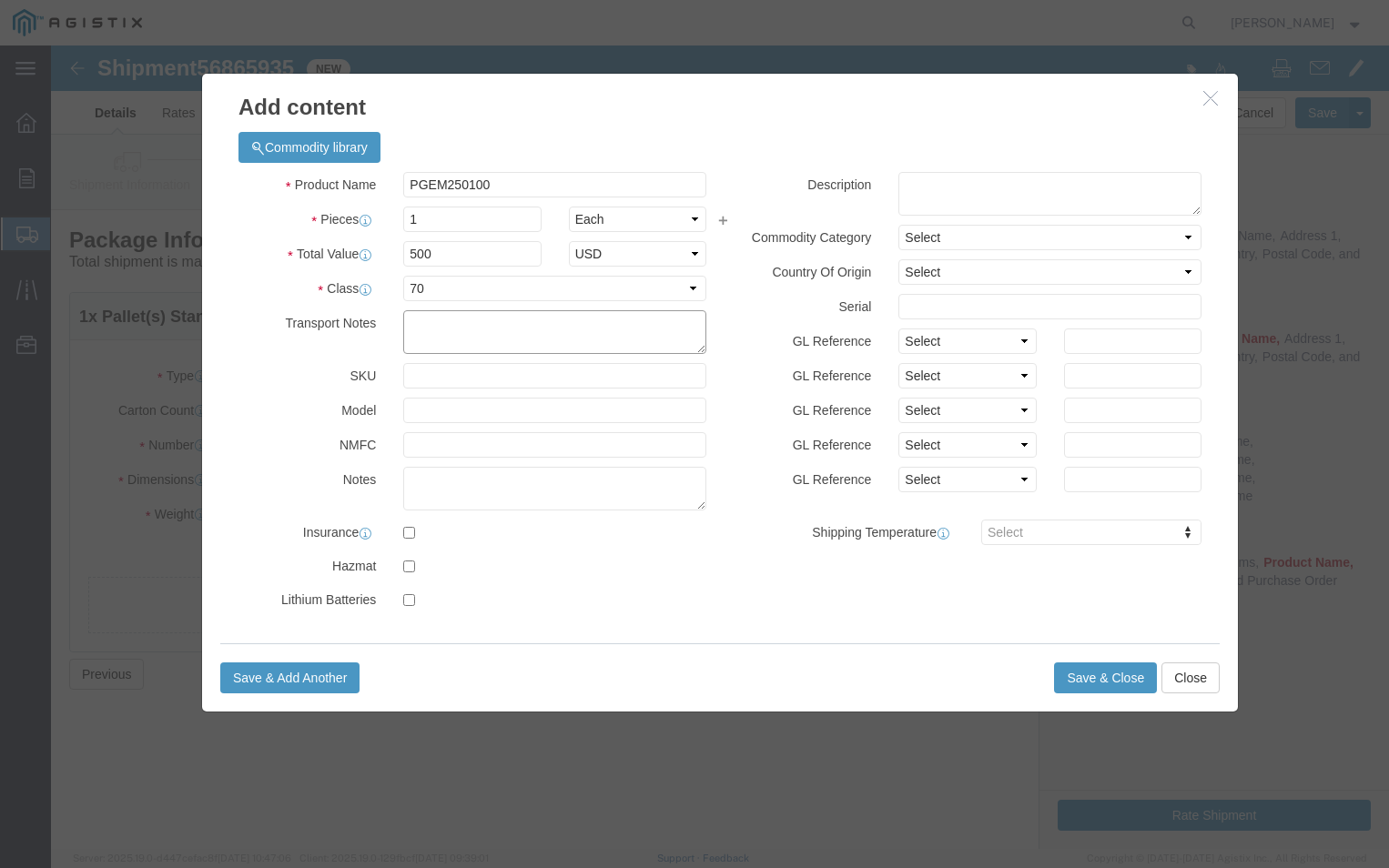
click textarea
type textarea "please call [PHONE_NUMBER]"
click label
click input "checkbox"
checkbox input "true"
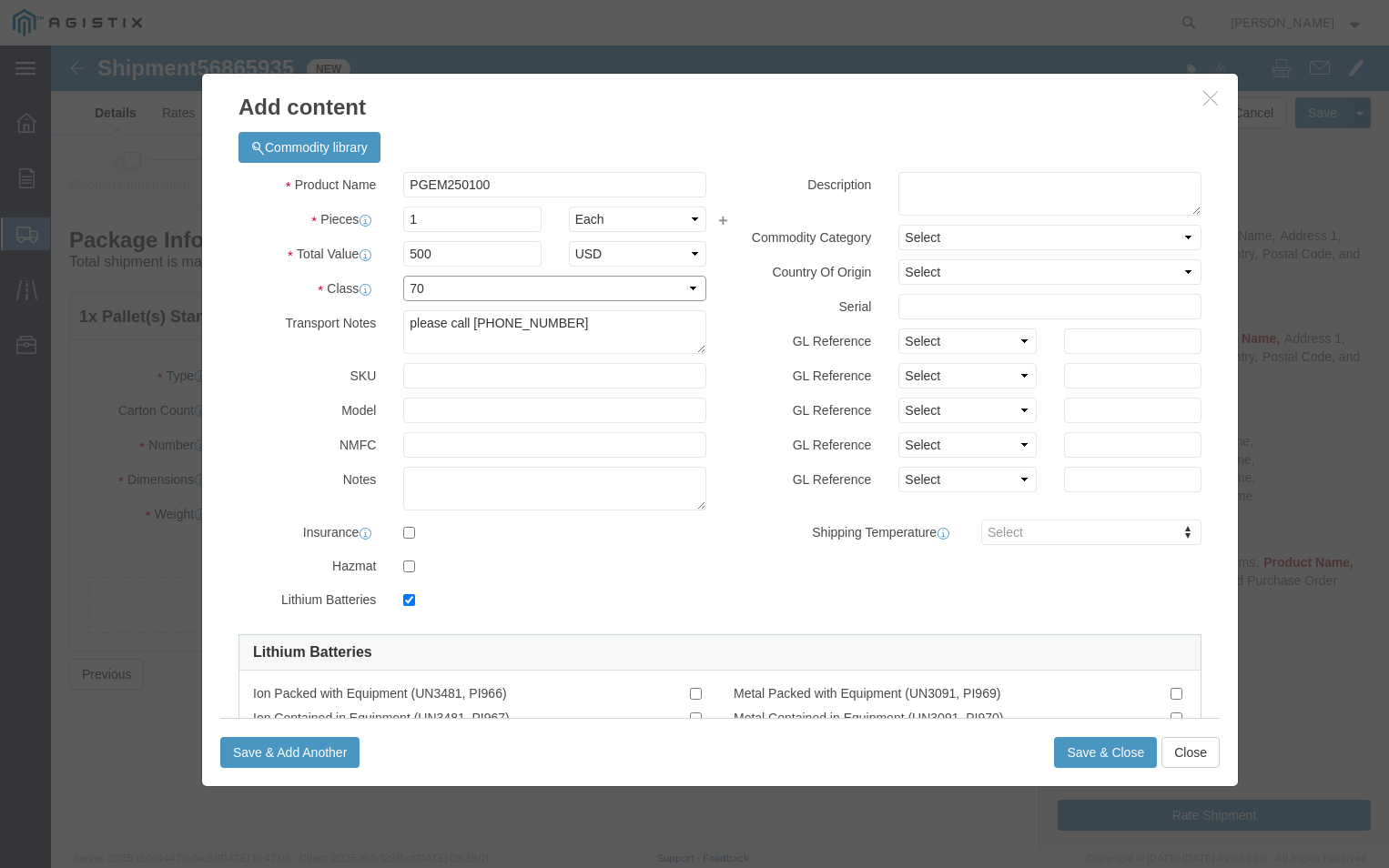
click select "Select 50 55 60 65 70 85 92.5 100 125 175 250 300 400"
click button "Save & Close"
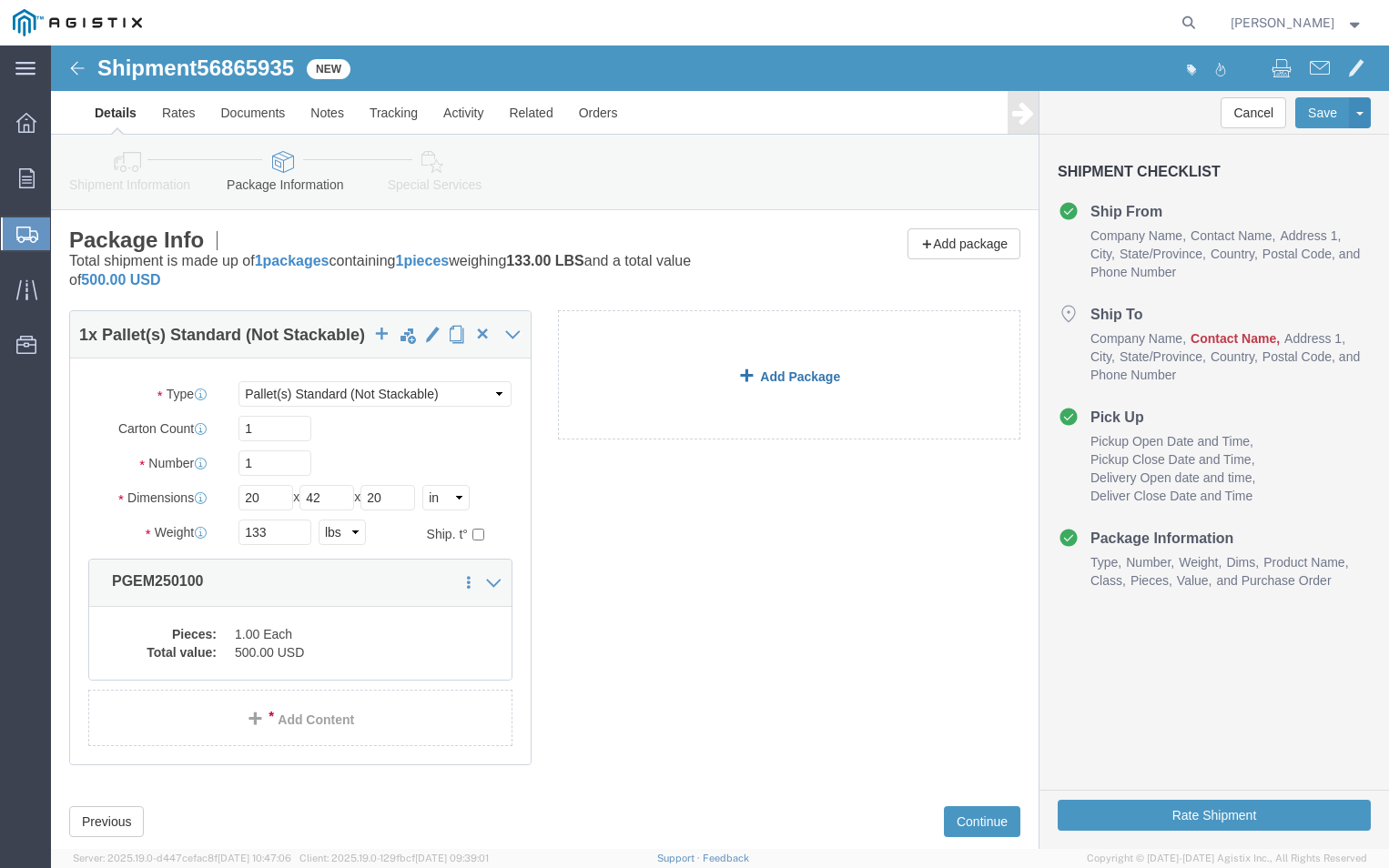
click link "Add Package"
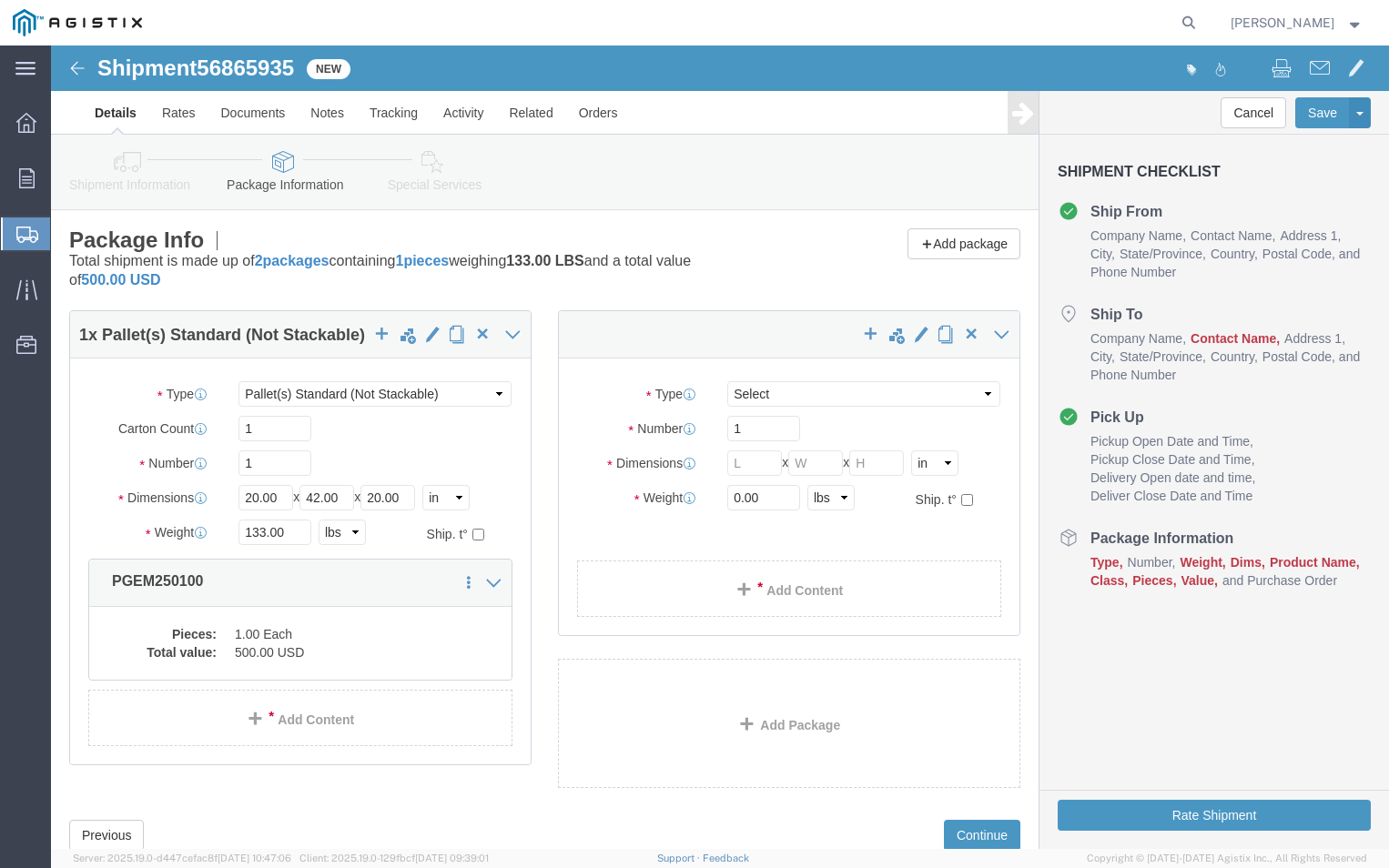
select select "PSNS"
click select "Select Bulk Bundle(s) Cardboard Box(es) Carton(s) Crate(s) Drum(s) (Fiberboard)…"
select select "PSNS"
click select "Select Bulk Bundle(s) Cardboard Box(es) Carton(s) Crate(s) Drum(s) (Fiberboard)…"
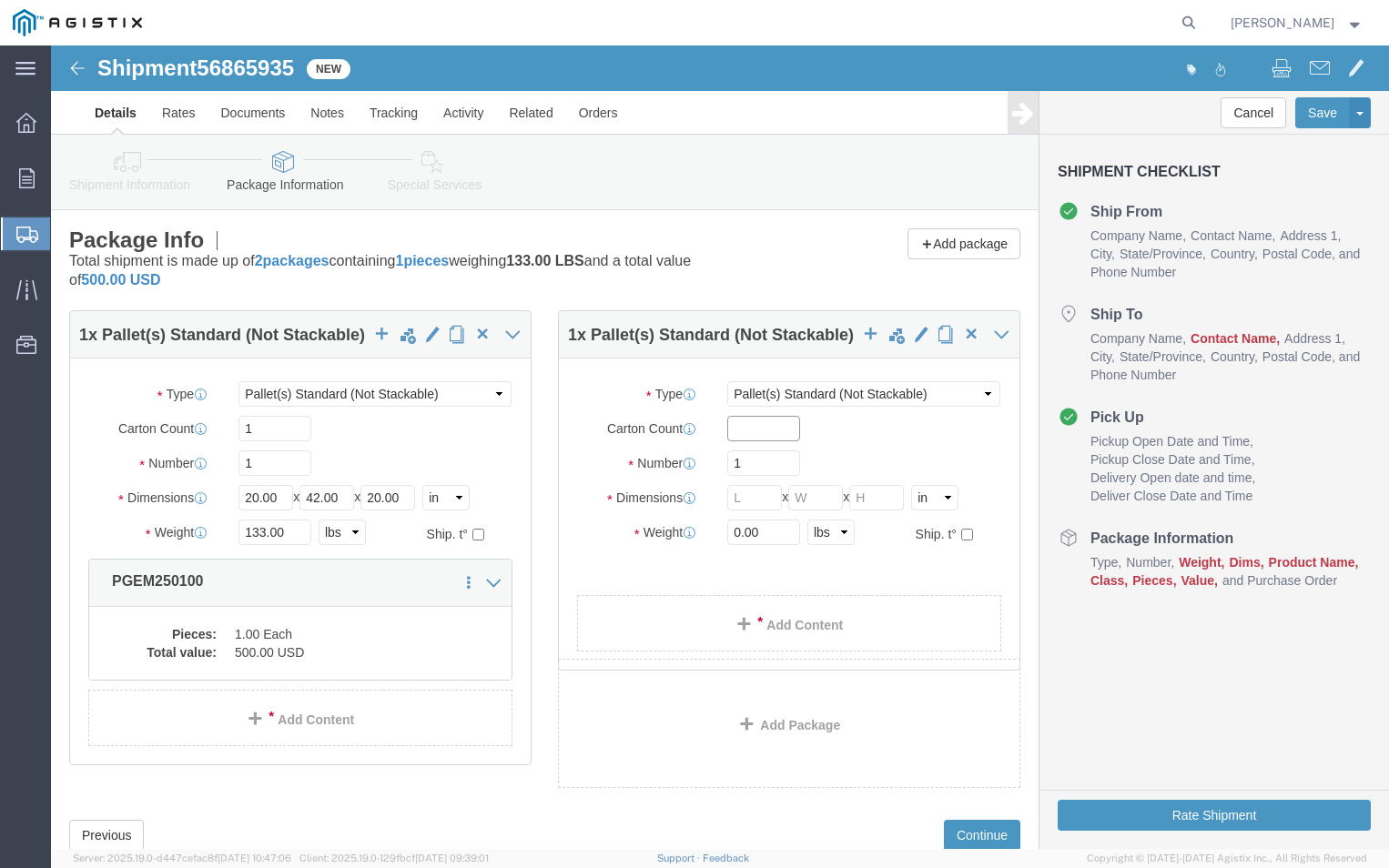
click input "text"
type input "100"
click input "1"
click input "text"
type input "42"
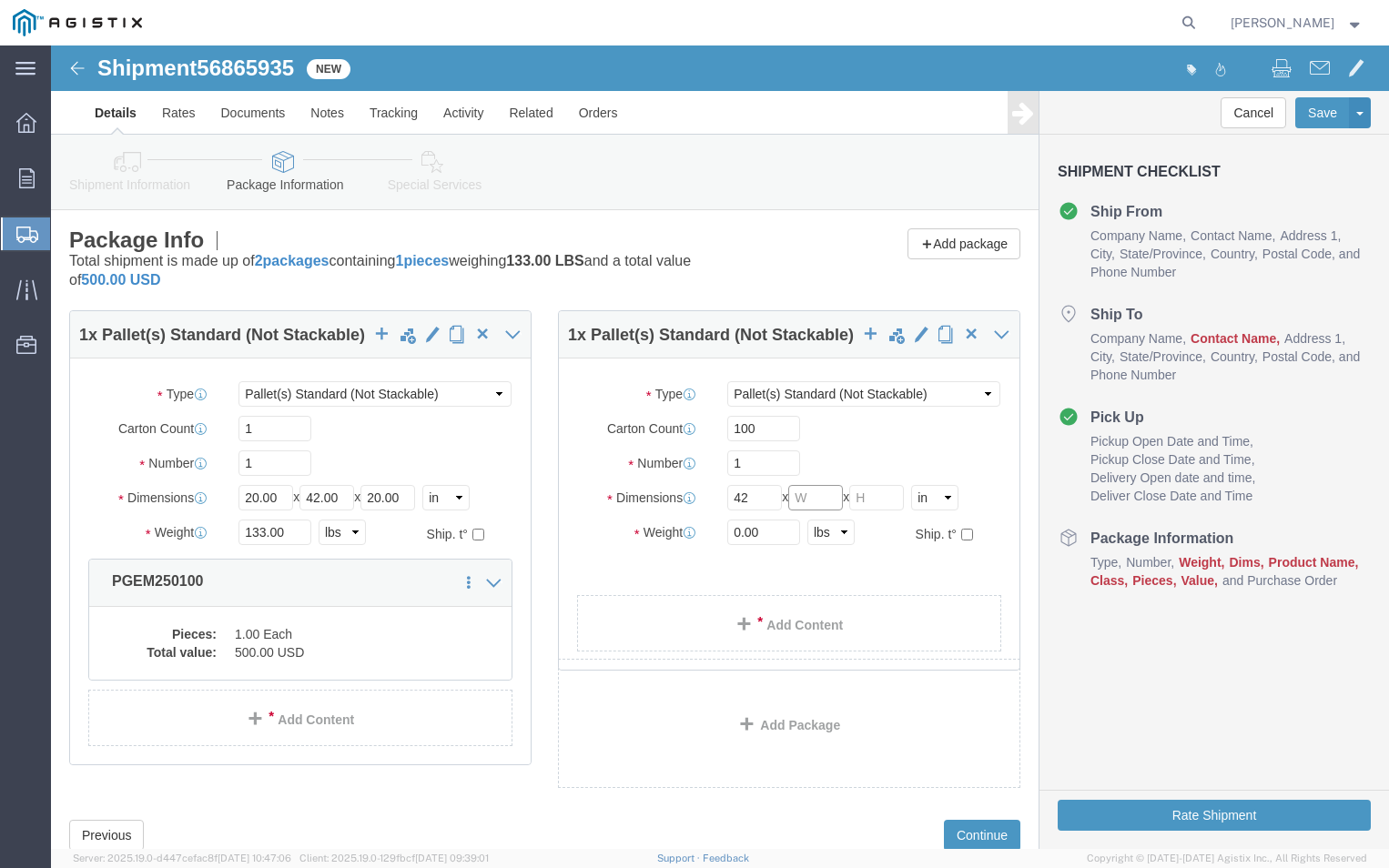
click input "text"
type input "42"
click input "text"
type input "28"
click div "1 x Pallet(s) Standard (Not Stackable) Package Type Select Bulk Bundle(s) Cardb…"
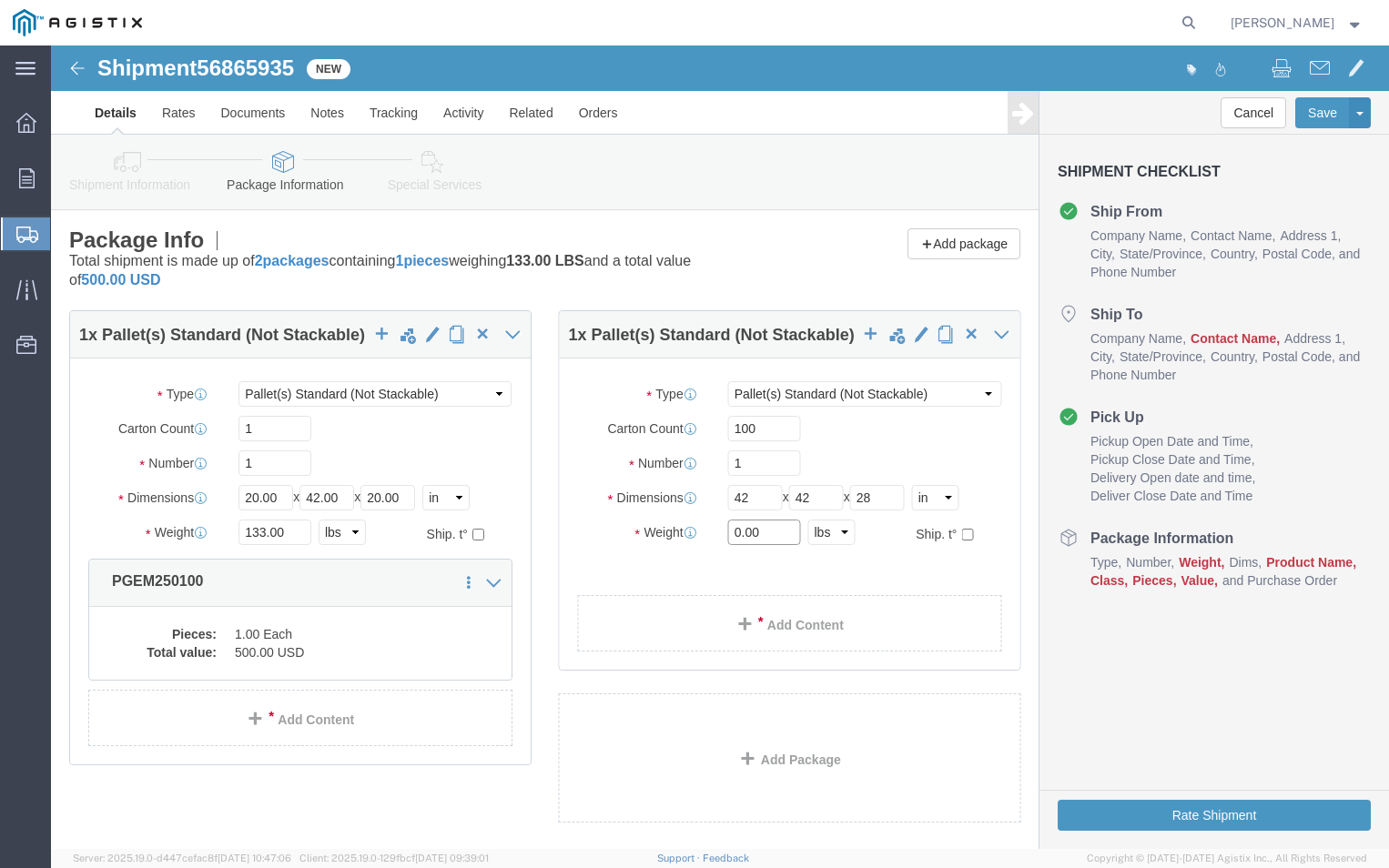
click input "0.00"
type input "0"
type input "565"
click ul
click link "Add Content"
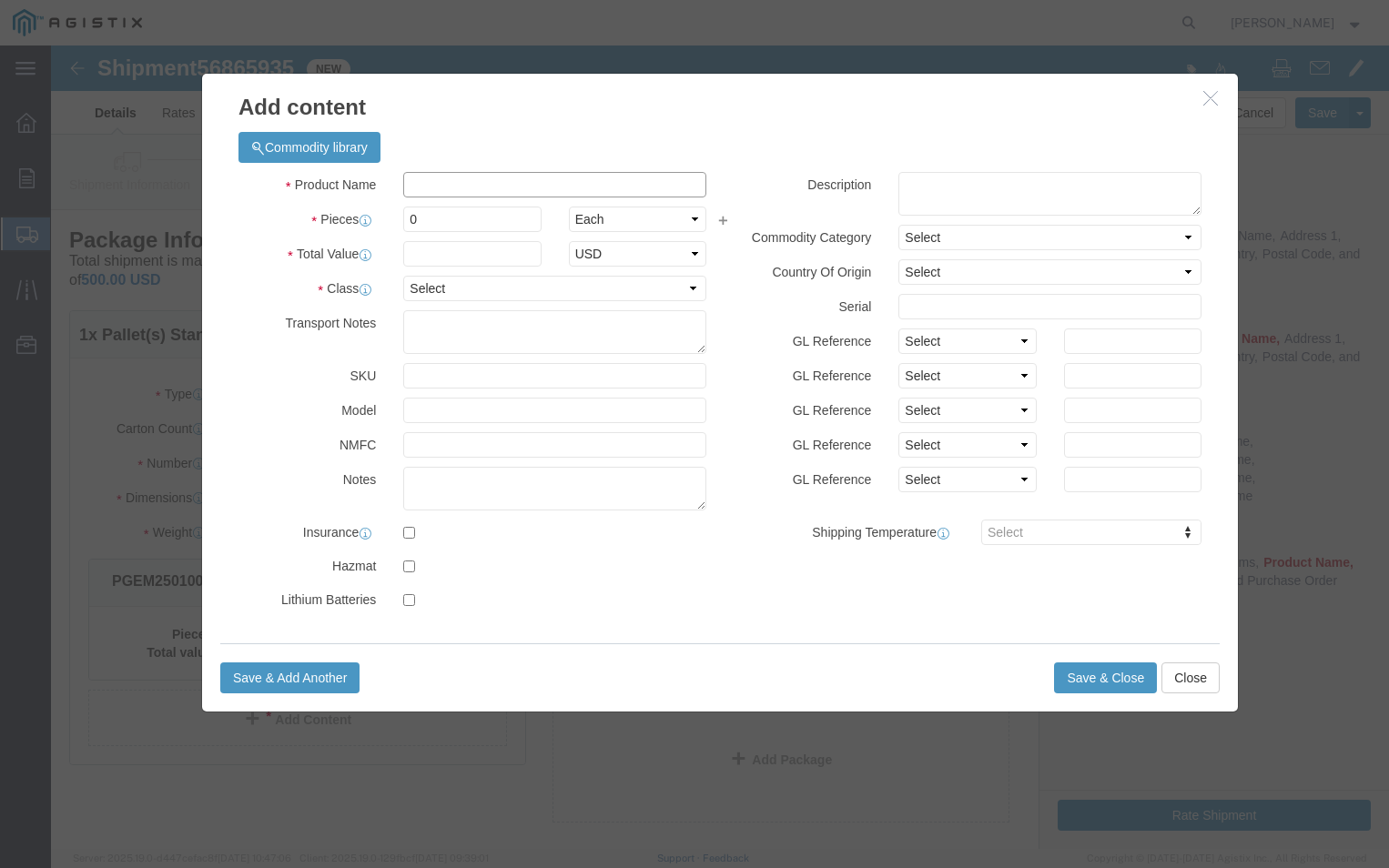
click input "text"
click input "0"
click input "pgem250077"
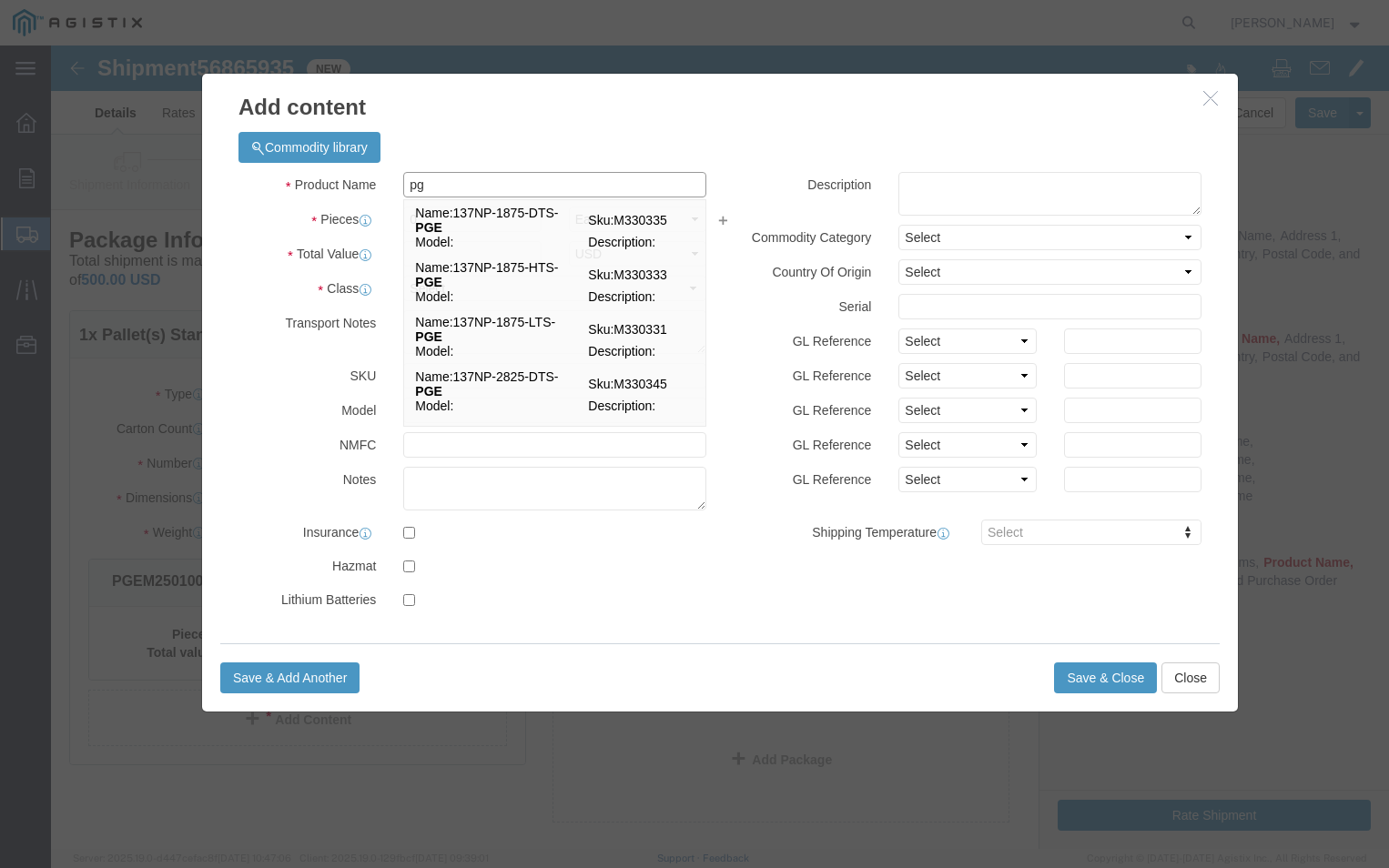
type input "p"
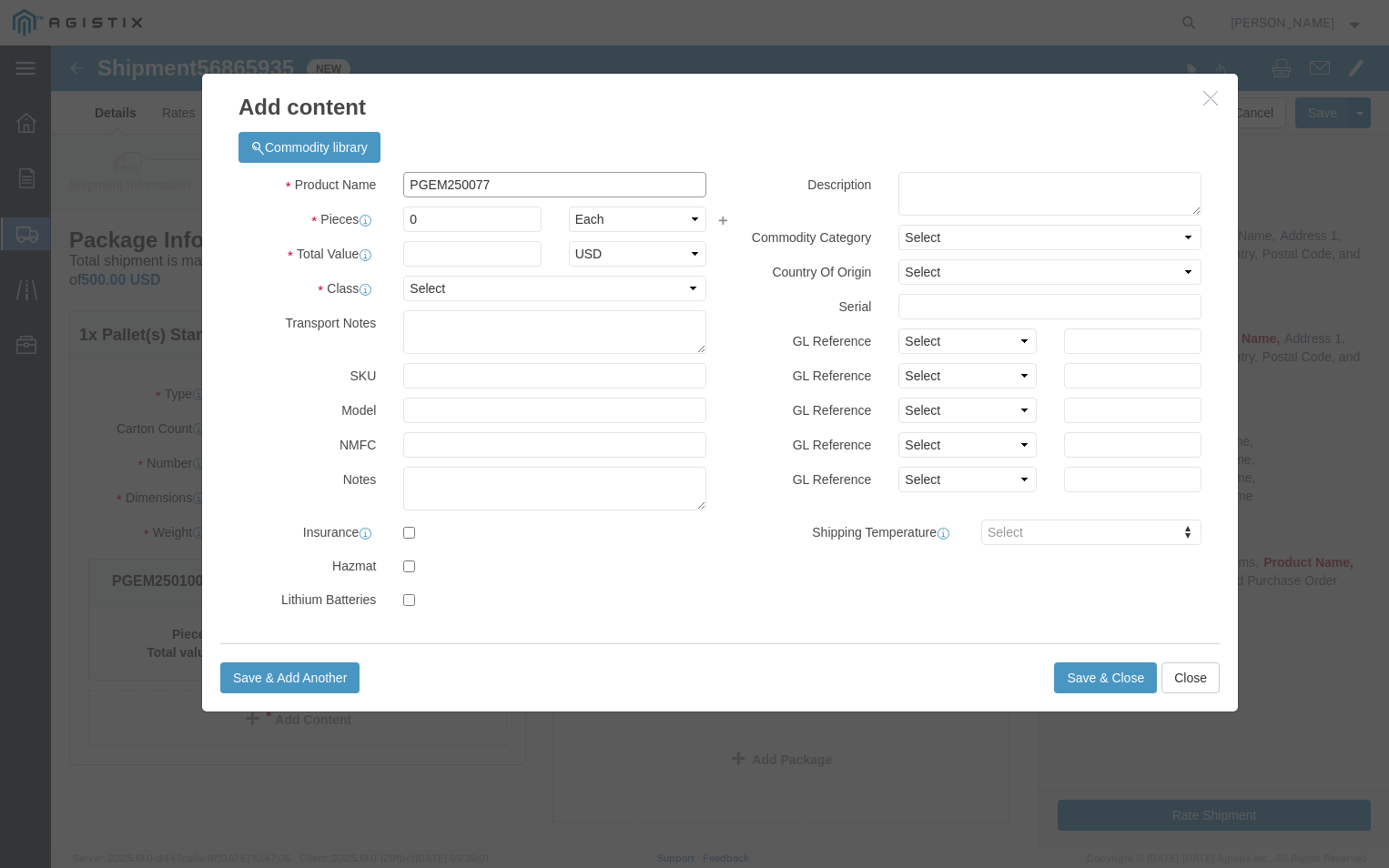
type input "PGEM250077"
drag, startPoint x: 385, startPoint y: 177, endPoint x: 374, endPoint y: 165, distance: 16.3
click input "0"
type input "100"
click input "text"
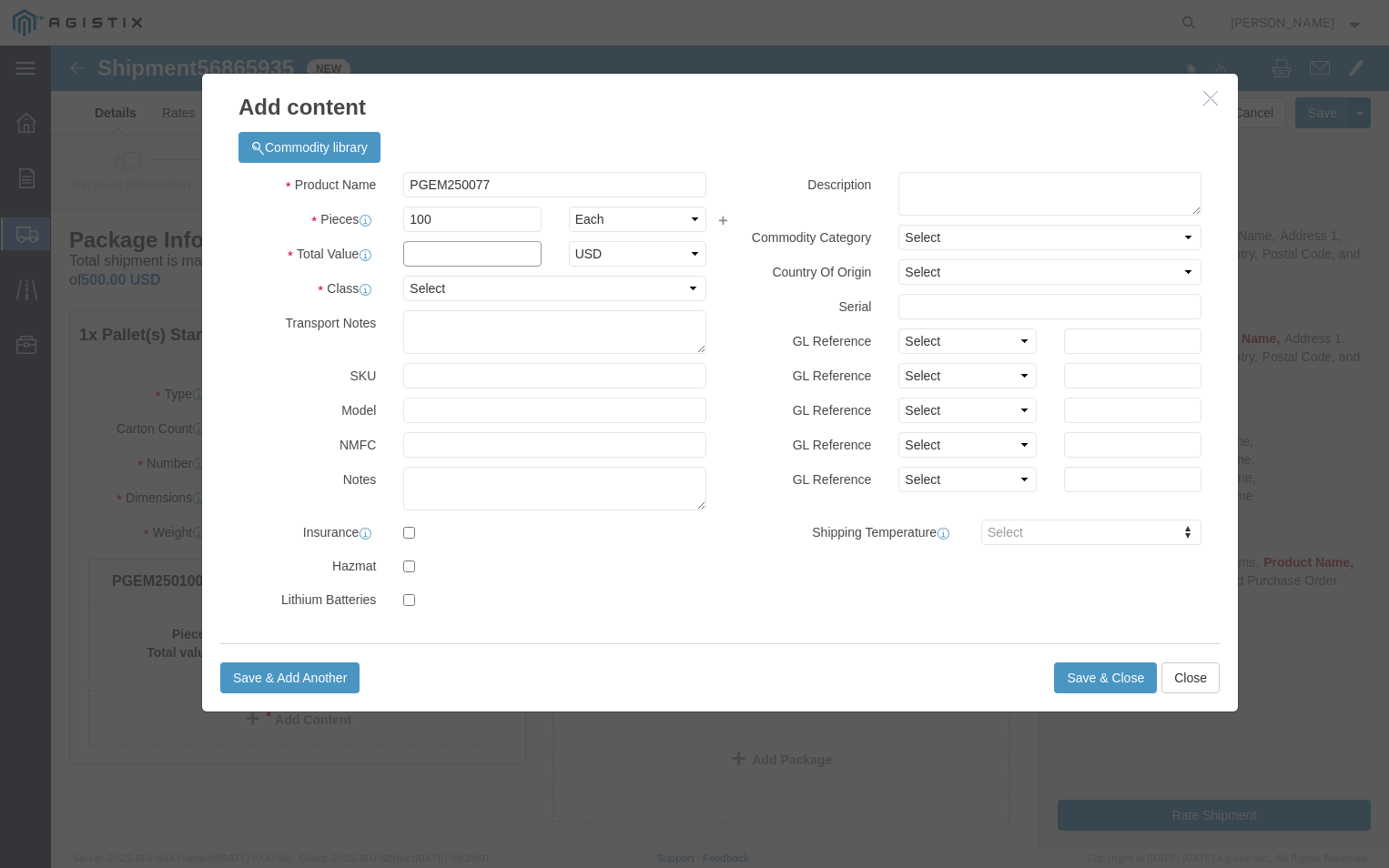
type input "2500"
click select "Select 50 55 60 65 70 85 92.5 100 125 175 250 300 400"
select select "70"
click select "Select 50 55 60 65 70 85 92.5 100 125 175 250 300 400"
click textarea
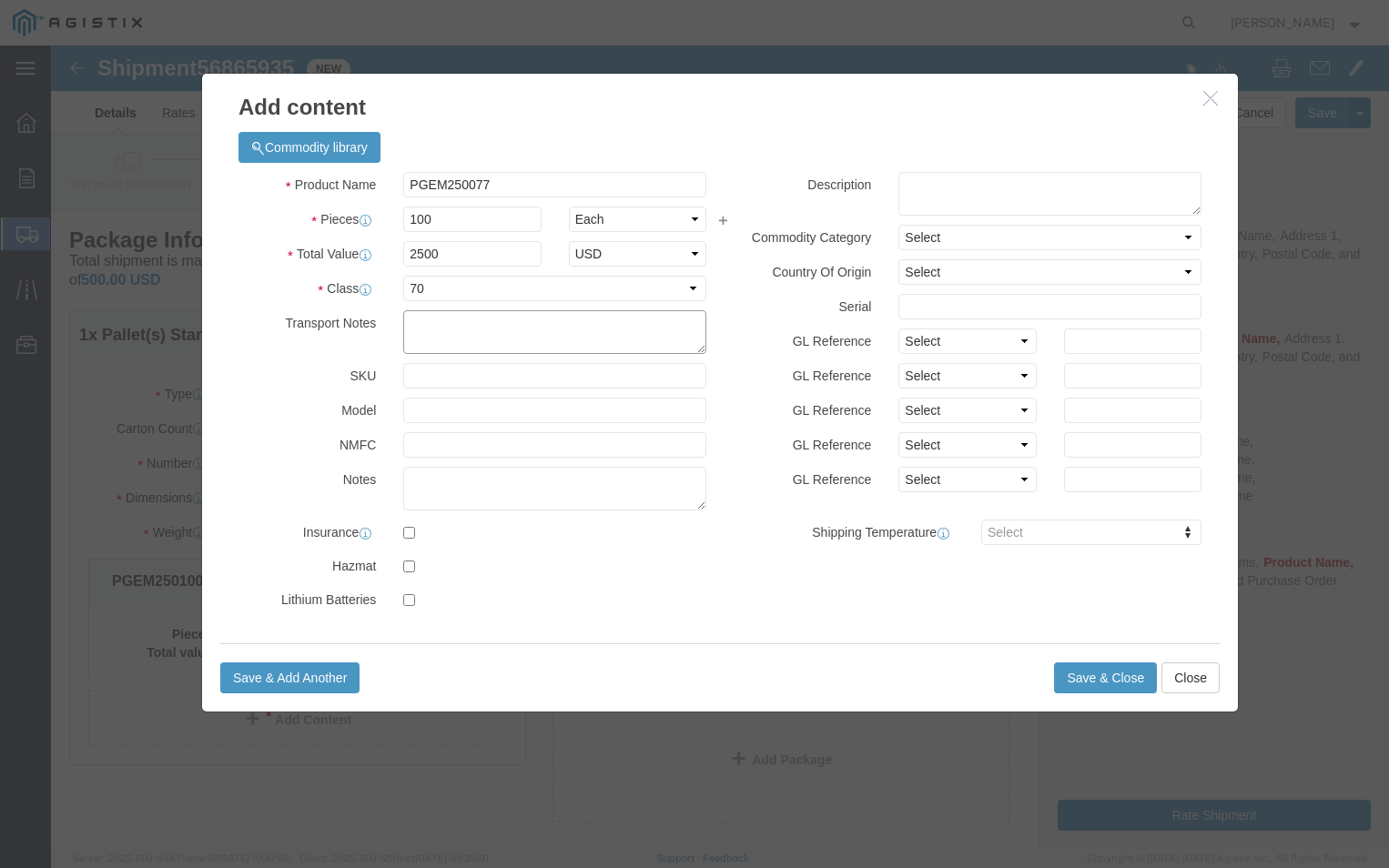
click textarea
click button "Save & Close"
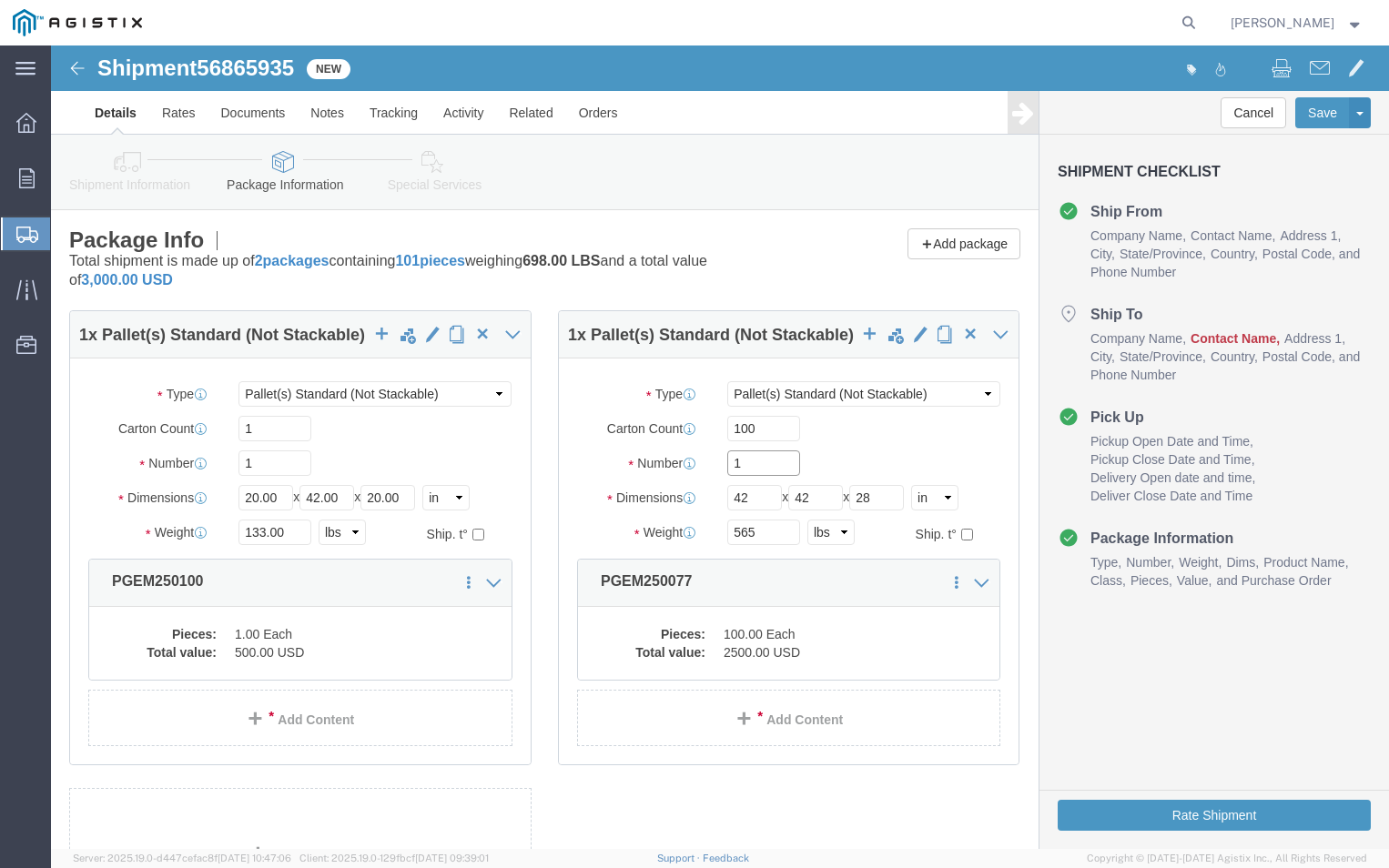
click input "1"
type input "2"
click link "Add Content"
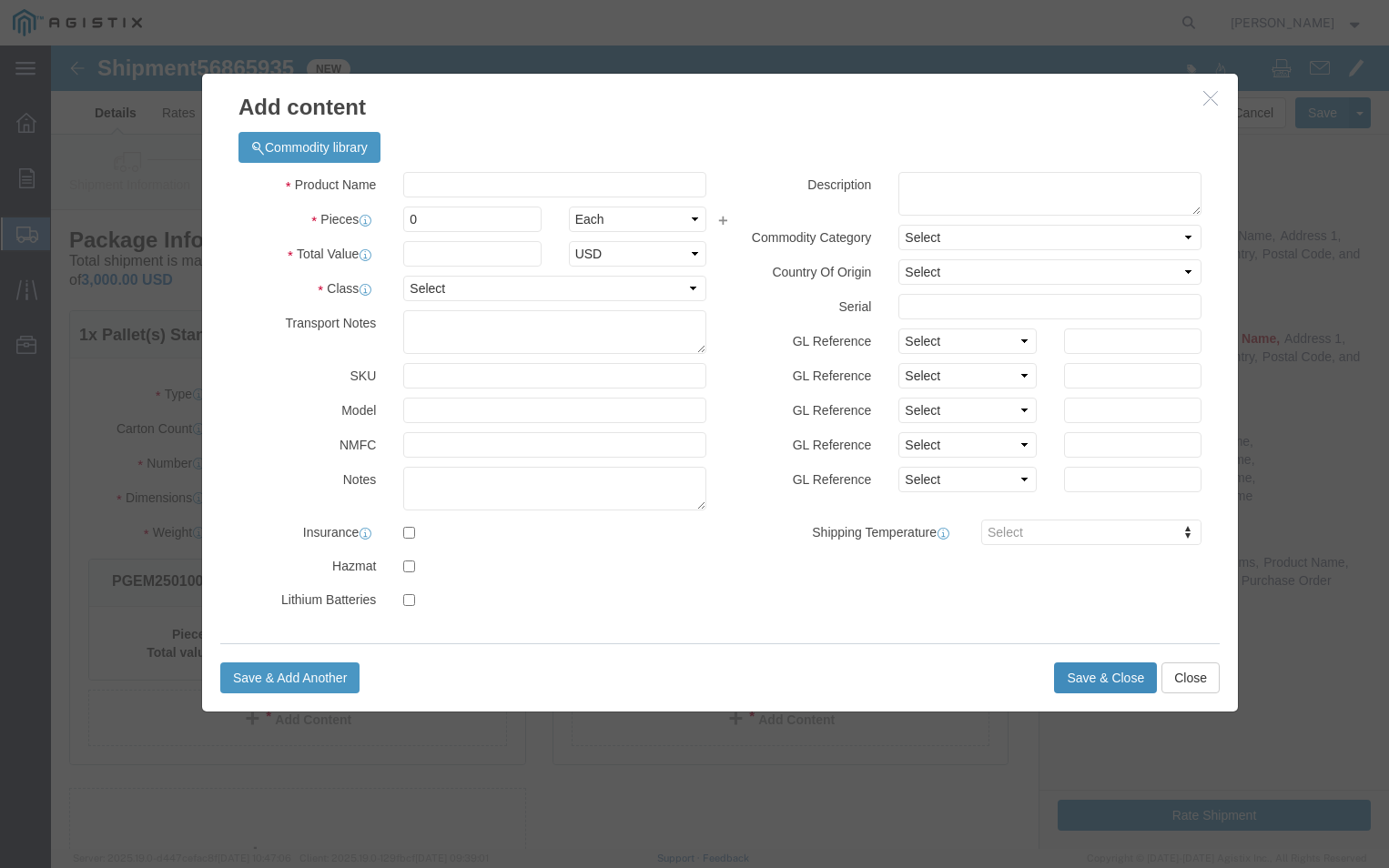
click button "Save & Close"
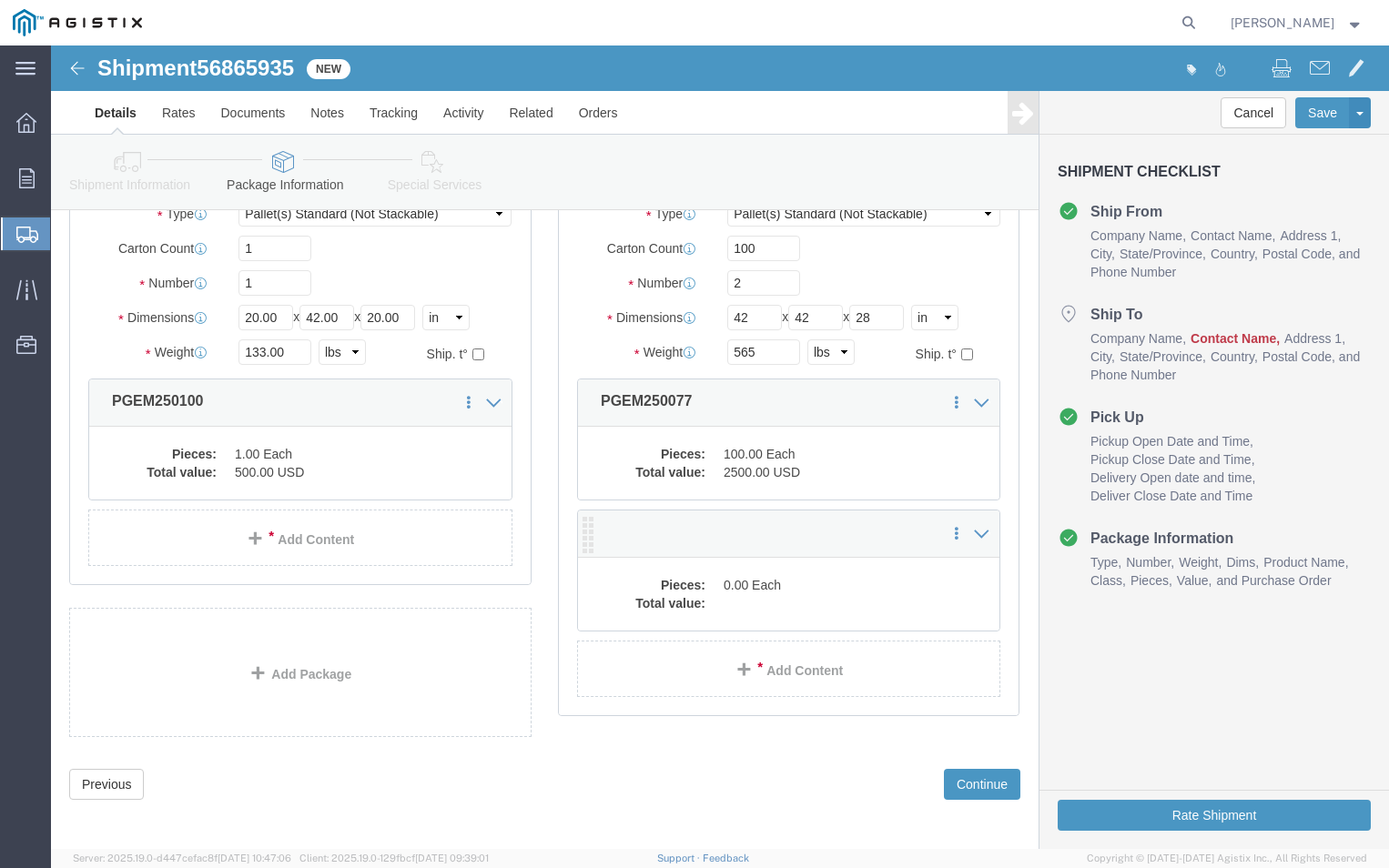
scroll to position [187, 0]
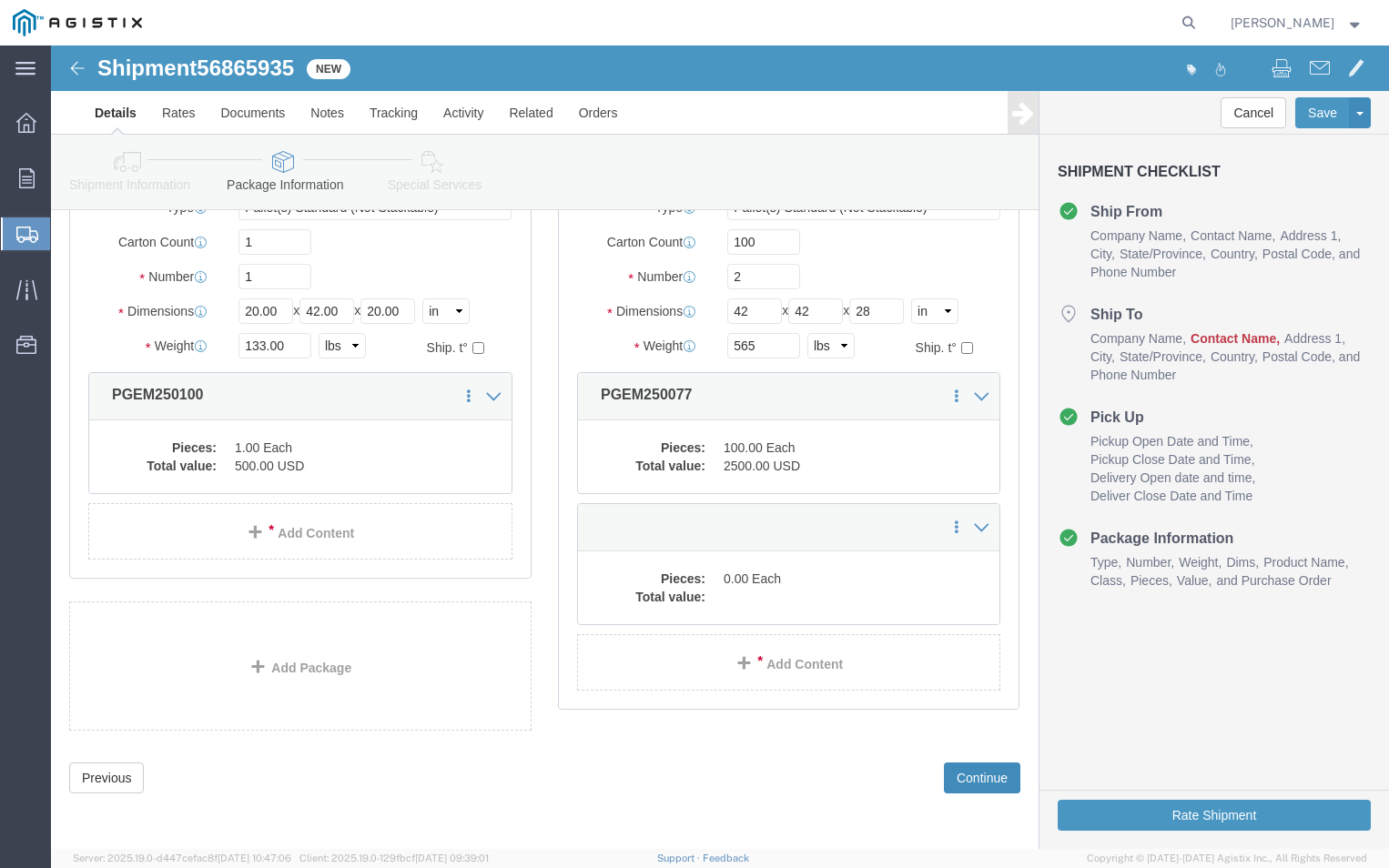
click button "Continue"
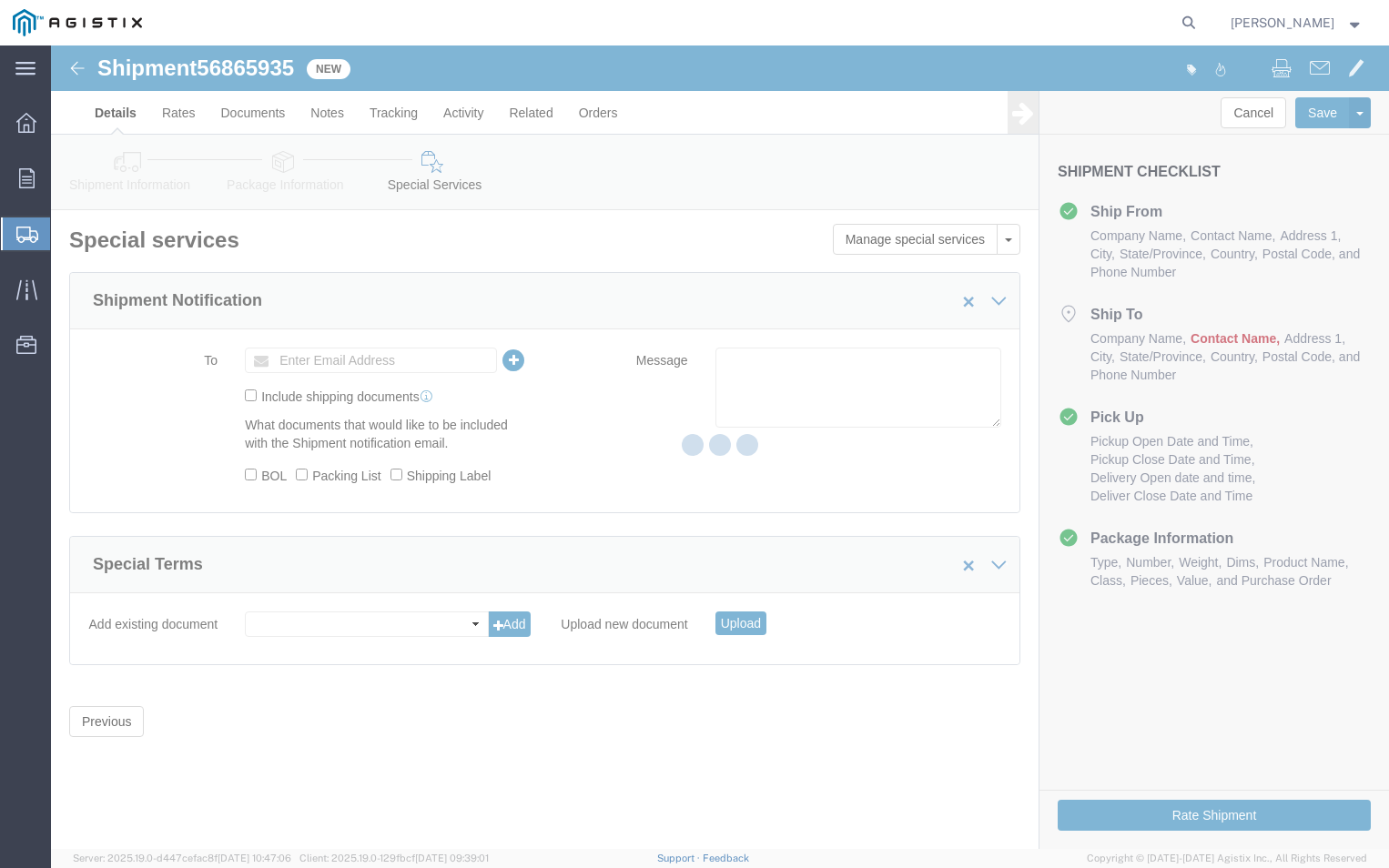
scroll to position [0, 0]
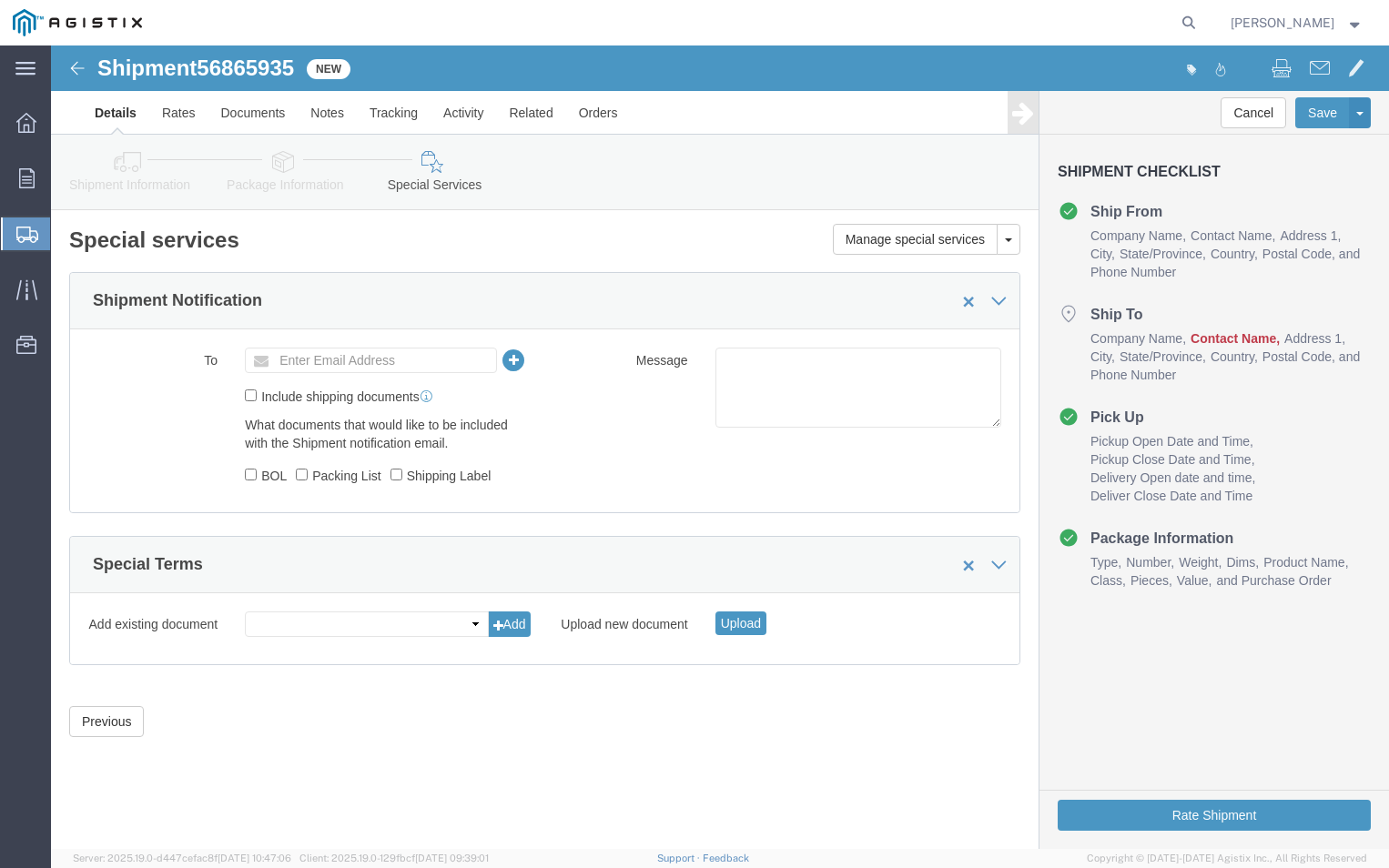
click link "Details"
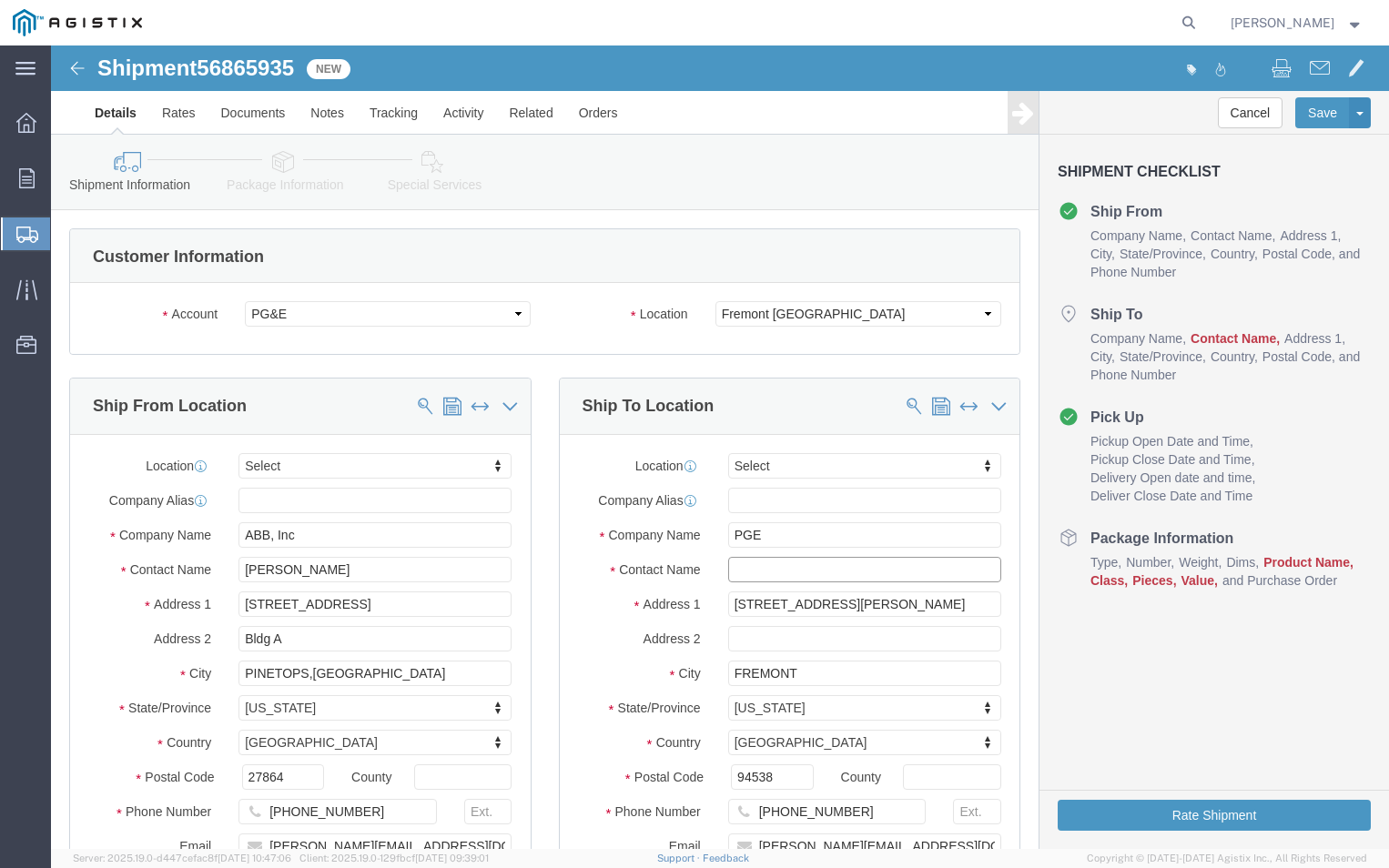
click input "text"
type input "FREMONT RECEIVING"
click input "text"
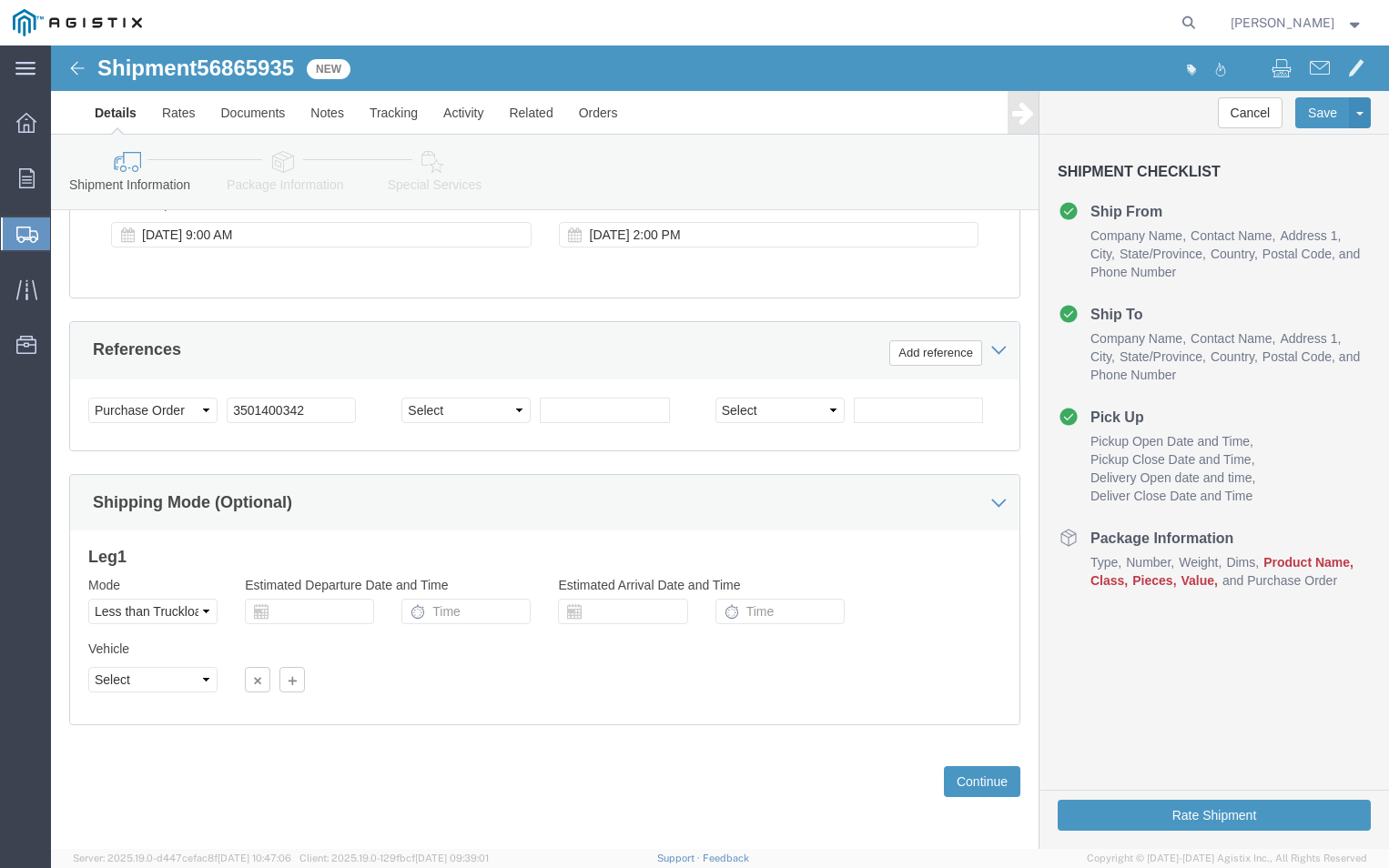
scroll to position [1055, 0]
click button "Continue"
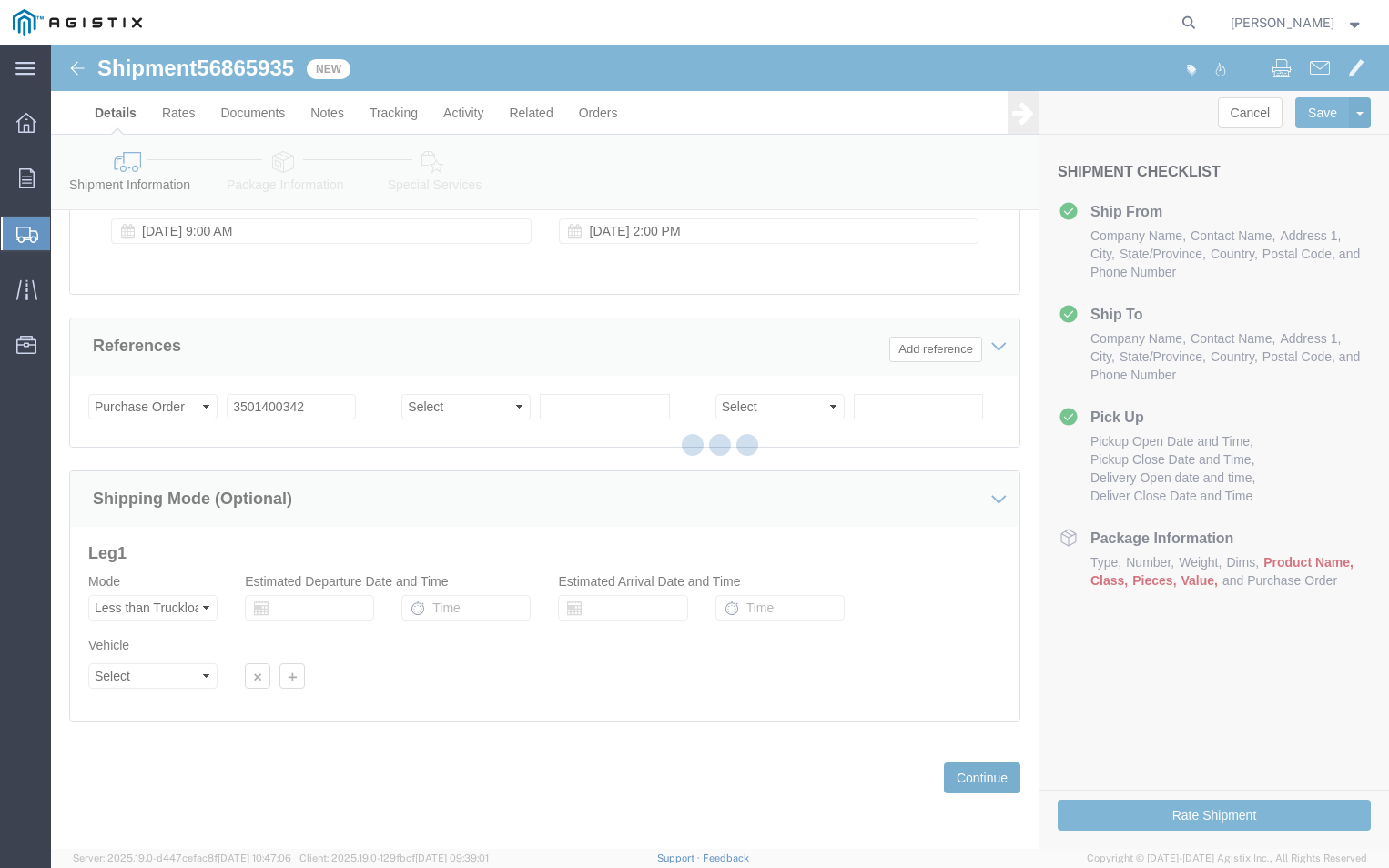
scroll to position [71, 0]
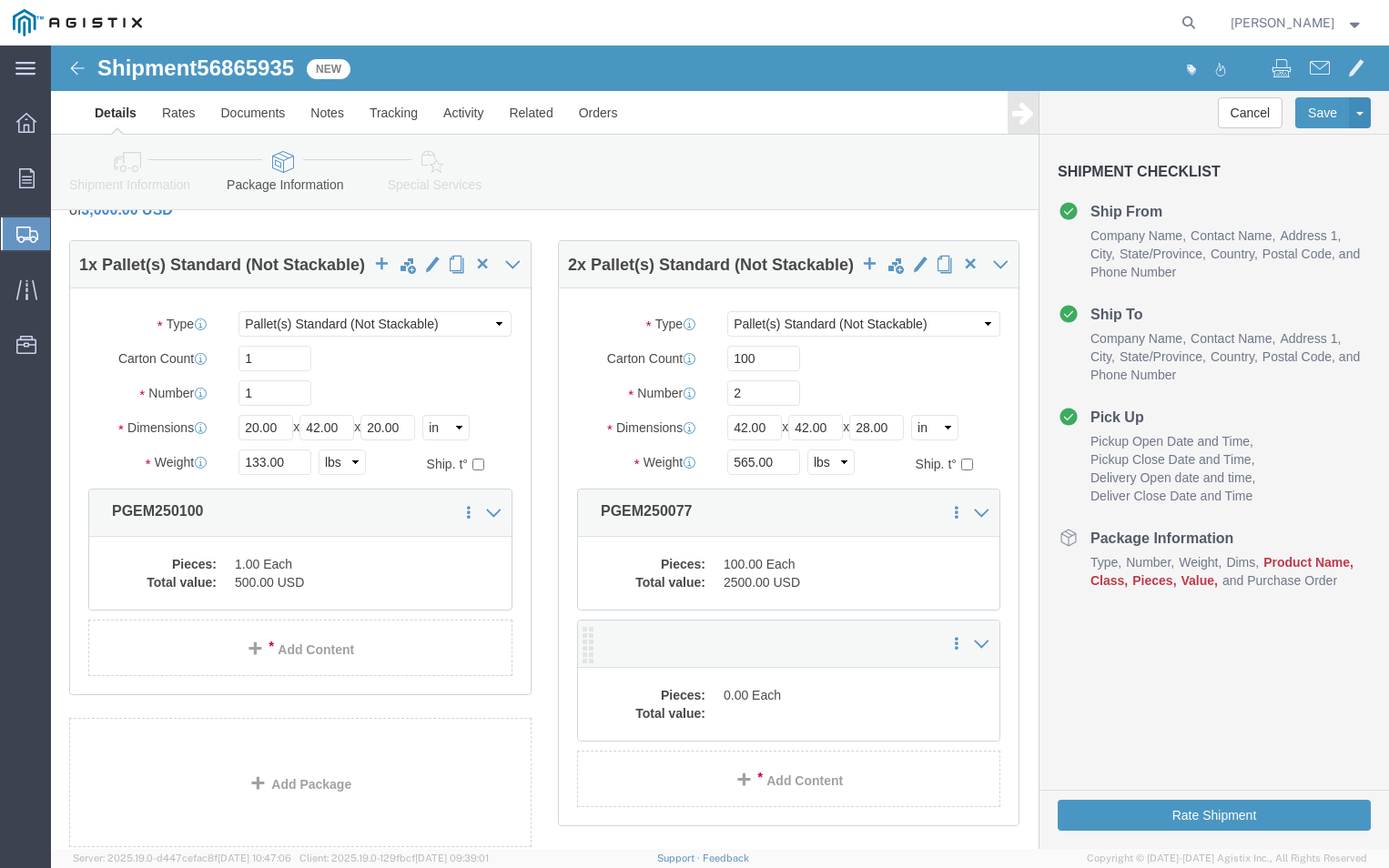
click div "Save in commodity library Clone this content Delete this content"
click link
click link "Delete this content"
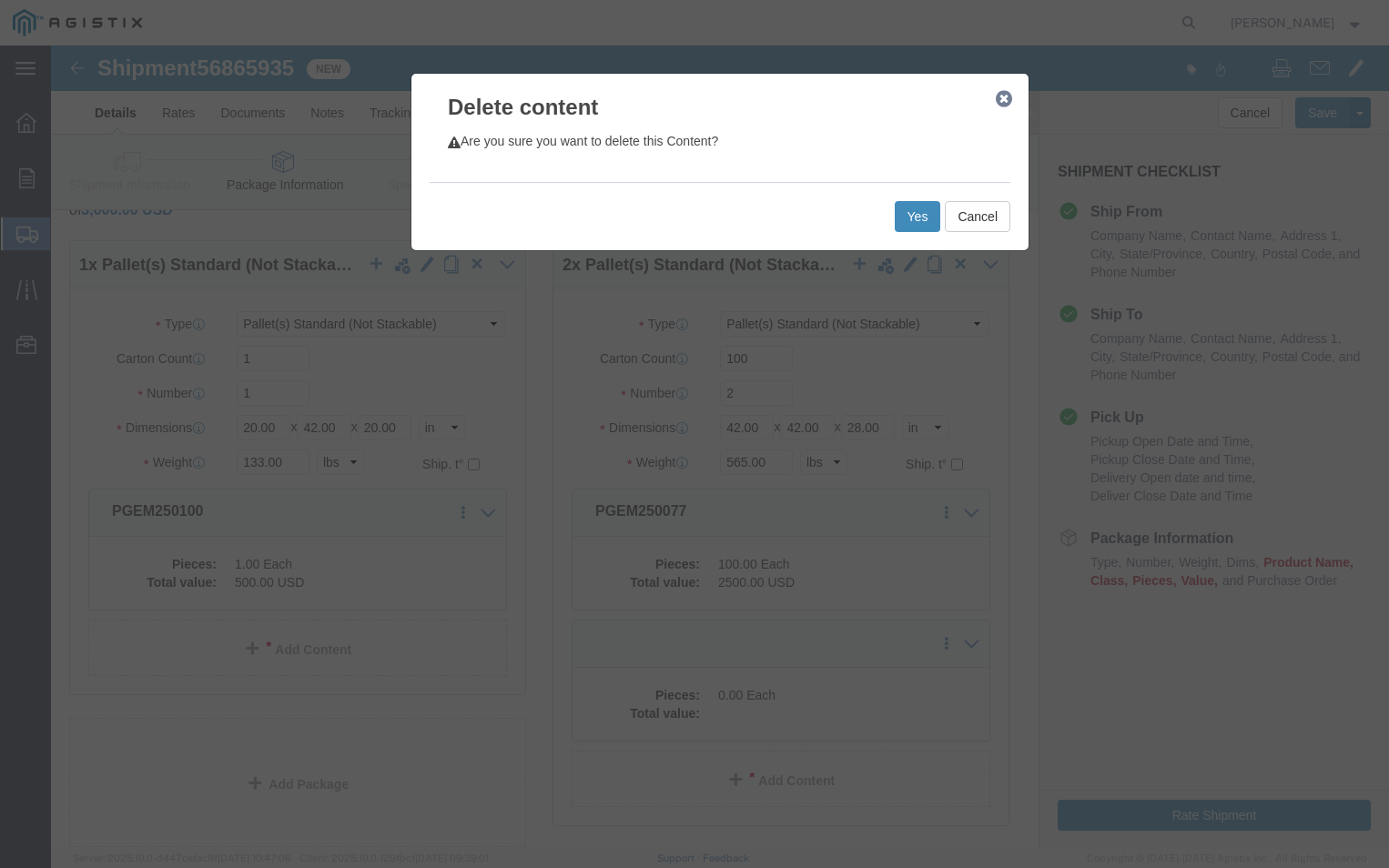
click button "Yes"
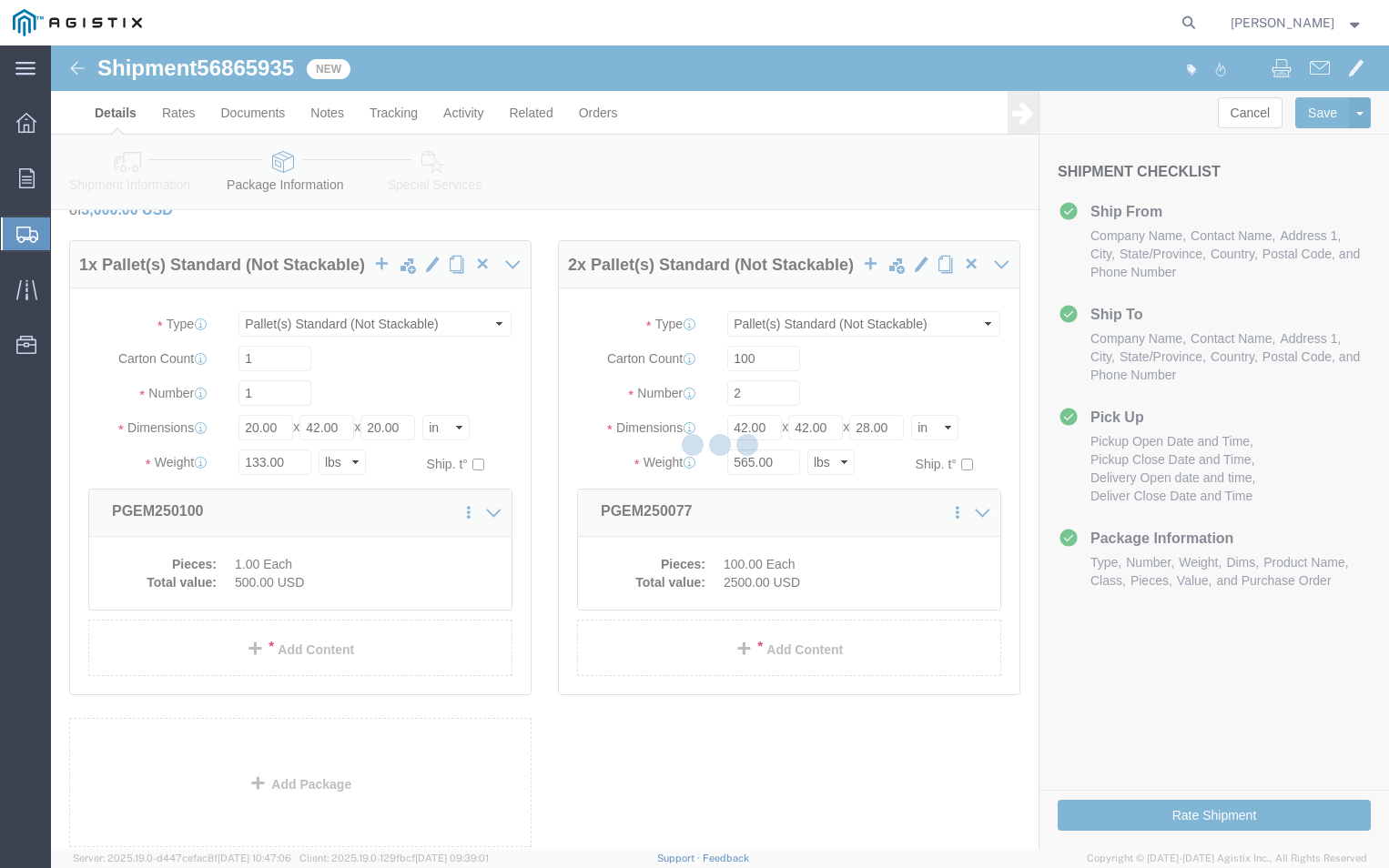
scroll to position [0, 0]
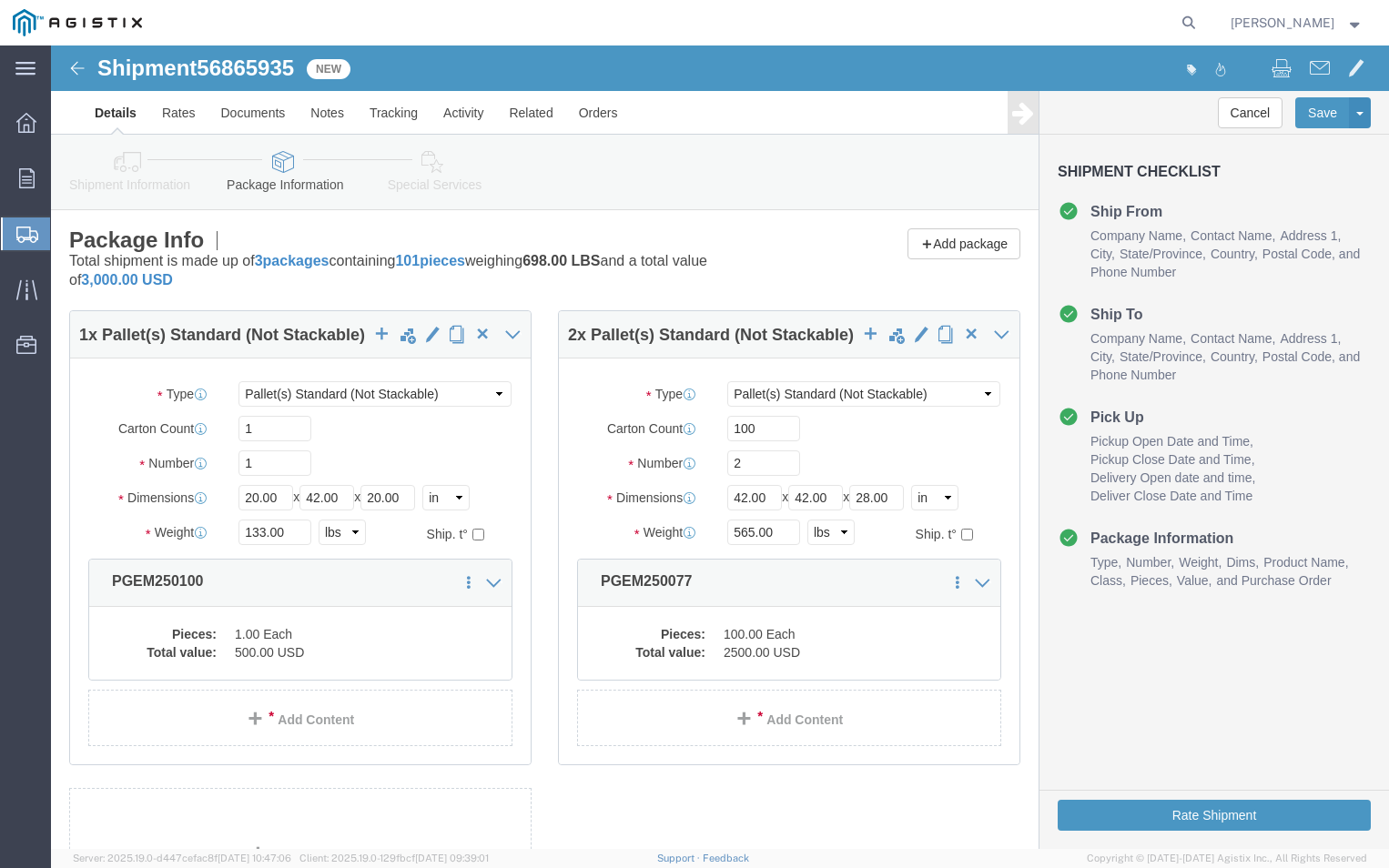
select select "PSNS"
click button "Rate Shipment"
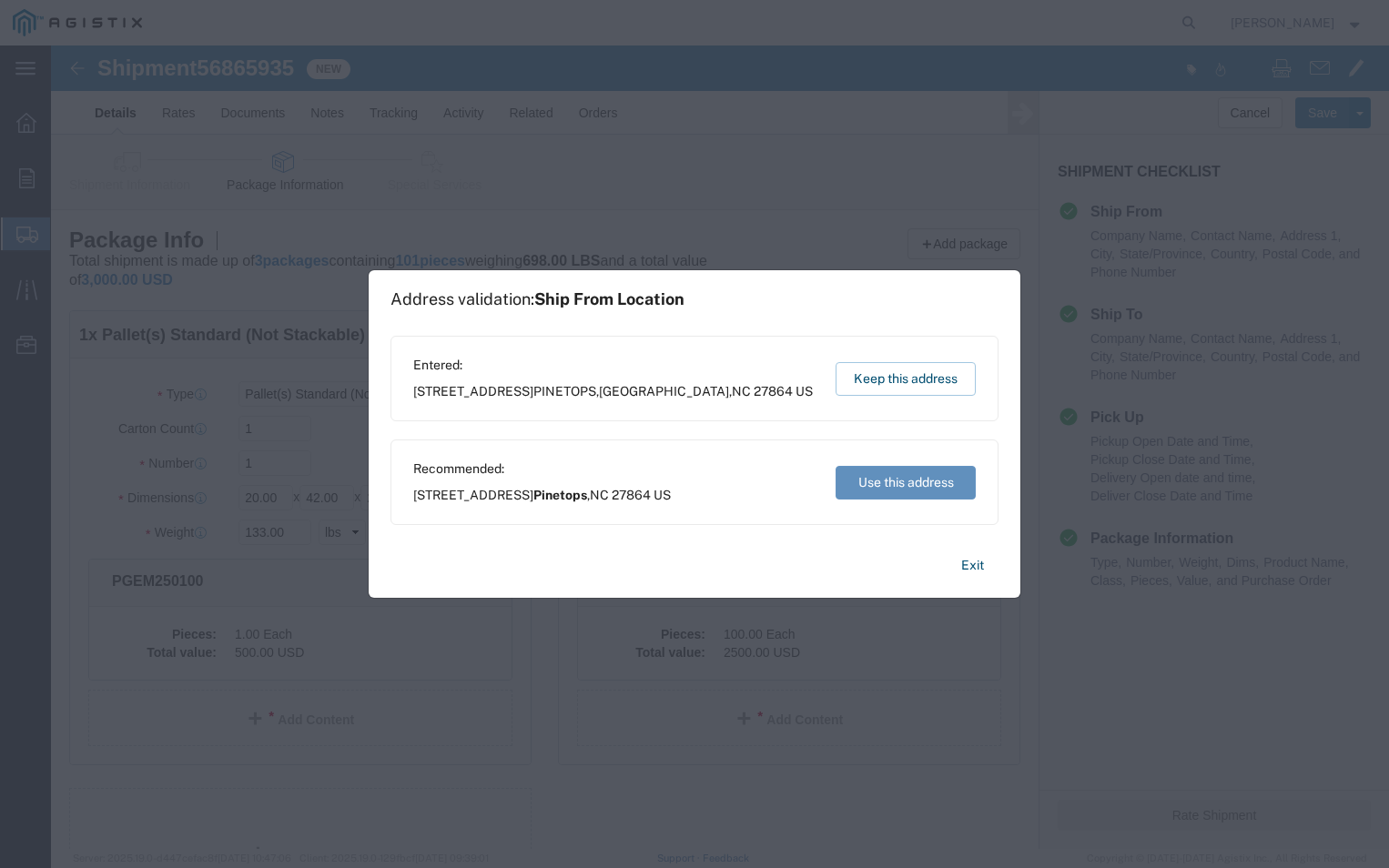
click at [888, 482] on button "Use this address" at bounding box center [905, 482] width 140 height 34
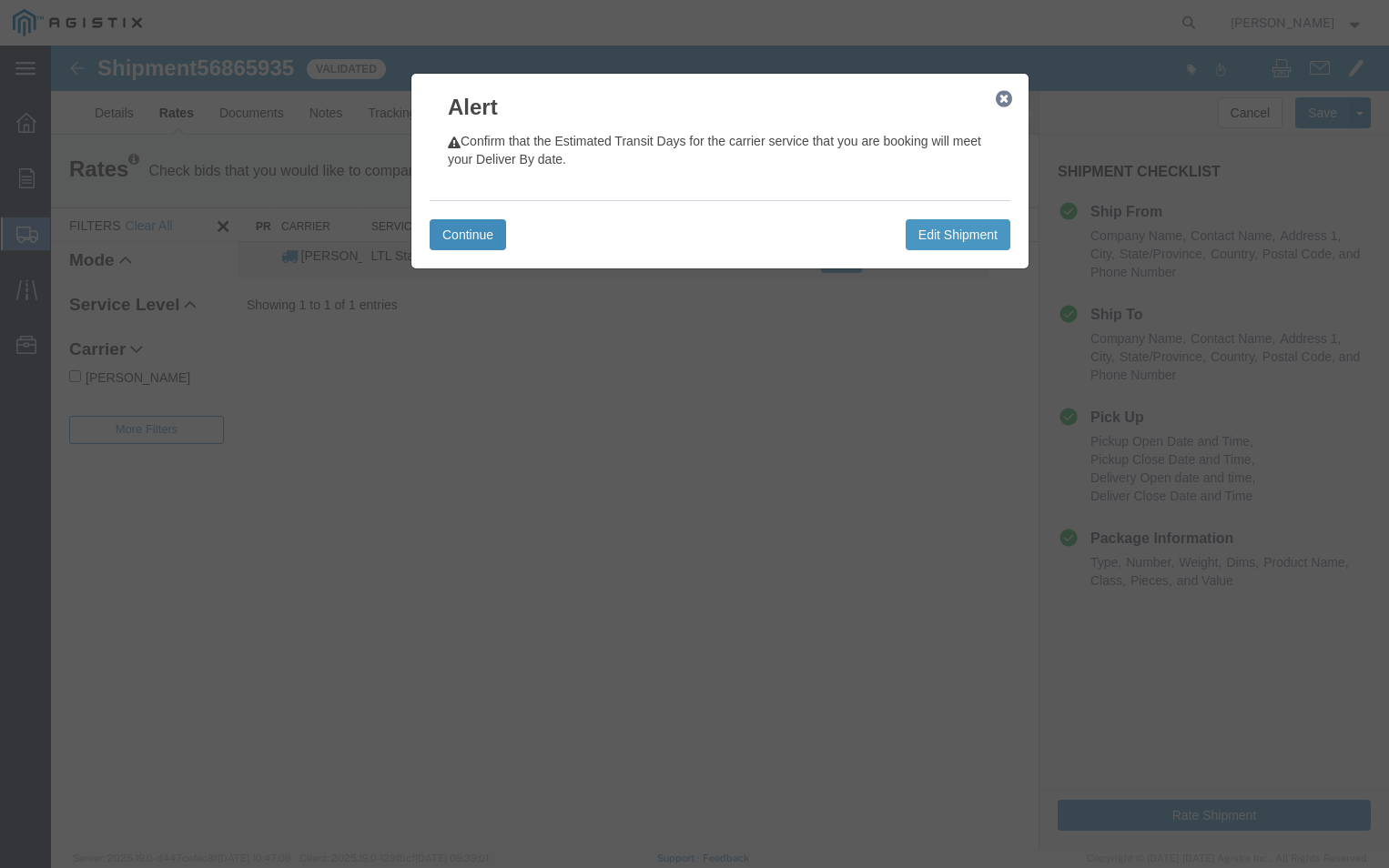
click at [458, 236] on button "Continue" at bounding box center [467, 235] width 76 height 31
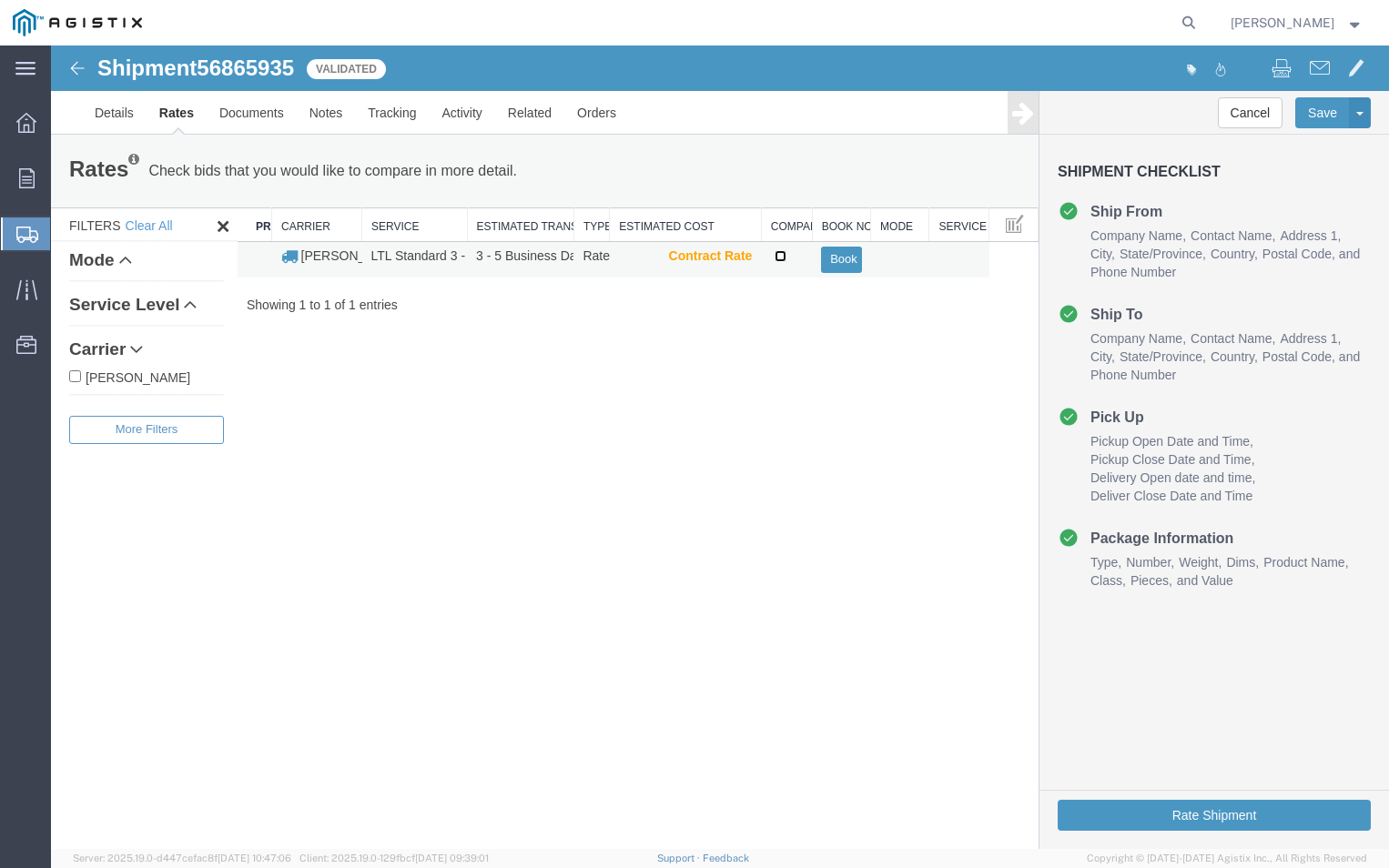
click at [776, 255] on input "checkbox" at bounding box center [780, 256] width 12 height 12
checkbox input "true"
click at [852, 264] on button "Book" at bounding box center [840, 259] width 40 height 26
